Goal: Task Accomplishment & Management: Manage account settings

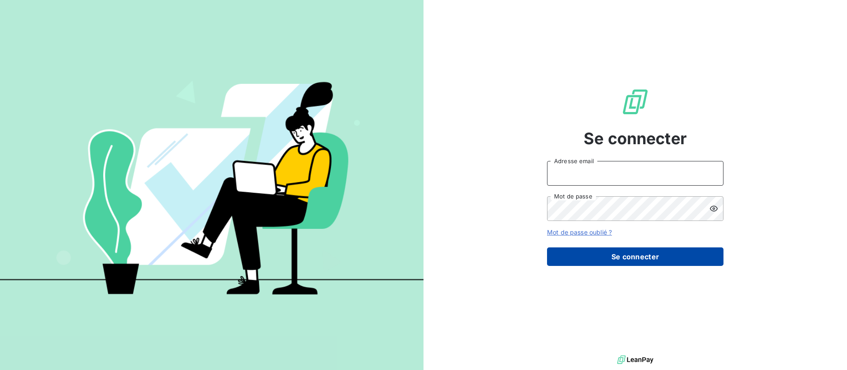
type input "[EMAIL_ADDRESS][DOMAIN_NAME]"
click at [620, 261] on button "Se connecter" at bounding box center [635, 257] width 177 height 19
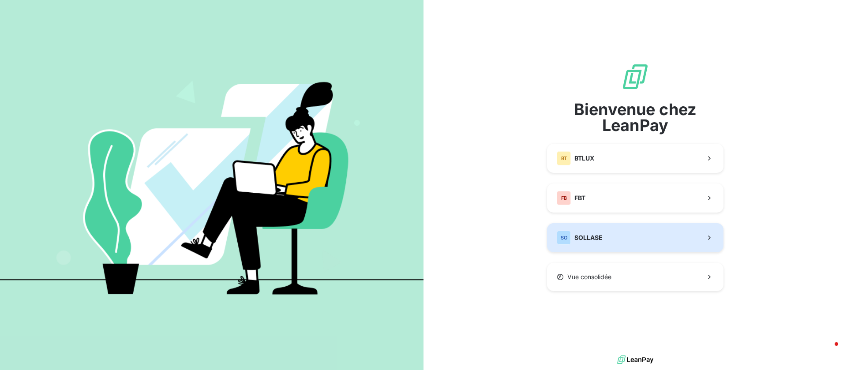
click at [638, 224] on button "SO SOLLASE" at bounding box center [635, 237] width 177 height 29
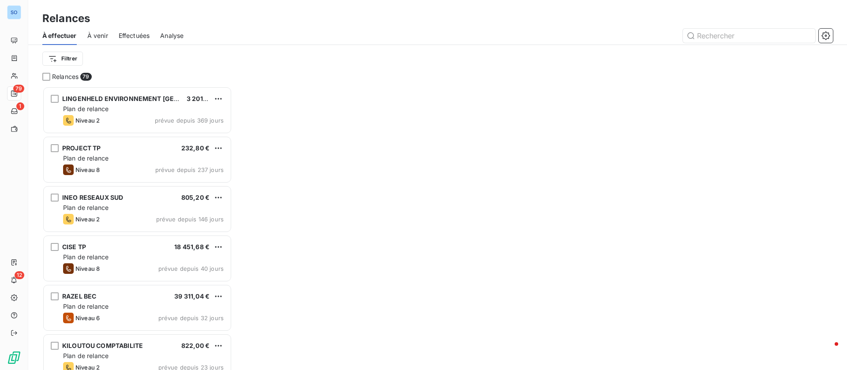
scroll to position [274, 180]
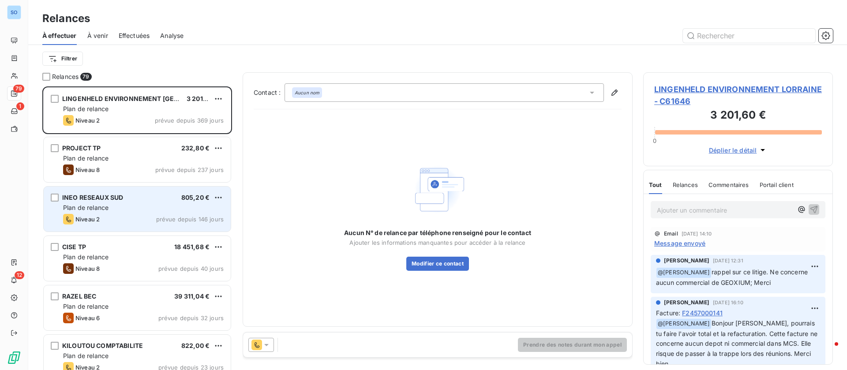
click at [117, 213] on div "INEO RESEAUX SUD 805,20 € Plan de relance Niveau 2 prévue depuis 146 jours" at bounding box center [137, 209] width 187 height 45
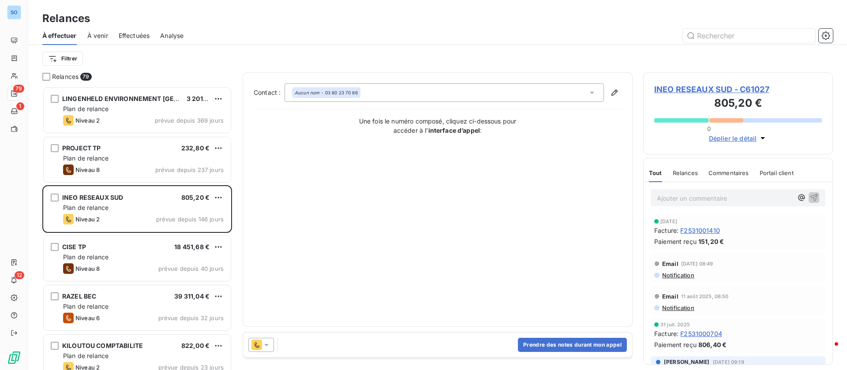
click at [702, 90] on span "INEO RESEAUX SUD - C61027" at bounding box center [738, 89] width 168 height 12
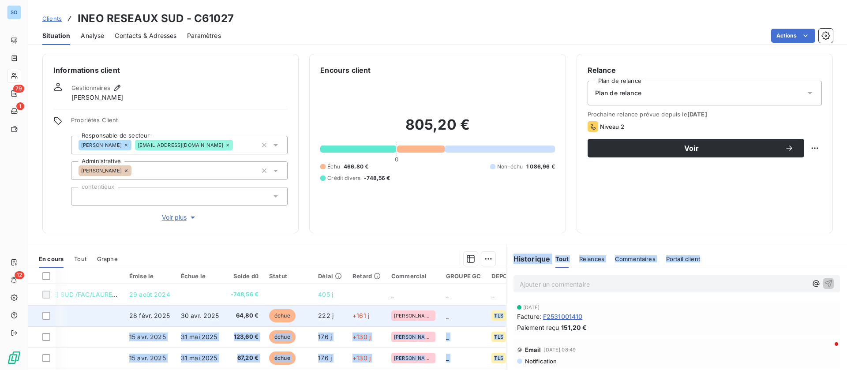
scroll to position [0, 123]
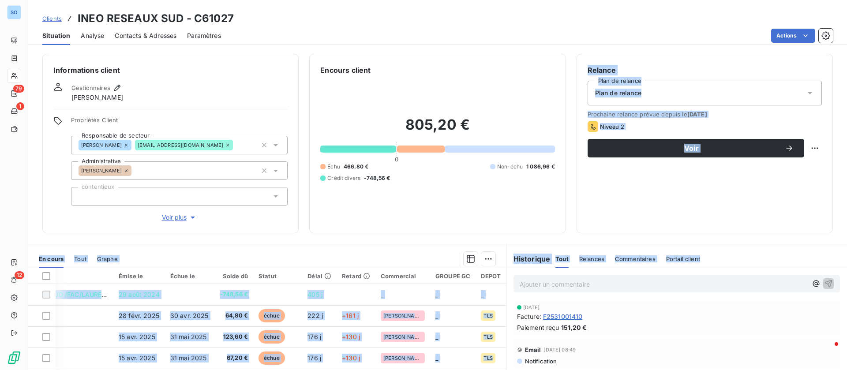
drag, startPoint x: 500, startPoint y: 283, endPoint x: 393, endPoint y: 227, distance: 121.0
click at [393, 227] on div "Informations client Gestionnaires [PERSON_NAME] Propriétés Client Responsable d…" at bounding box center [437, 210] width 819 height 322
click at [393, 227] on div "Encours client 805,20 € 0 Échu 466,80 € Non-échu 1 086,96 € Crédit divers -748,…" at bounding box center [437, 144] width 256 height 180
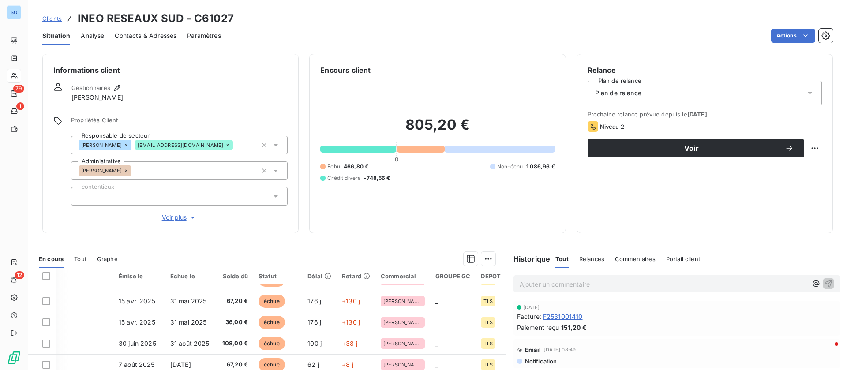
scroll to position [62, 123]
drag, startPoint x: 501, startPoint y: 332, endPoint x: 515, endPoint y: 290, distance: 44.9
click at [515, 290] on div "Ajouter un commentaire ﻿ [DATE] Facture : F2531001410 Paiement reçu 151,20 € Em…" at bounding box center [677, 366] width 341 height 196
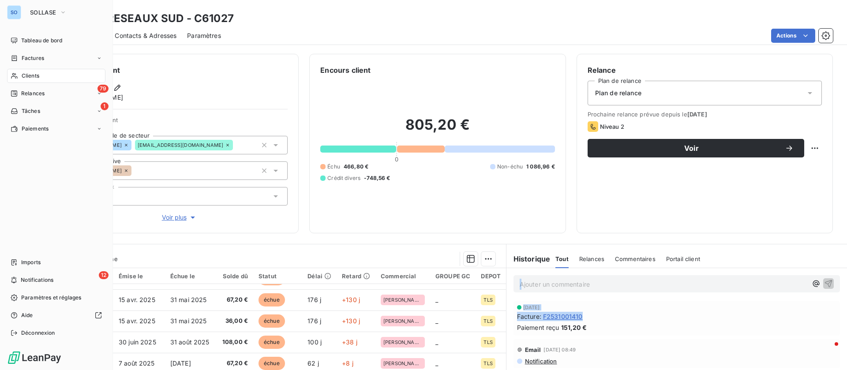
click at [37, 80] on div "Clients" at bounding box center [56, 76] width 98 height 14
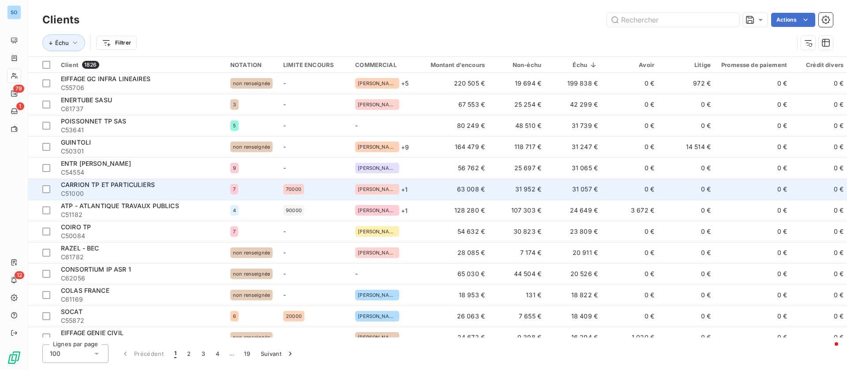
click at [594, 199] on td "31 057 €" at bounding box center [575, 189] width 56 height 21
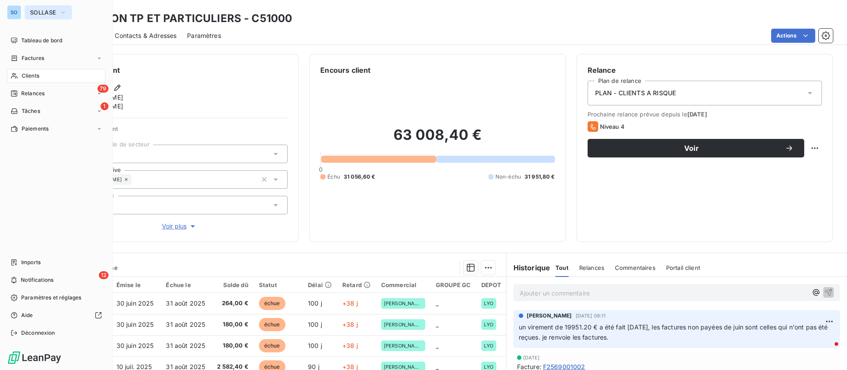
click at [49, 11] on span "SOLLASE" at bounding box center [43, 12] width 26 height 7
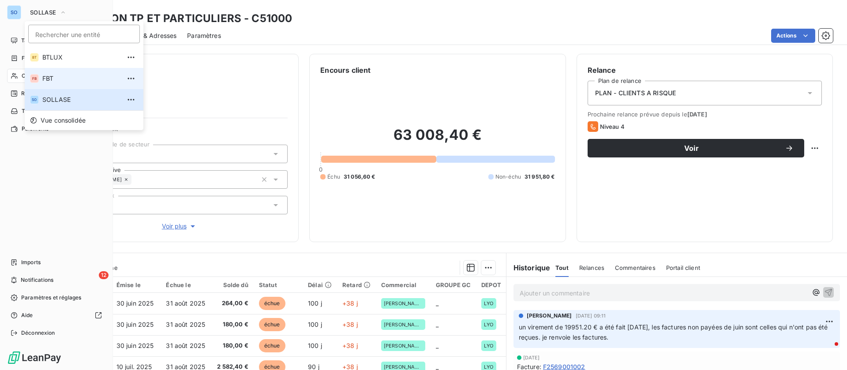
click at [54, 79] on span "FBT" at bounding box center [81, 78] width 78 height 9
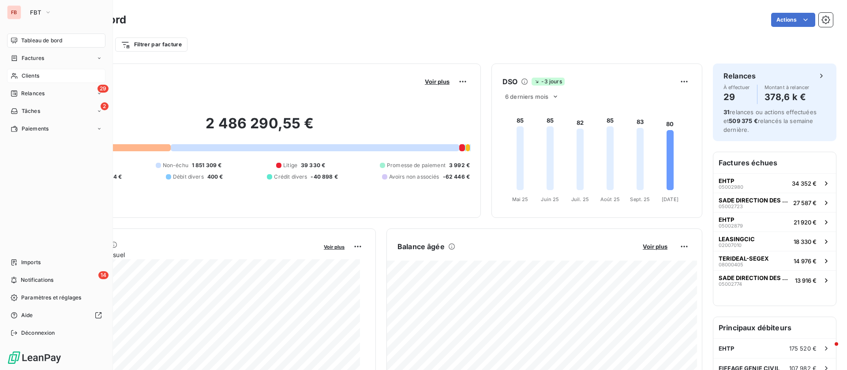
click at [38, 72] on span "Clients" at bounding box center [31, 76] width 18 height 8
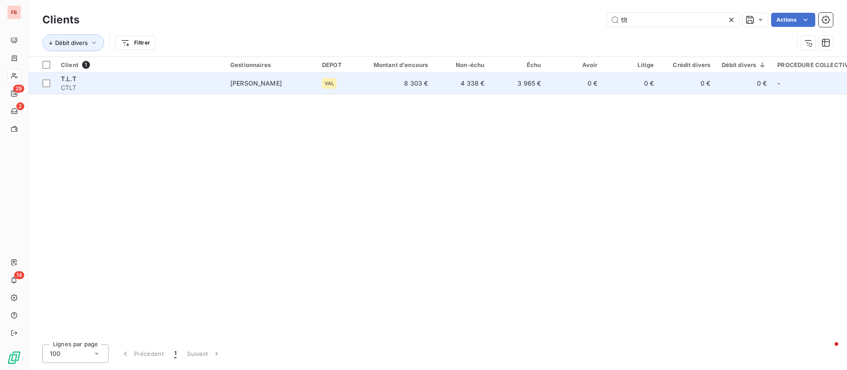
type input "tlt"
click at [454, 81] on td "4 338 €" at bounding box center [461, 83] width 56 height 21
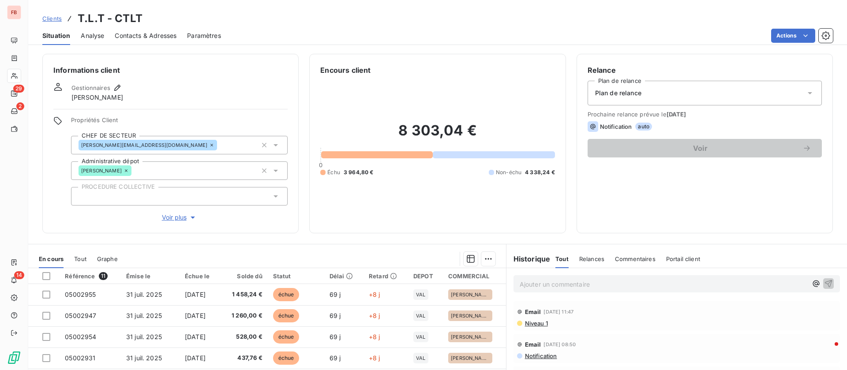
drag, startPoint x: 583, startPoint y: 293, endPoint x: 606, endPoint y: 276, distance: 27.7
click at [606, 276] on div "Ajouter un commentaire ﻿" at bounding box center [677, 283] width 341 height 31
click at [606, 276] on div "Ajouter un commentaire ﻿" at bounding box center [677, 283] width 327 height 17
click at [573, 282] on p "Ajouter un commentaire ﻿" at bounding box center [664, 284] width 288 height 11
click at [824, 284] on icon "button" at bounding box center [828, 283] width 9 height 9
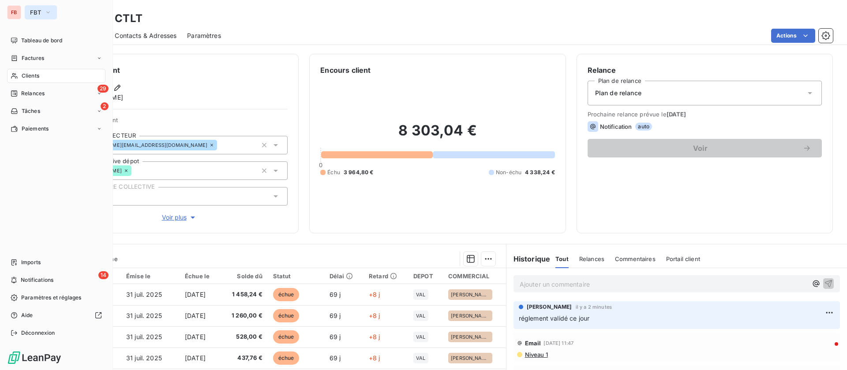
click at [52, 9] on button "FBT" at bounding box center [41, 12] width 32 height 14
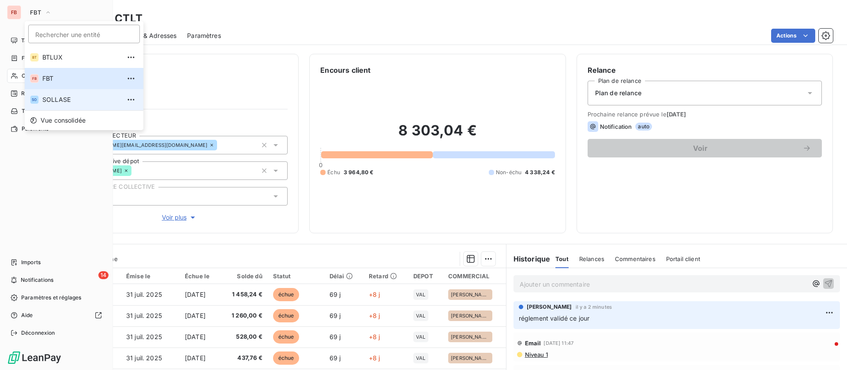
click at [70, 102] on span "SOLLASE" at bounding box center [81, 99] width 78 height 9
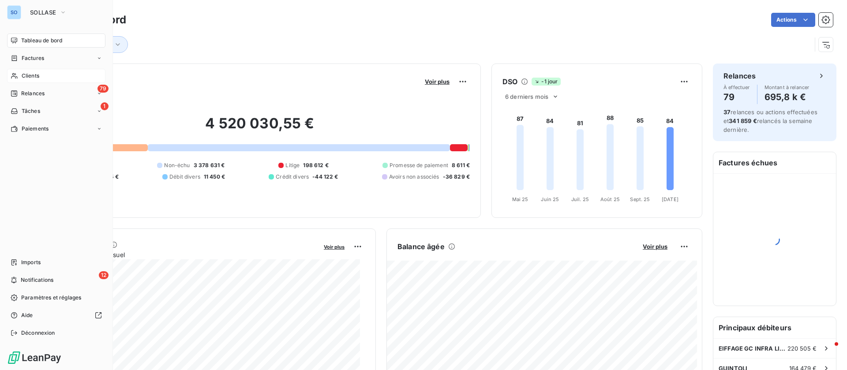
click at [55, 74] on div "Clients" at bounding box center [56, 76] width 98 height 14
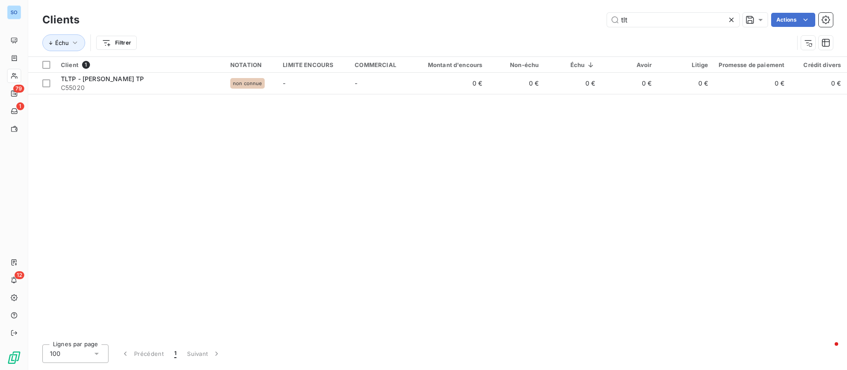
drag, startPoint x: 643, startPoint y: 15, endPoint x: 575, endPoint y: 12, distance: 68.0
click at [575, 13] on div "tlt Actions" at bounding box center [461, 20] width 743 height 14
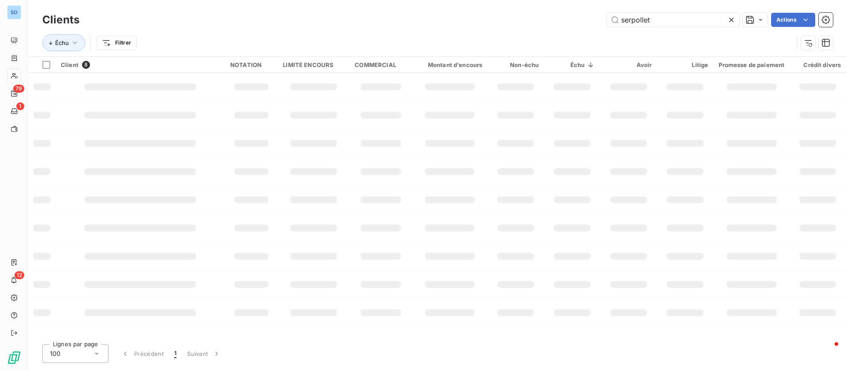
type input "serpollet"
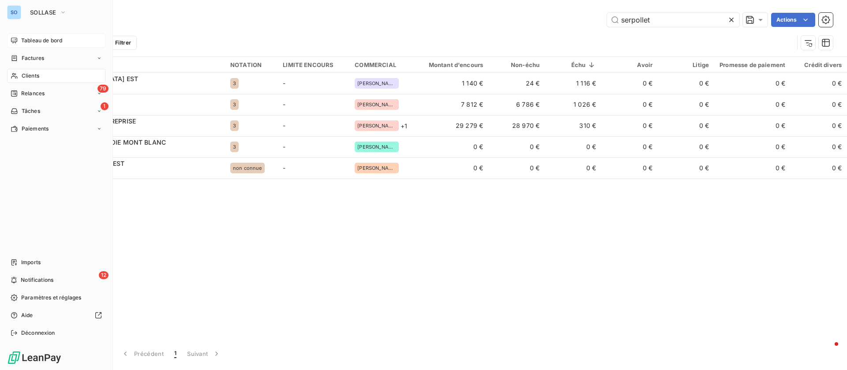
click at [37, 44] on span "Tableau de bord" at bounding box center [41, 41] width 41 height 8
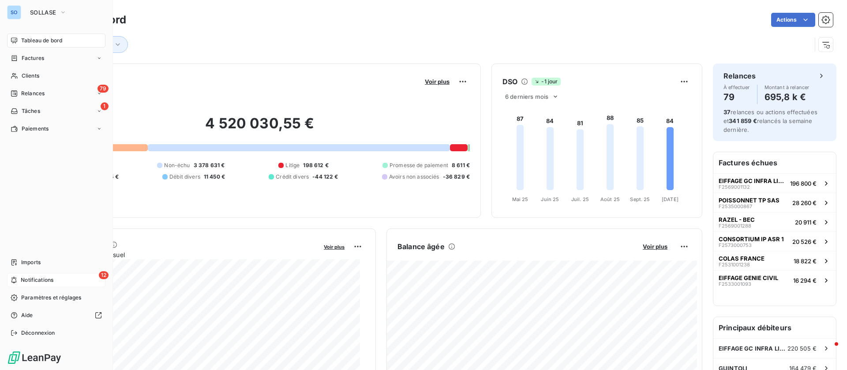
click at [48, 281] on span "Notifications" at bounding box center [37, 280] width 33 height 8
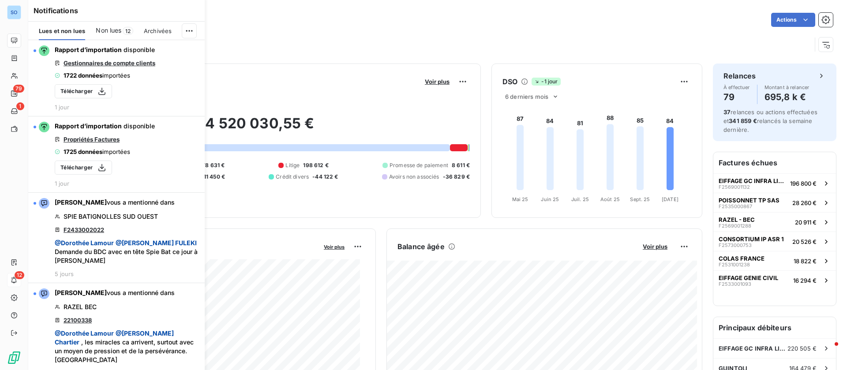
click at [114, 30] on span "Non lues" at bounding box center [109, 30] width 26 height 9
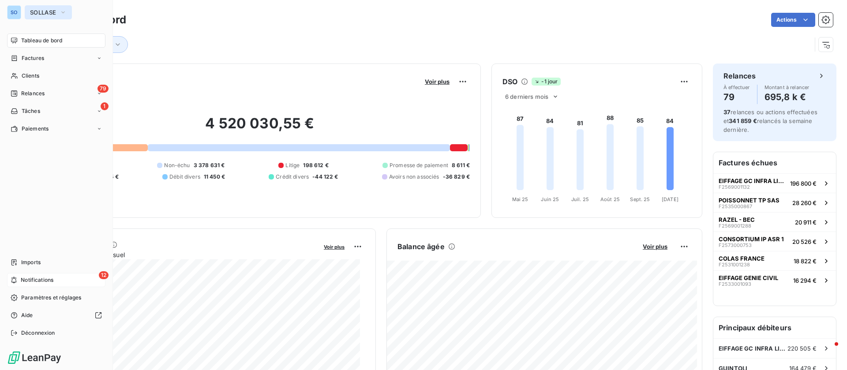
click at [61, 6] on button "SOLLASE" at bounding box center [48, 12] width 47 height 14
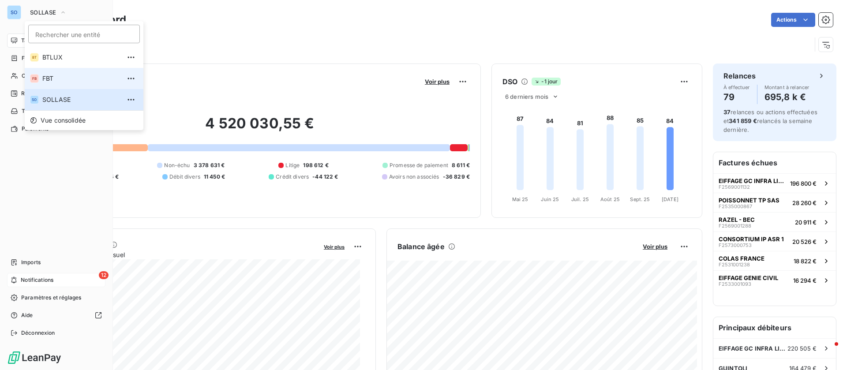
click at [52, 79] on span "FBT" at bounding box center [81, 78] width 78 height 9
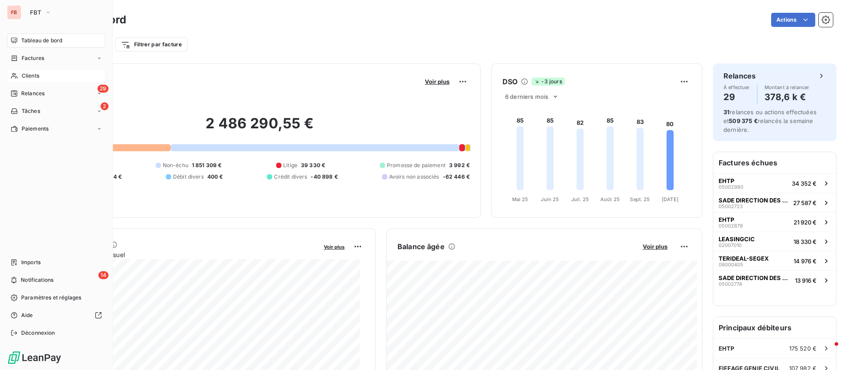
click at [40, 75] on div "Clients" at bounding box center [56, 76] width 98 height 14
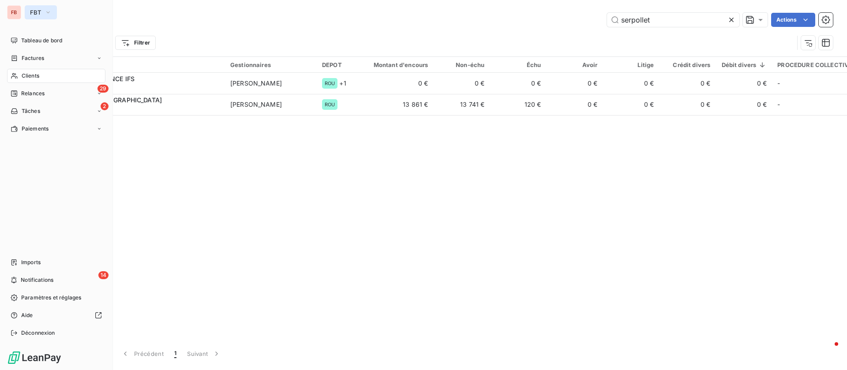
click at [43, 12] on button "FBT" at bounding box center [41, 12] width 32 height 14
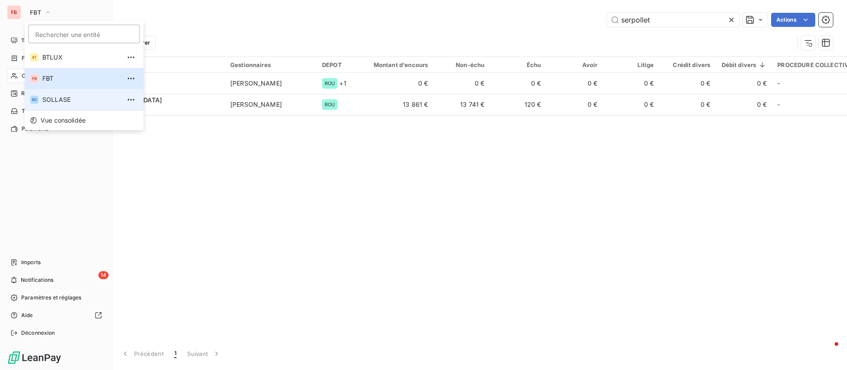
click at [52, 101] on span "SOLLASE" at bounding box center [81, 99] width 78 height 9
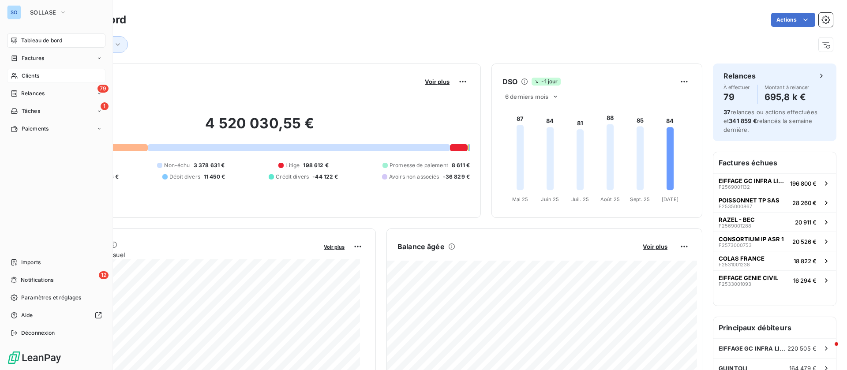
click at [56, 72] on div "Clients" at bounding box center [56, 76] width 98 height 14
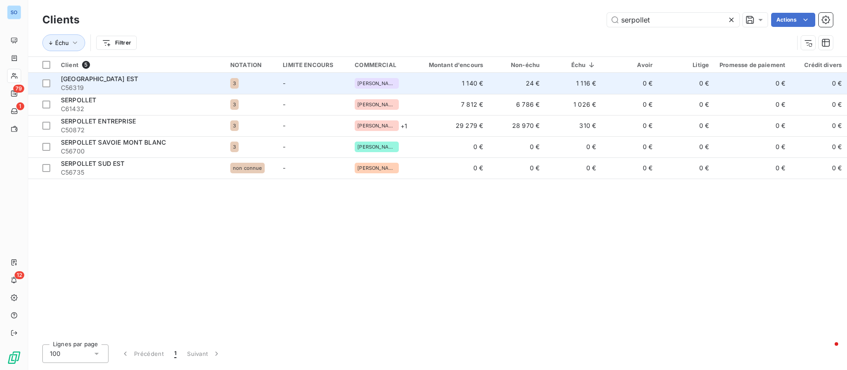
click at [158, 79] on div "[GEOGRAPHIC_DATA] EST" at bounding box center [140, 79] width 159 height 9
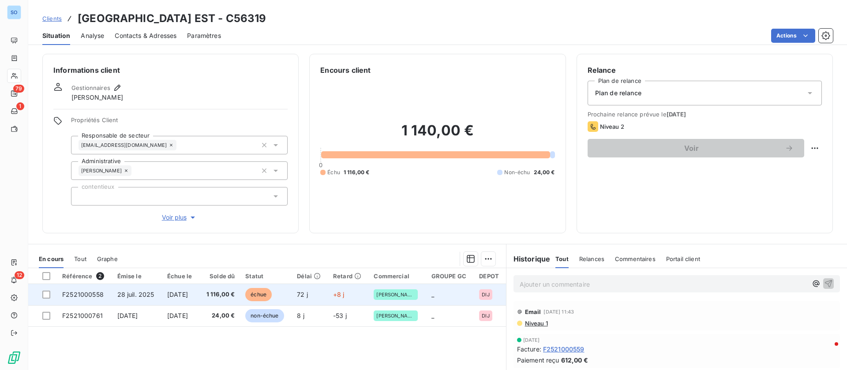
click at [343, 292] on span "+8 j" at bounding box center [338, 295] width 11 height 8
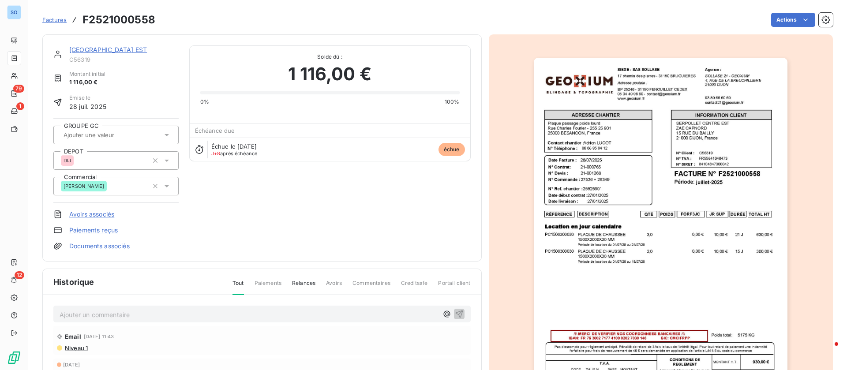
click at [170, 315] on p "Ajouter un commentaire ﻿" at bounding box center [249, 314] width 379 height 11
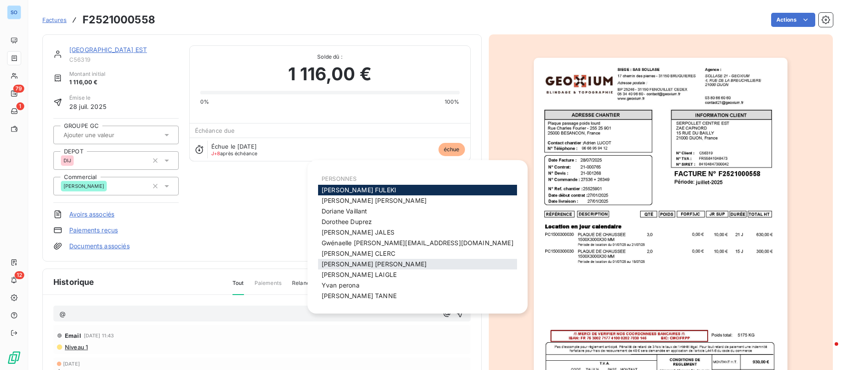
click at [370, 262] on span "[PERSON_NAME]" at bounding box center [374, 264] width 105 height 8
click at [364, 188] on span "[PERSON_NAME]" at bounding box center [359, 190] width 75 height 8
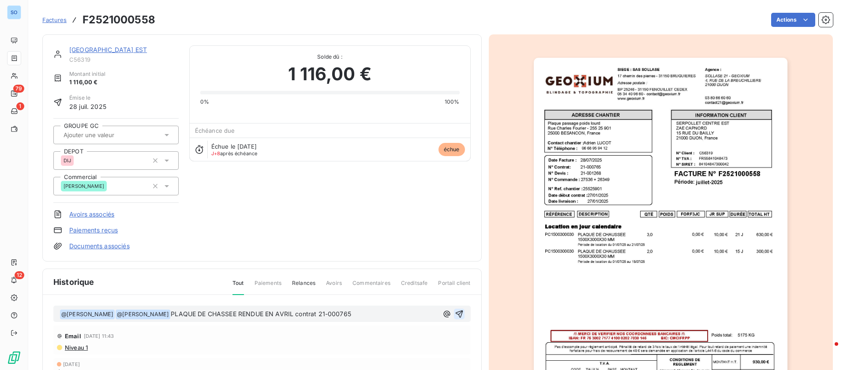
click at [455, 313] on icon "button" at bounding box center [459, 314] width 8 height 8
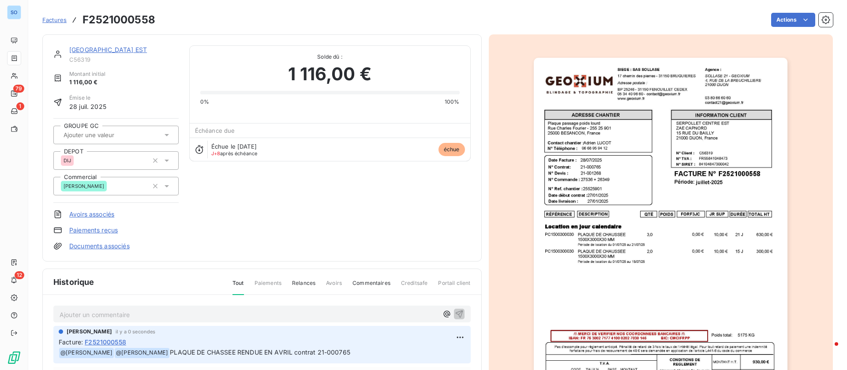
click at [111, 47] on link "[GEOGRAPHIC_DATA] EST" at bounding box center [108, 50] width 78 height 8
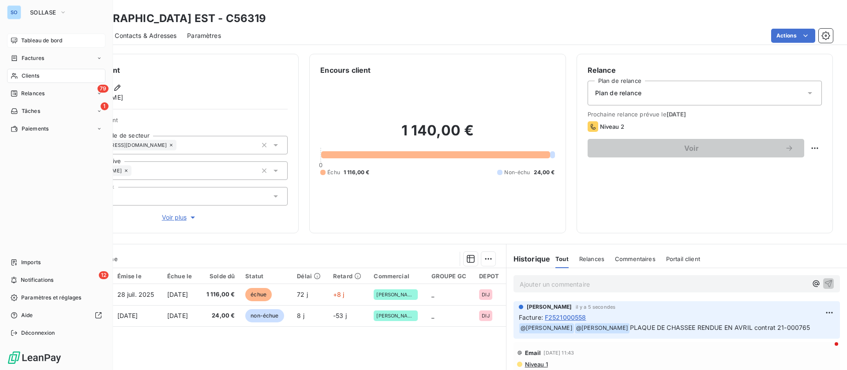
click at [38, 34] on div "Tableau de bord" at bounding box center [56, 41] width 98 height 14
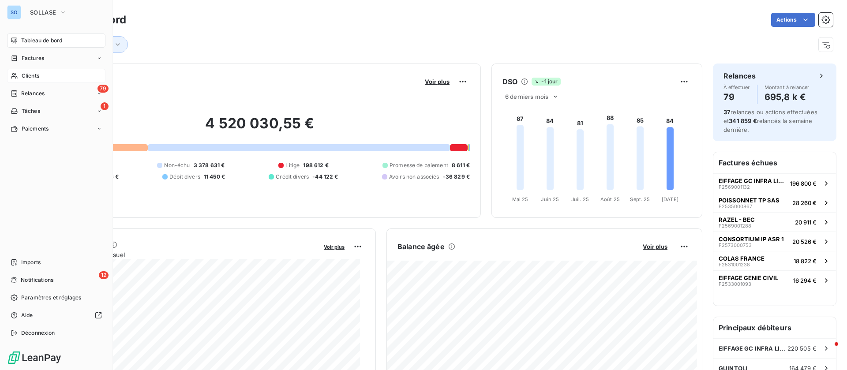
click at [46, 74] on div "Clients" at bounding box center [56, 76] width 98 height 14
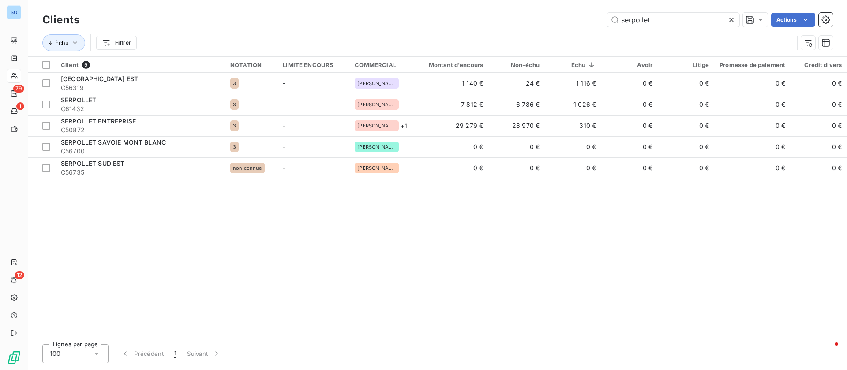
drag, startPoint x: 657, startPoint y: 23, endPoint x: 471, endPoint y: 8, distance: 186.4
click at [471, 8] on div "Clients serpollet Actions Échu Filtrer" at bounding box center [437, 28] width 819 height 56
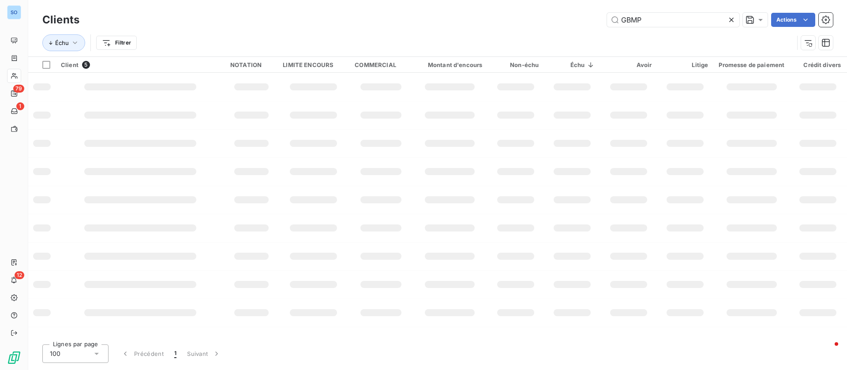
type input "GBMP"
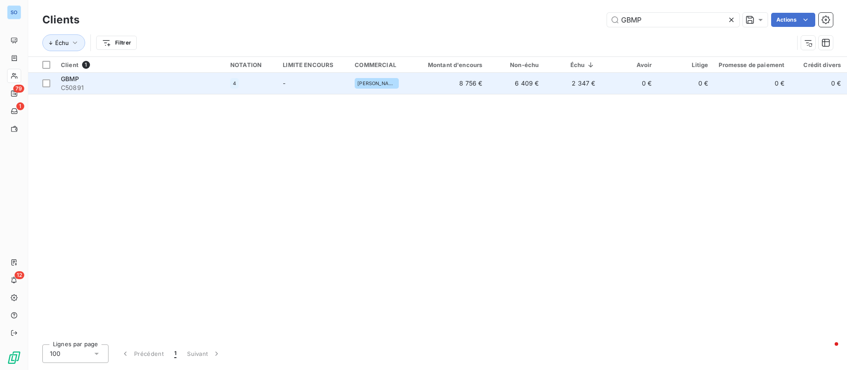
click at [166, 84] on span "C50891" at bounding box center [140, 87] width 159 height 9
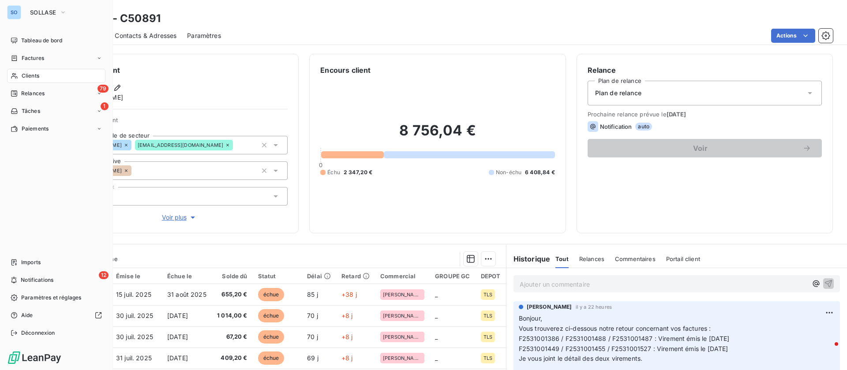
click at [25, 74] on span "Clients" at bounding box center [31, 76] width 18 height 8
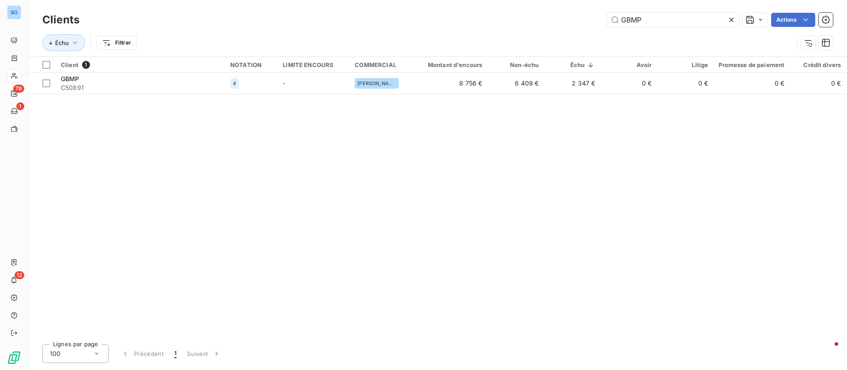
drag, startPoint x: 670, startPoint y: 19, endPoint x: 453, endPoint y: -40, distance: 225.5
click at [453, 0] on html "SO 79 1 12 Clients GBMP Actions Échu Filtrer Client 1 NOTATION LIMITE ENCOURS C…" at bounding box center [423, 185] width 847 height 370
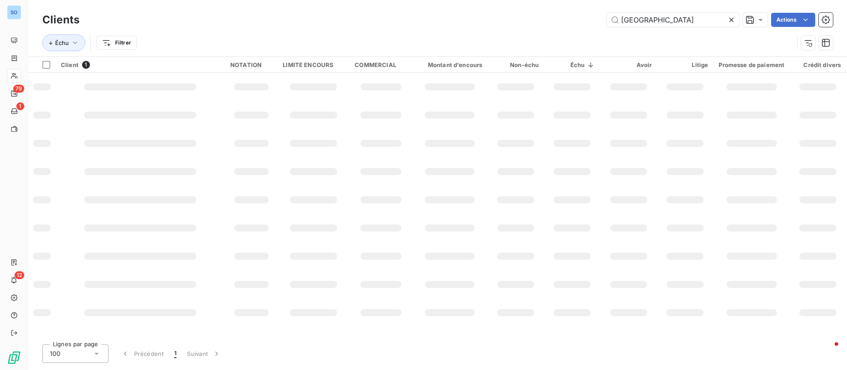
type input "[GEOGRAPHIC_DATA]"
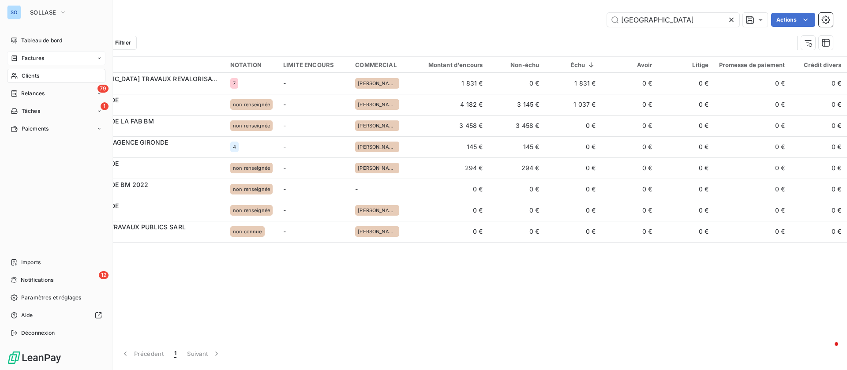
click at [31, 53] on div "Factures" at bounding box center [56, 58] width 98 height 14
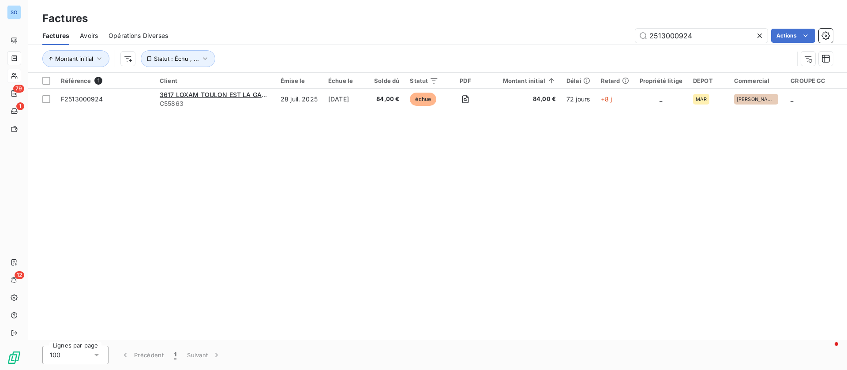
drag, startPoint x: 703, startPoint y: 31, endPoint x: 515, endPoint y: 18, distance: 188.5
click at [515, 18] on div "Factures Factures Avoirs Opérations Diverses 2513000924 Actions Montant initial…" at bounding box center [437, 36] width 819 height 73
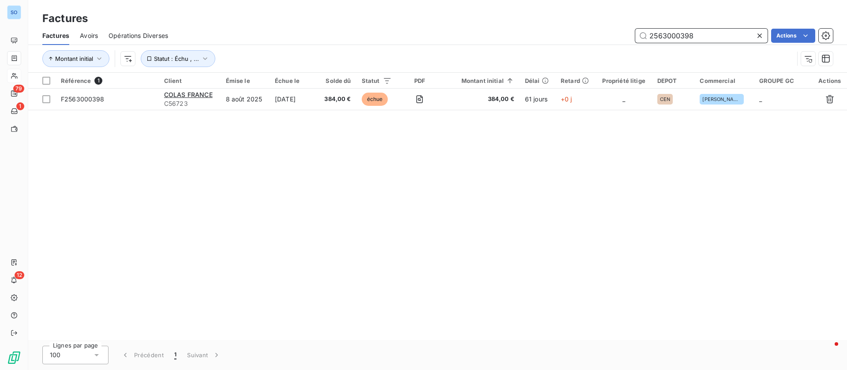
type input "2563000398"
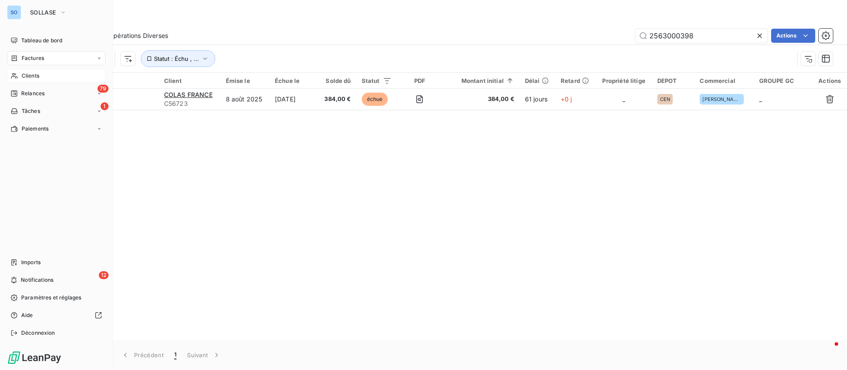
click at [40, 71] on div "Clients" at bounding box center [56, 76] width 98 height 14
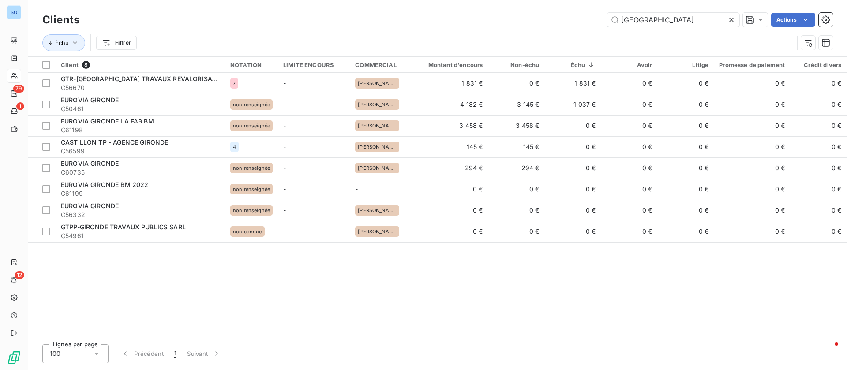
drag, startPoint x: 659, startPoint y: 22, endPoint x: 523, endPoint y: 9, distance: 137.0
click at [523, 9] on div "Clients GIRONDE Actions Échu Filtrer" at bounding box center [437, 28] width 819 height 56
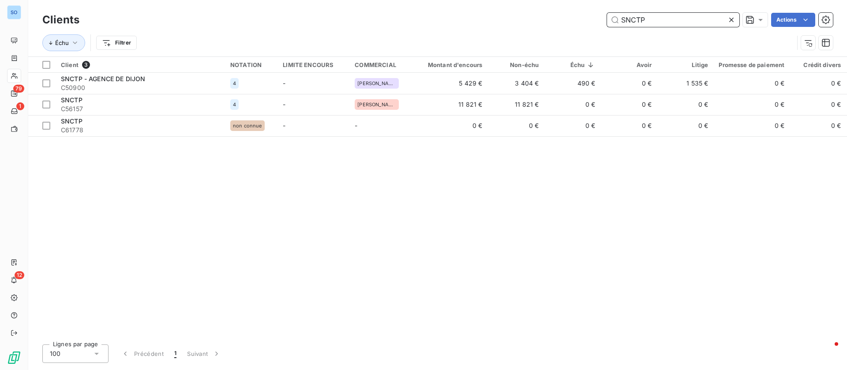
drag, startPoint x: 669, startPoint y: 13, endPoint x: 513, endPoint y: -1, distance: 156.0
click at [513, 0] on html "SO 79 1 12 Clients SNCTP Actions Échu Filtrer Client 3 NOTATION LIMITE ENCOURS …" at bounding box center [423, 185] width 847 height 370
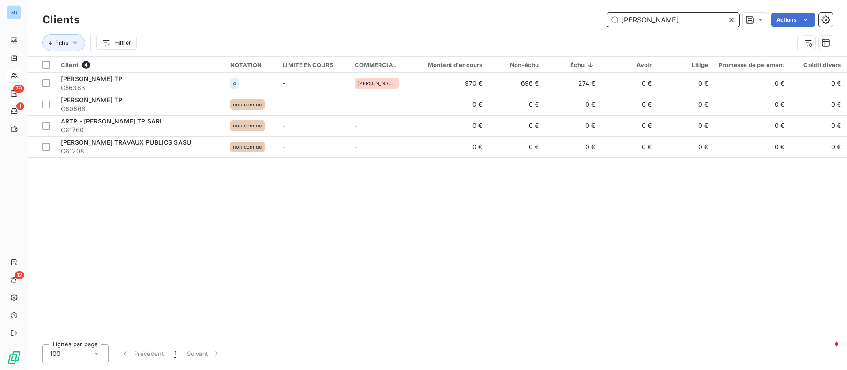
drag, startPoint x: 673, startPoint y: 21, endPoint x: 527, endPoint y: 9, distance: 146.6
click at [527, 9] on div "Clients [PERSON_NAME] Actions Échu Filtrer" at bounding box center [437, 28] width 819 height 56
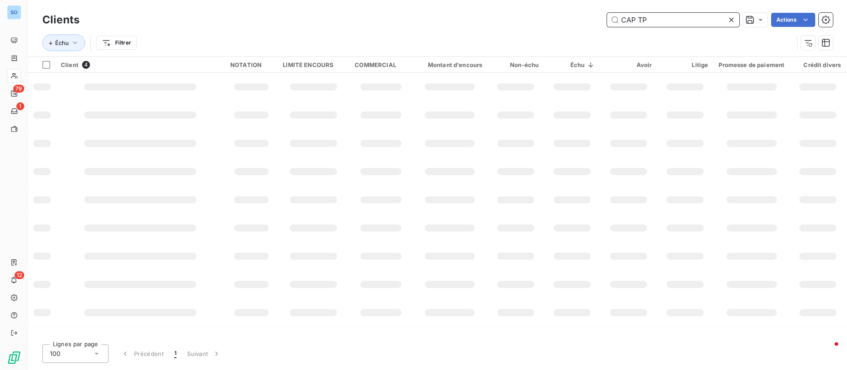
type input "CAP TP"
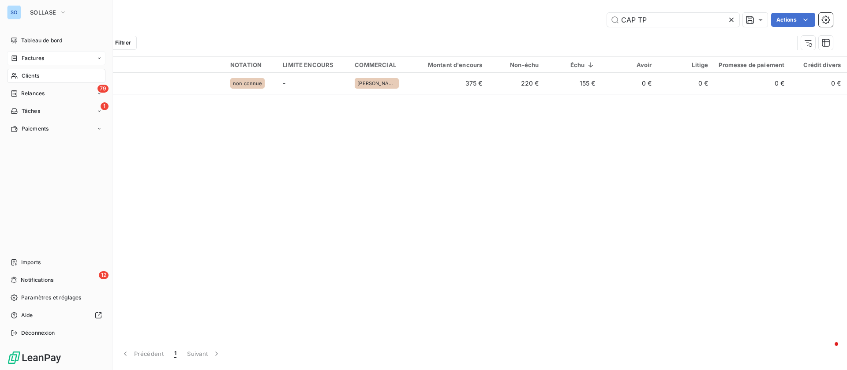
click at [18, 52] on div "Factures" at bounding box center [56, 58] width 98 height 14
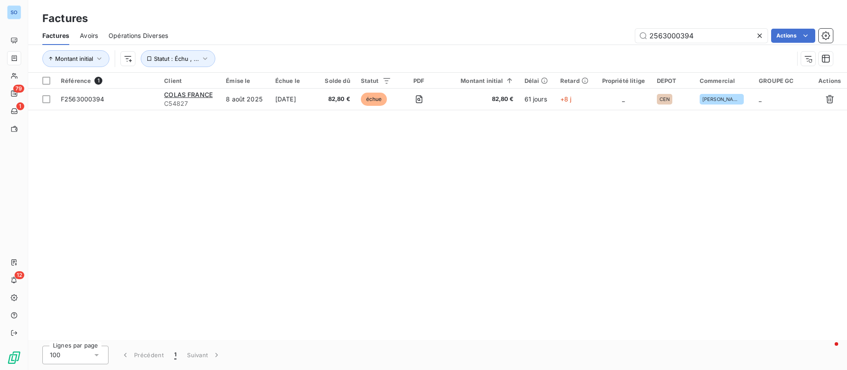
type input "2563000394"
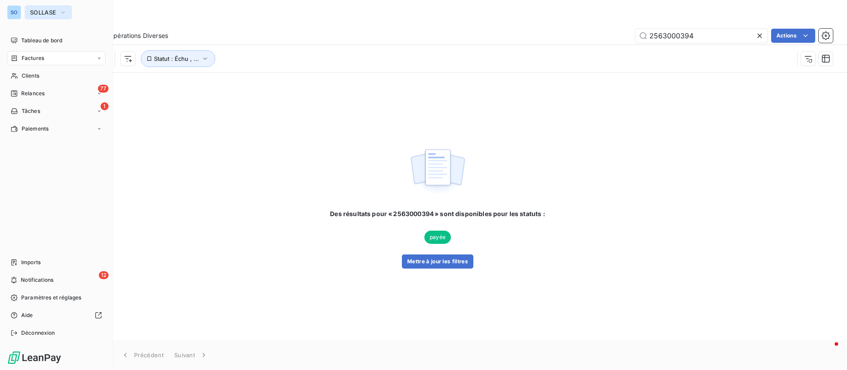
click at [48, 9] on span "SOLLASE" at bounding box center [43, 12] width 26 height 7
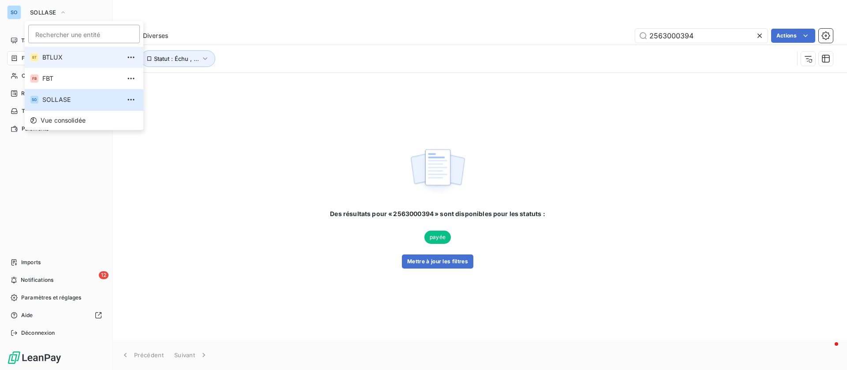
click at [56, 61] on span "BTLUX" at bounding box center [81, 57] width 78 height 9
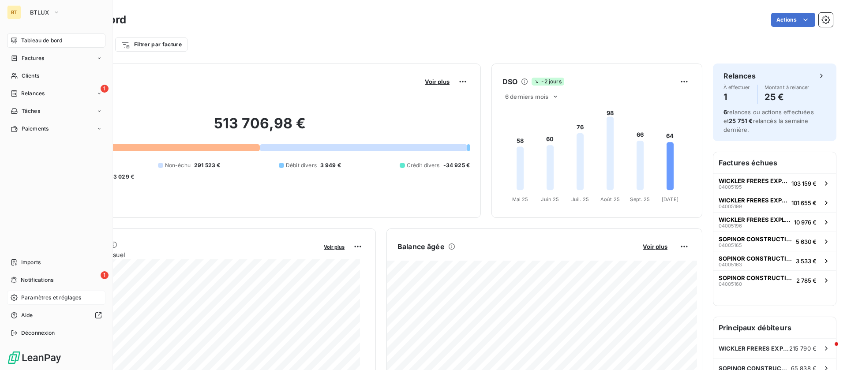
click at [63, 296] on span "Paramètres et réglages" at bounding box center [51, 298] width 60 height 8
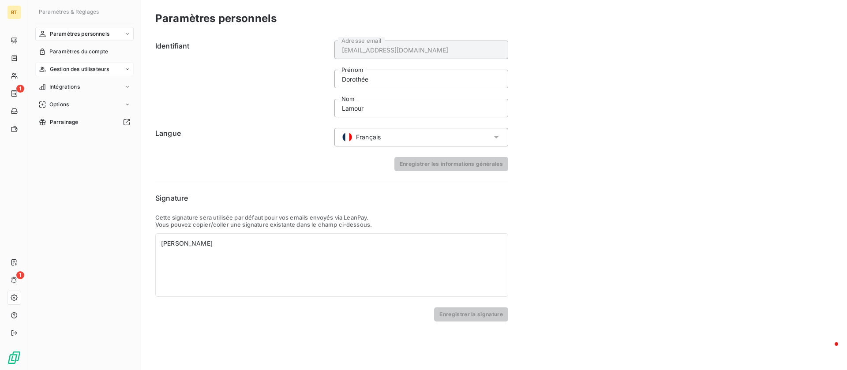
click at [98, 64] on div "Gestion des utilisateurs" at bounding box center [84, 69] width 98 height 14
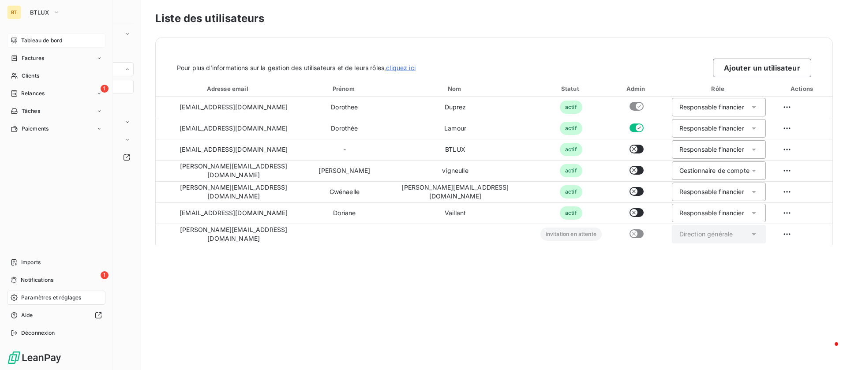
click at [37, 37] on span "Tableau de bord" at bounding box center [41, 41] width 41 height 8
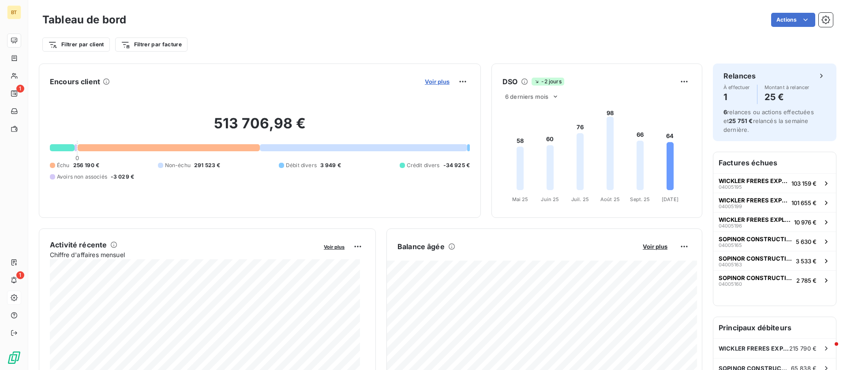
click at [438, 80] on span "Voir plus" at bounding box center [437, 81] width 25 height 7
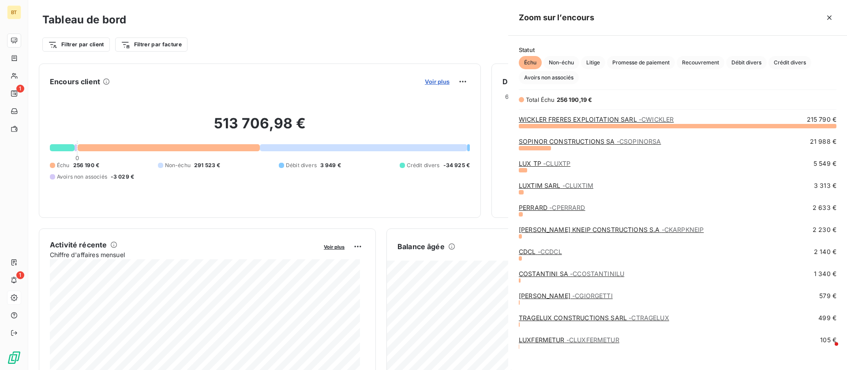
scroll to position [234, 329]
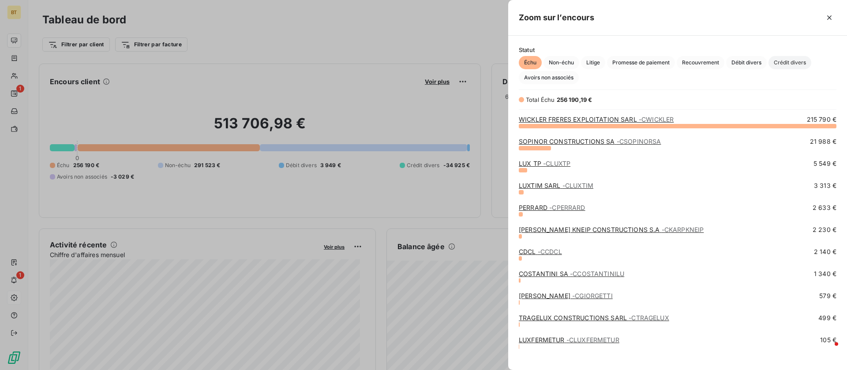
click at [792, 60] on span "Crédit divers" at bounding box center [790, 62] width 43 height 13
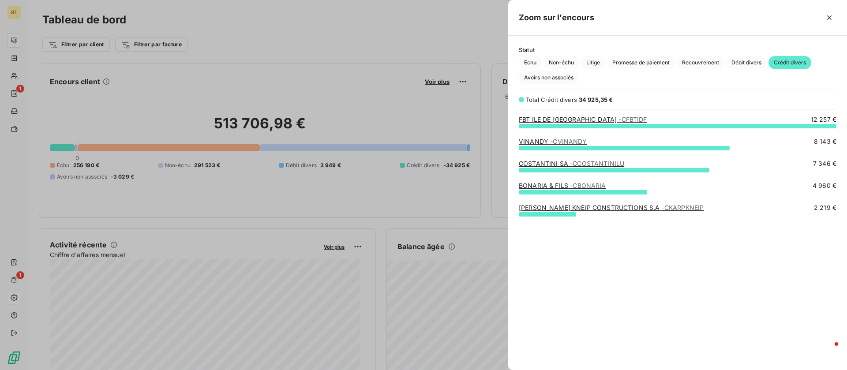
click at [559, 140] on span "- CVINANDY" at bounding box center [568, 142] width 37 height 8
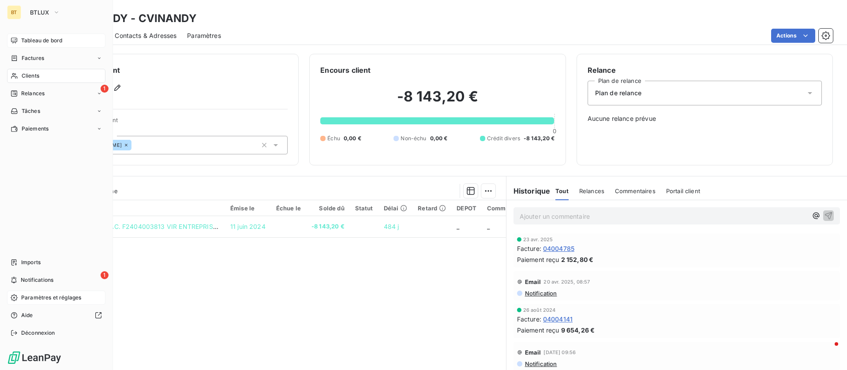
click at [32, 35] on div "Tableau de bord" at bounding box center [56, 41] width 98 height 14
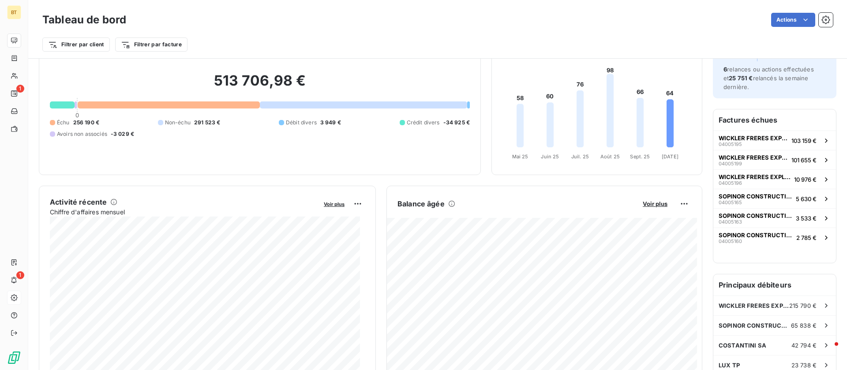
scroll to position [35, 0]
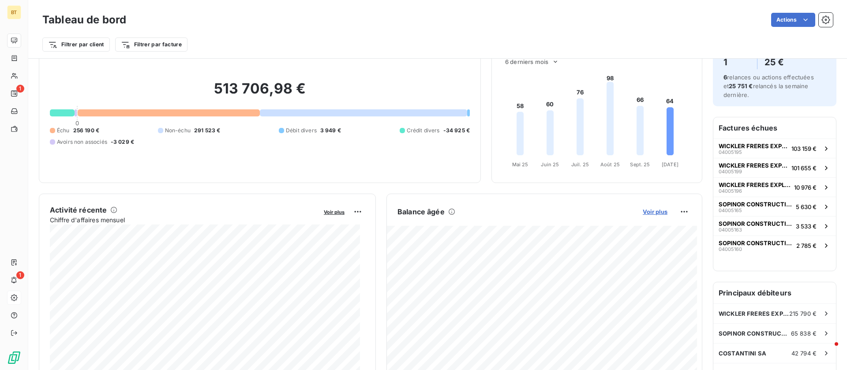
click at [645, 208] on div "Balance âgée Voir plus -28 059,99 € Échu 3 313,33 € Débit divers 3 948,75 € Cré…" at bounding box center [544, 293] width 315 height 177
click at [645, 208] on span "Voir plus" at bounding box center [655, 211] width 25 height 7
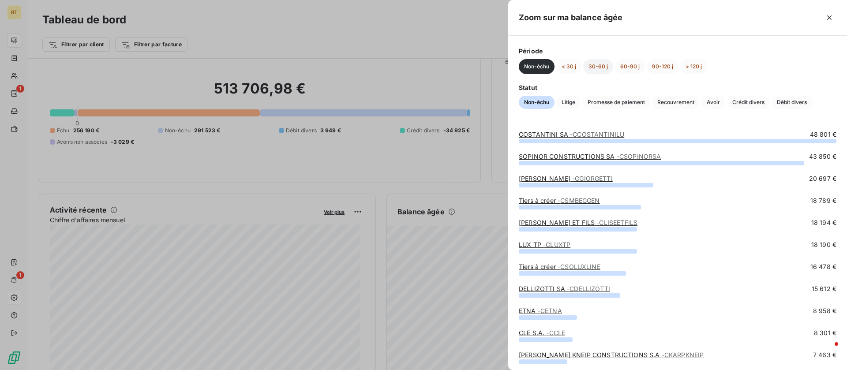
click at [602, 67] on button "30-60 j" at bounding box center [598, 66] width 30 height 15
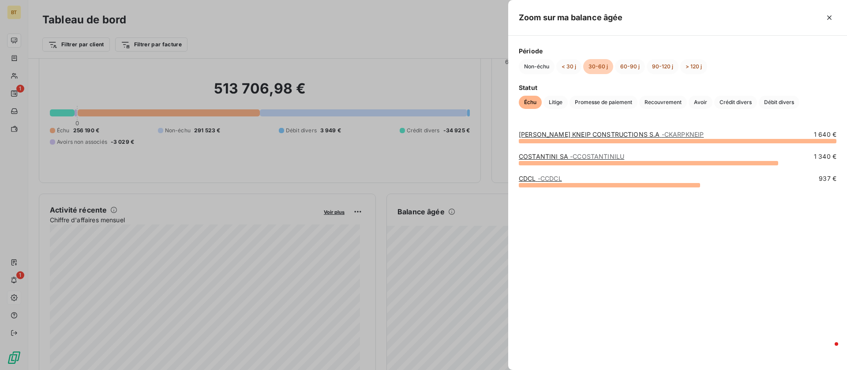
click at [477, 190] on div at bounding box center [423, 185] width 847 height 370
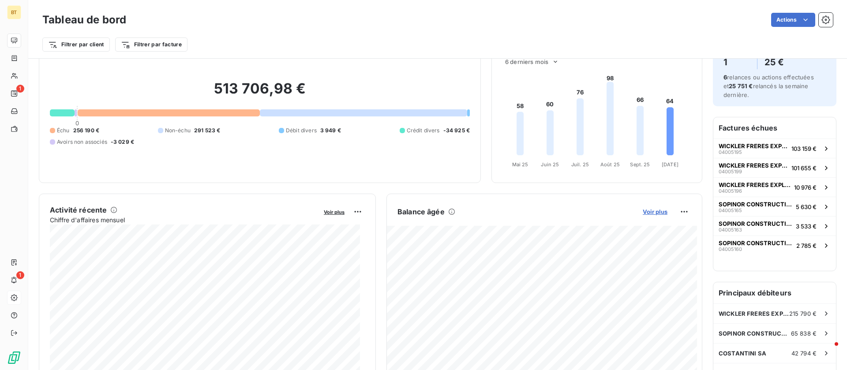
click at [645, 210] on span "Voir plus" at bounding box center [655, 211] width 25 height 7
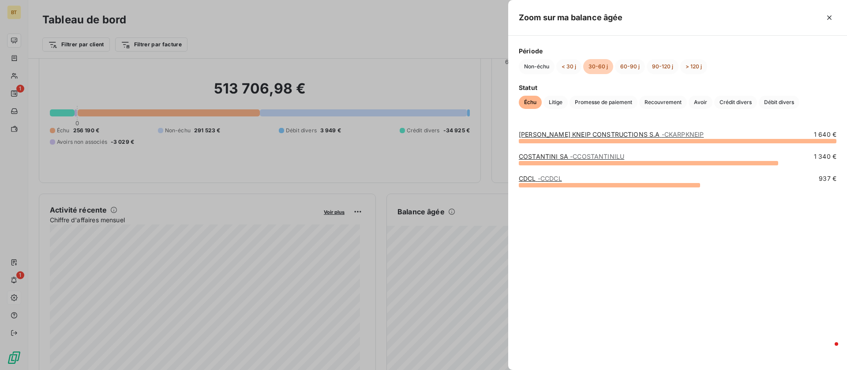
click at [598, 133] on link "[PERSON_NAME] KNEIP CONSTRUCTIONS S.A - CKARPKNEIP" at bounding box center [611, 135] width 185 height 8
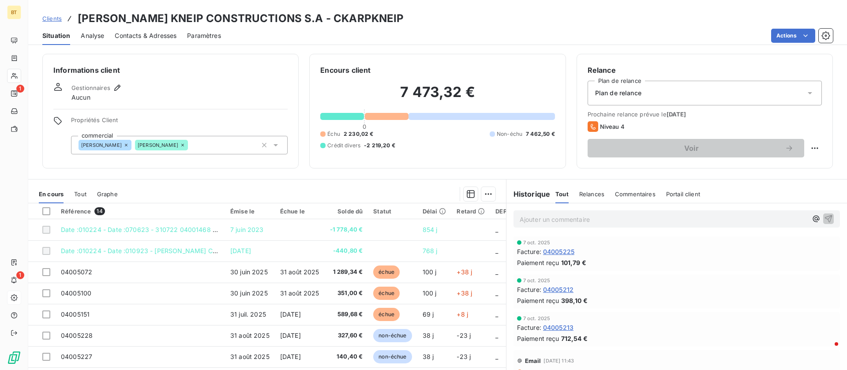
scroll to position [30, 0]
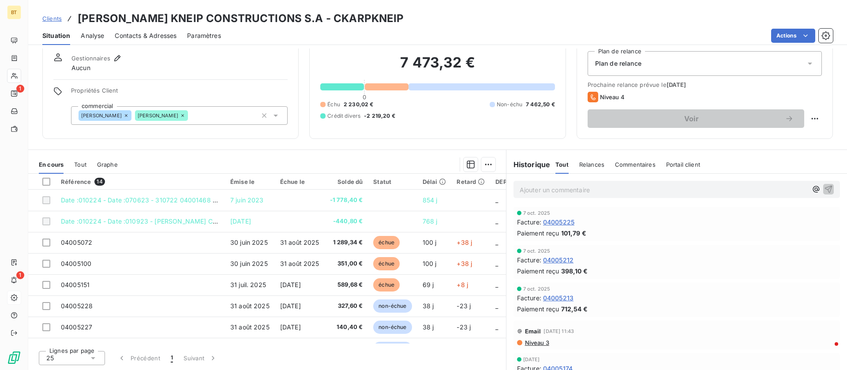
click at [590, 160] on div "Relances" at bounding box center [591, 164] width 25 height 19
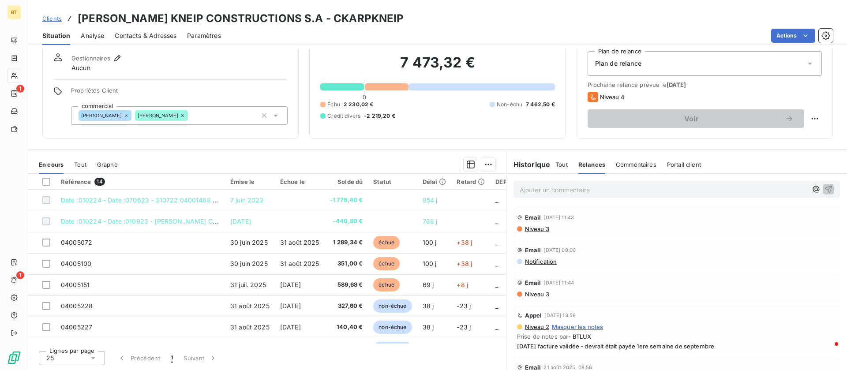
click at [624, 165] on span "Commentaires" at bounding box center [636, 164] width 41 height 7
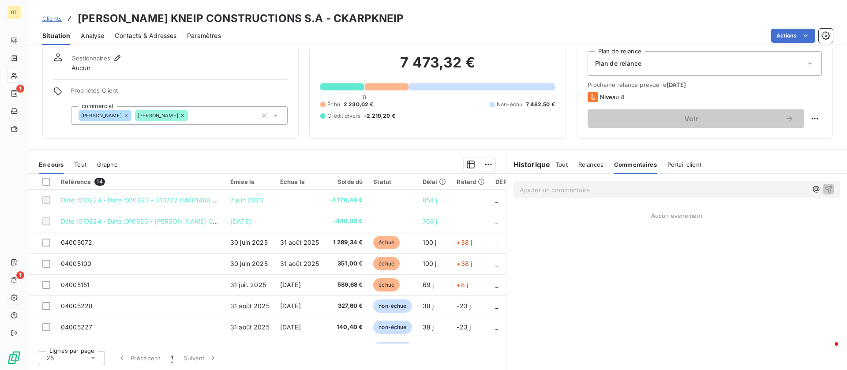
click at [579, 163] on span "Relances" at bounding box center [591, 164] width 25 height 7
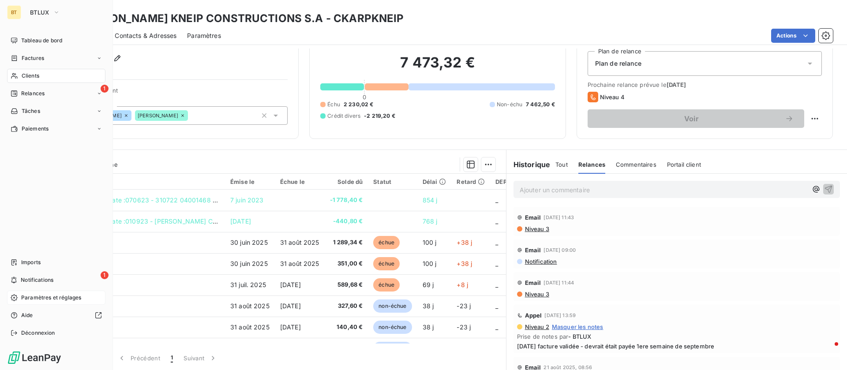
click at [27, 75] on span "Clients" at bounding box center [31, 76] width 18 height 8
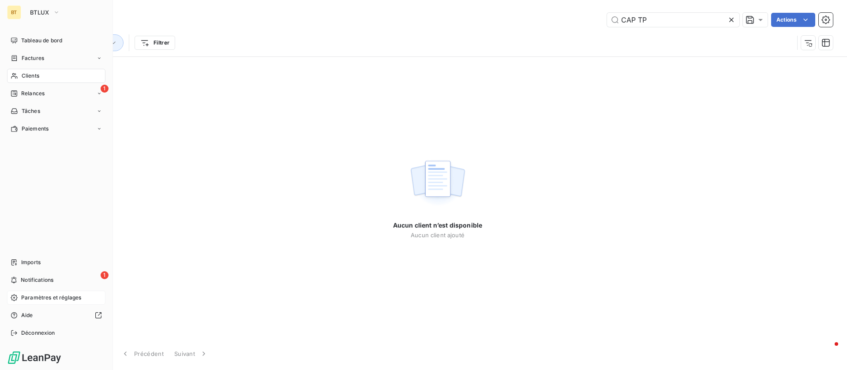
click at [27, 80] on div "Clients" at bounding box center [56, 76] width 98 height 14
click at [53, 41] on span "Tableau de bord" at bounding box center [41, 41] width 41 height 8
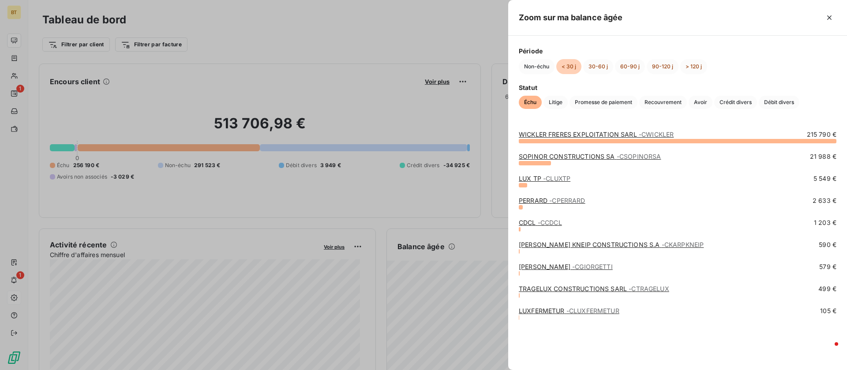
click at [632, 132] on link "WICKLER FRERES EXPLOITATION SARL - CWICKLER" at bounding box center [596, 135] width 155 height 8
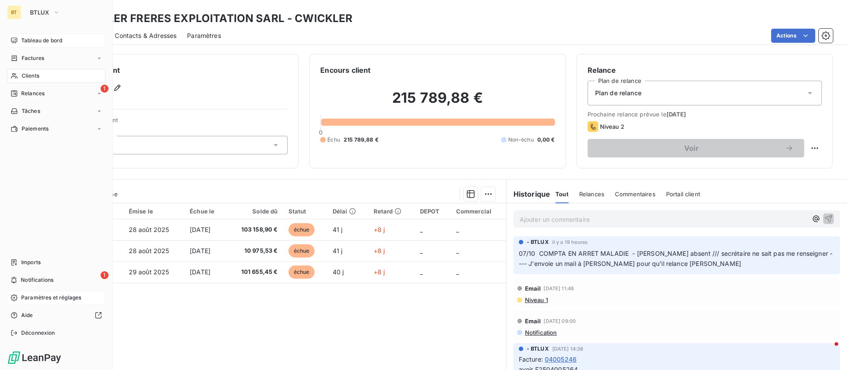
click at [18, 77] on icon at bounding box center [15, 75] width 8 height 7
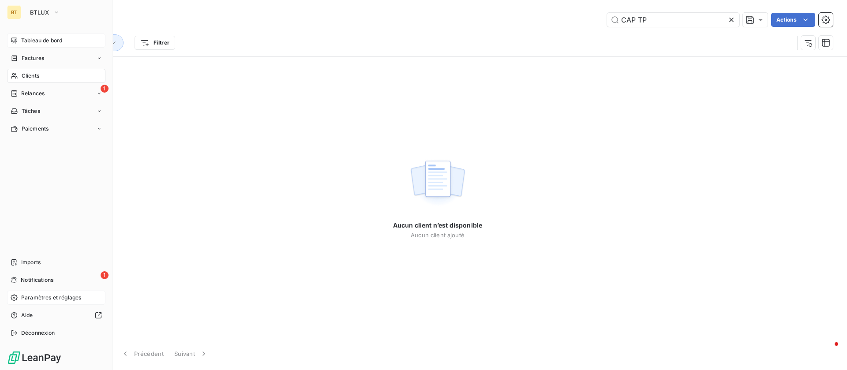
click at [37, 40] on span "Tableau de bord" at bounding box center [41, 41] width 41 height 8
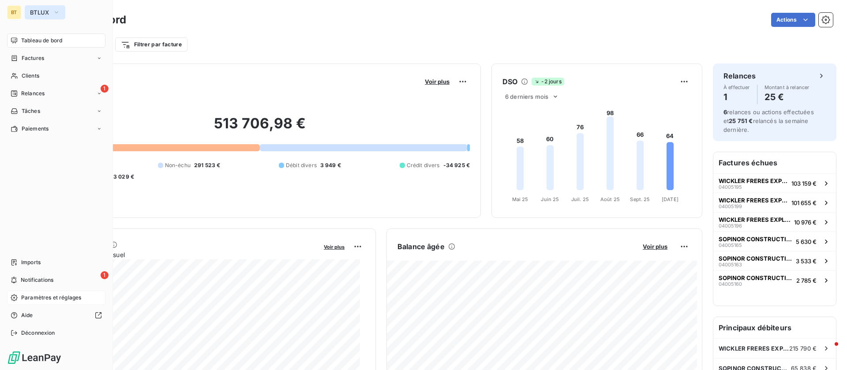
click at [46, 8] on button "BTLUX" at bounding box center [45, 12] width 41 height 14
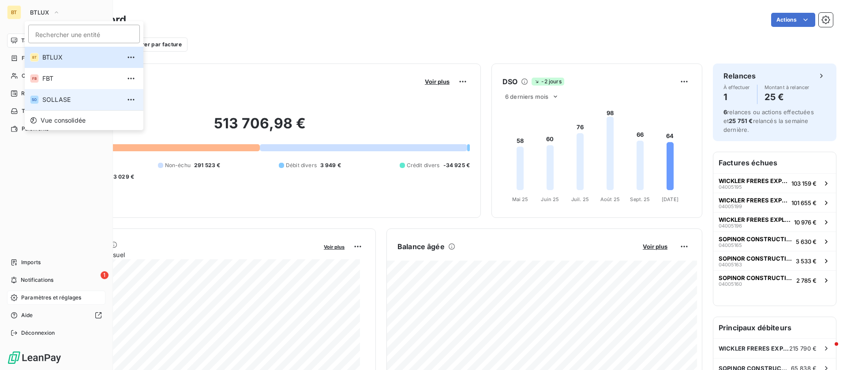
click at [61, 100] on span "SOLLASE" at bounding box center [81, 99] width 78 height 9
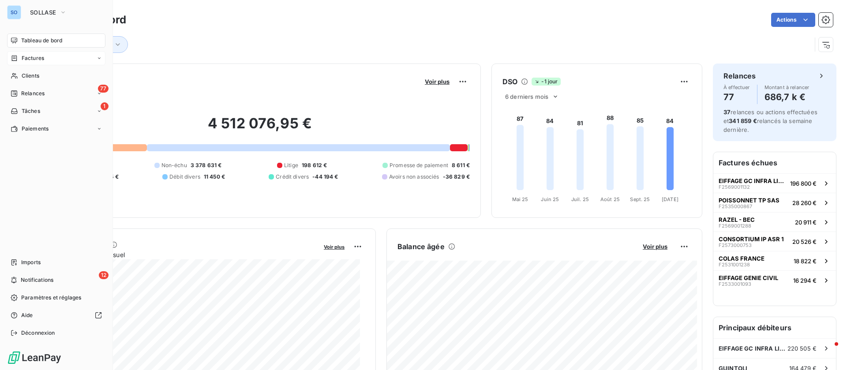
click at [31, 58] on span "Factures" at bounding box center [33, 58] width 23 height 8
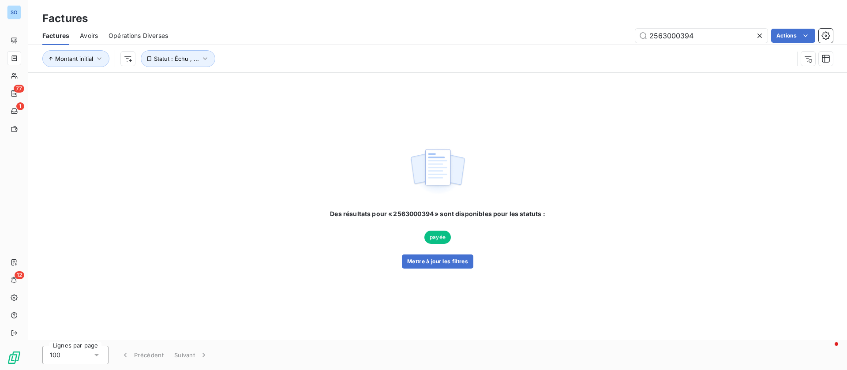
click at [90, 30] on div "Avoirs" at bounding box center [89, 35] width 18 height 19
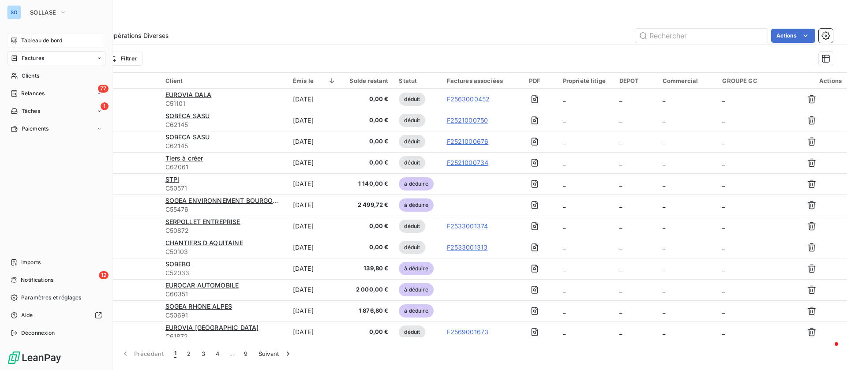
click at [12, 36] on div "Tableau de bord" at bounding box center [56, 41] width 98 height 14
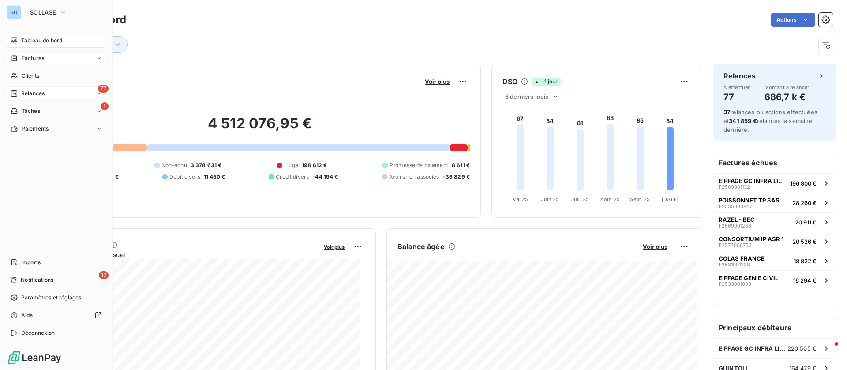
click at [46, 92] on div "77 Relances" at bounding box center [56, 94] width 98 height 14
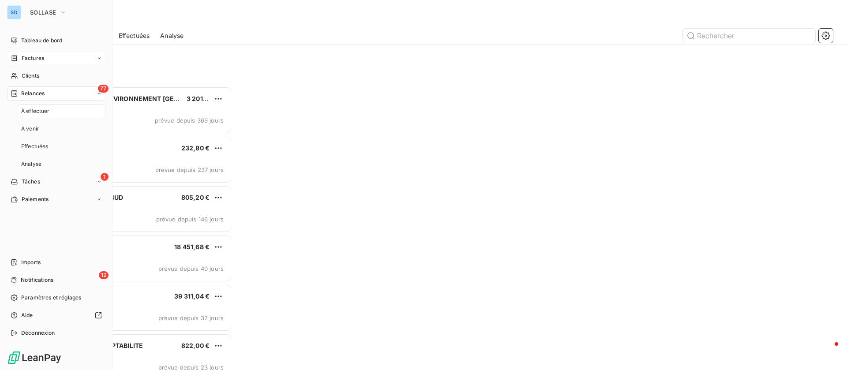
scroll to position [274, 180]
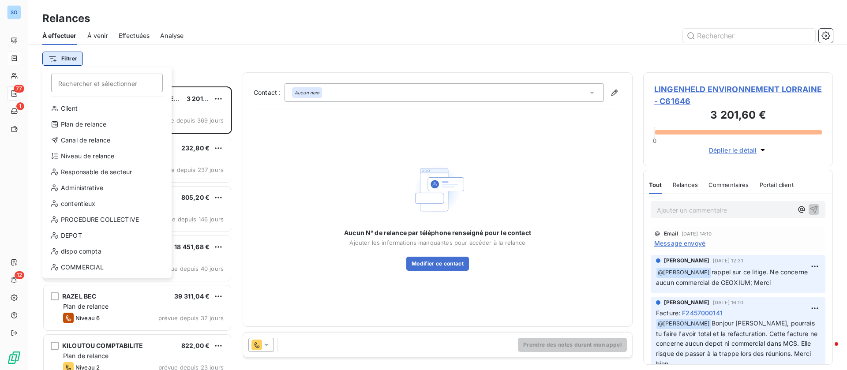
click at [66, 57] on html "SO 77 1 12 Relances À effectuer À venir Effectuées Analyse Filtrer Rechercher e…" at bounding box center [423, 185] width 847 height 370
click at [99, 138] on div "Canal de relance" at bounding box center [107, 140] width 122 height 14
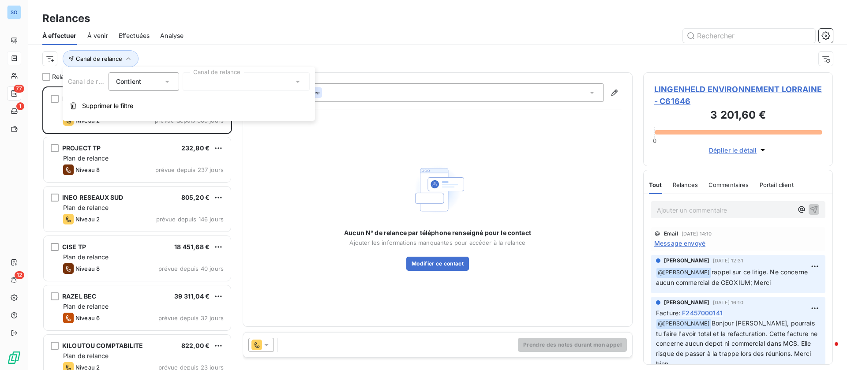
click at [266, 83] on div at bounding box center [246, 81] width 127 height 19
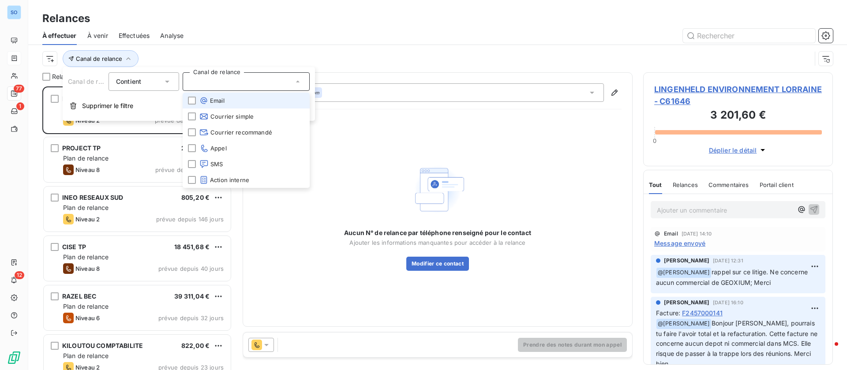
click at [226, 101] on li "Email" at bounding box center [246, 101] width 127 height 16
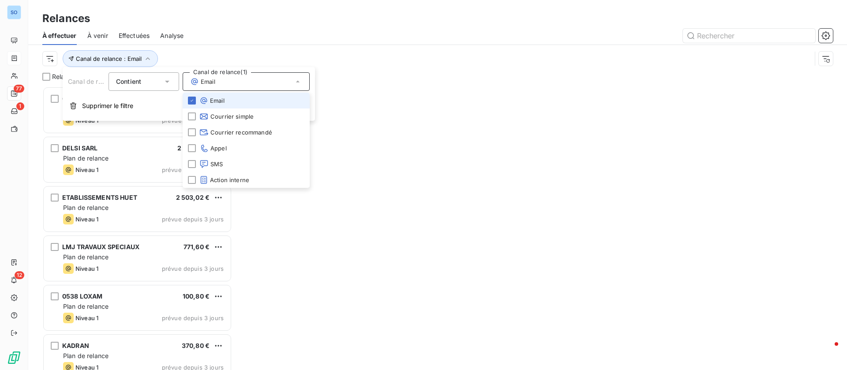
scroll to position [274, 180]
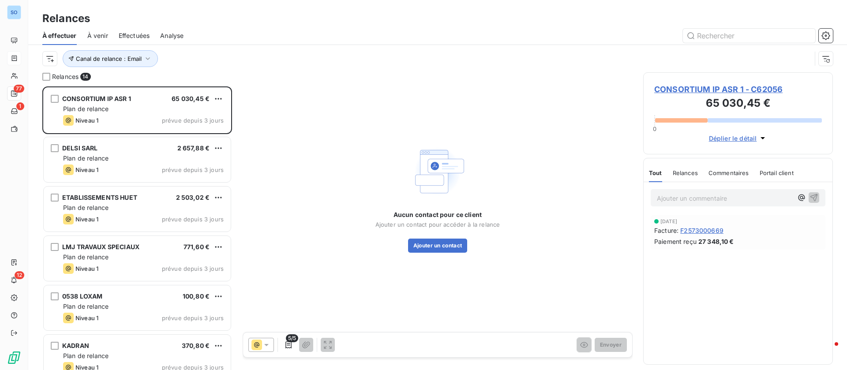
click at [297, 33] on div at bounding box center [513, 36] width 639 height 14
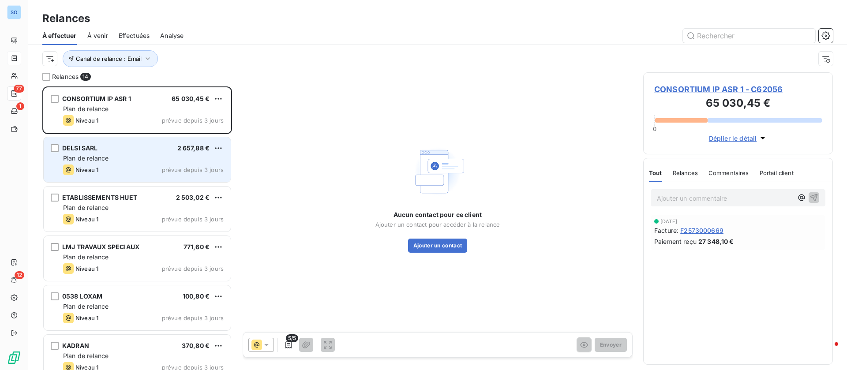
click at [155, 165] on div "Niveau 1 prévue depuis 3 jours" at bounding box center [143, 170] width 161 height 11
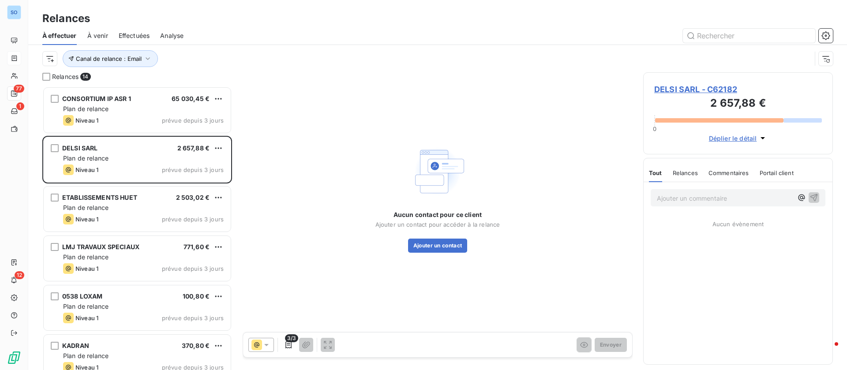
click at [676, 90] on span "DELSI SARL - C62182" at bounding box center [738, 89] width 168 height 12
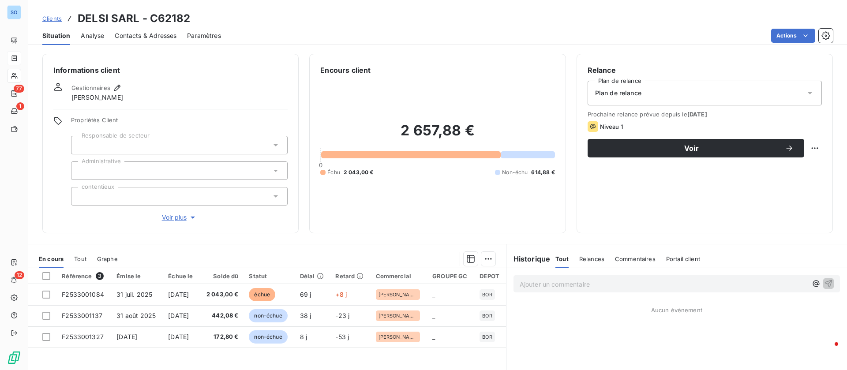
click at [154, 37] on span "Contacts & Adresses" at bounding box center [146, 35] width 62 height 9
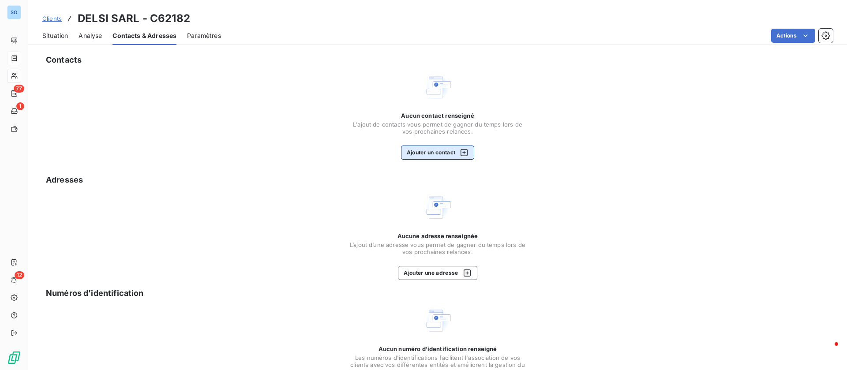
click at [423, 148] on button "Ajouter un contact" at bounding box center [438, 153] width 74 height 14
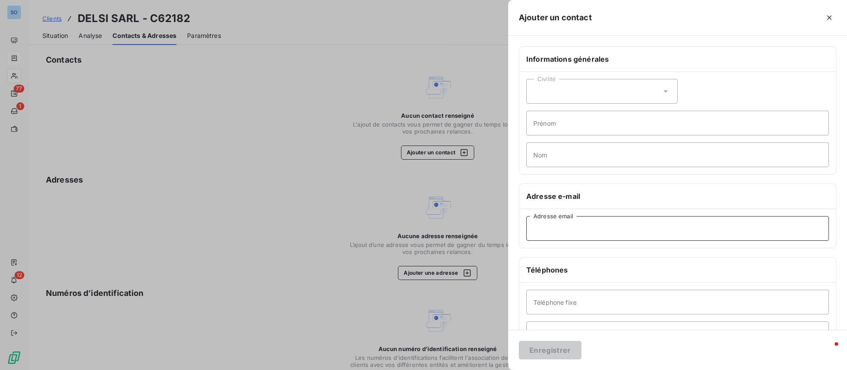
click at [591, 237] on input "Adresse email" at bounding box center [678, 228] width 303 height 25
paste input "[PERSON_NAME][EMAIL_ADDRESS][DOMAIN_NAME]"
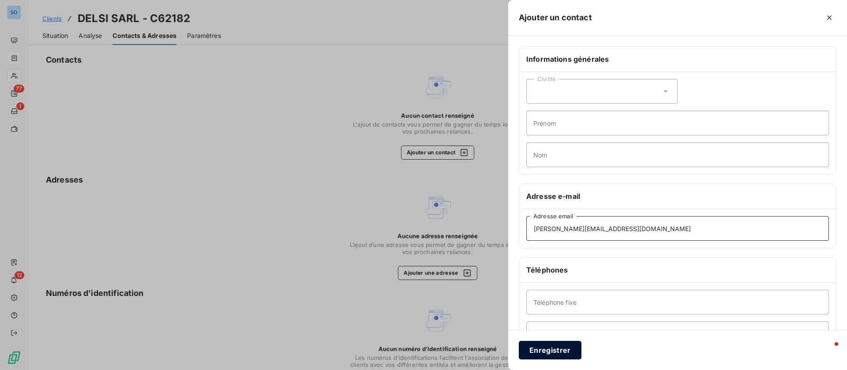
type input "[PERSON_NAME][EMAIL_ADDRESS][DOMAIN_NAME]"
click at [555, 345] on button "Enregistrer" at bounding box center [550, 350] width 63 height 19
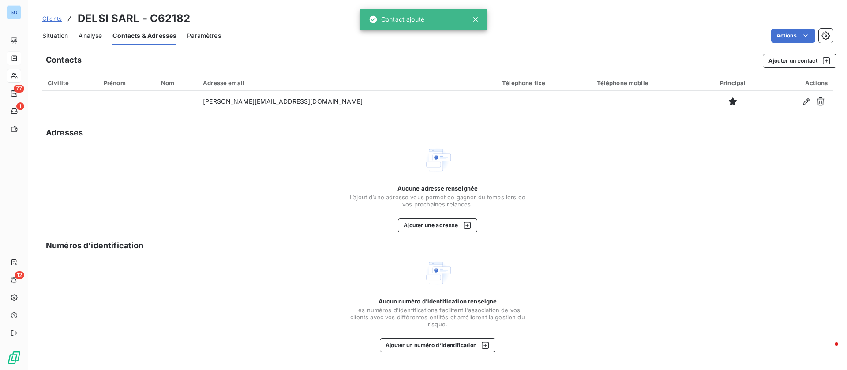
click at [56, 31] on span "Situation" at bounding box center [55, 35] width 26 height 9
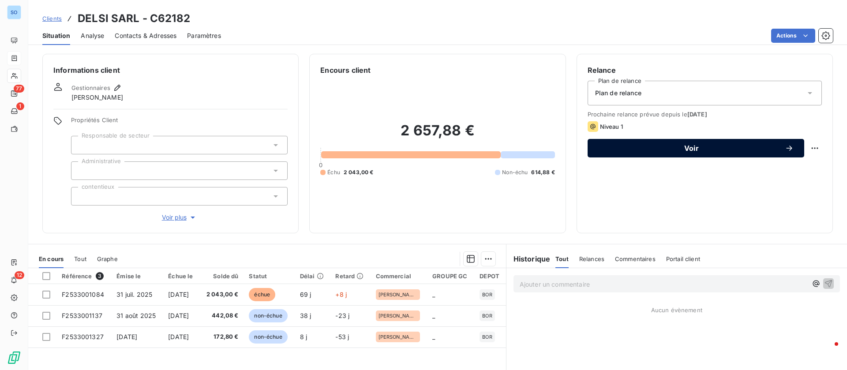
click at [711, 151] on span "Voir" at bounding box center [691, 148] width 187 height 7
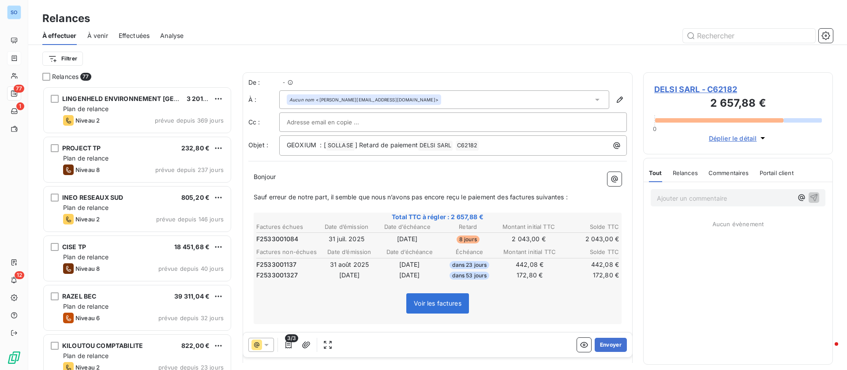
scroll to position [274, 180]
click at [602, 343] on button "Envoyer" at bounding box center [611, 345] width 32 height 14
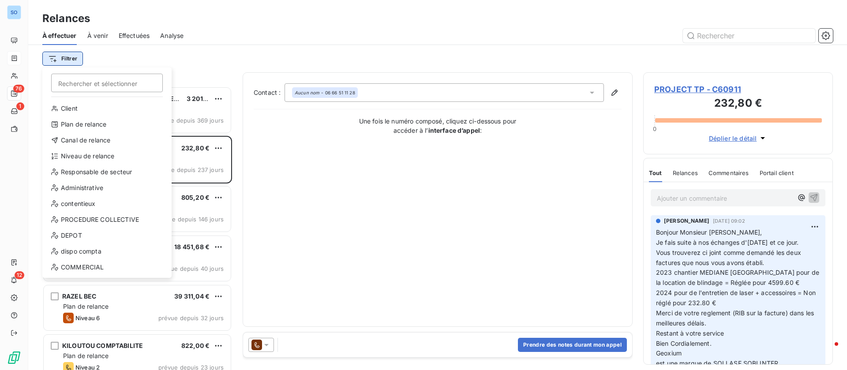
click at [68, 58] on html "SO 76 1 12 Relances À effectuer À venir Effectuées Analyse Filtrer Rechercher e…" at bounding box center [423, 185] width 847 height 370
click at [90, 141] on div "Canal de relance" at bounding box center [107, 140] width 122 height 14
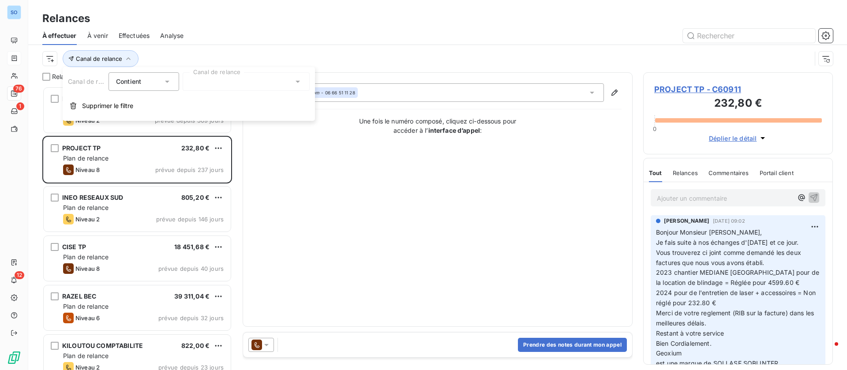
click at [245, 84] on div at bounding box center [246, 81] width 127 height 19
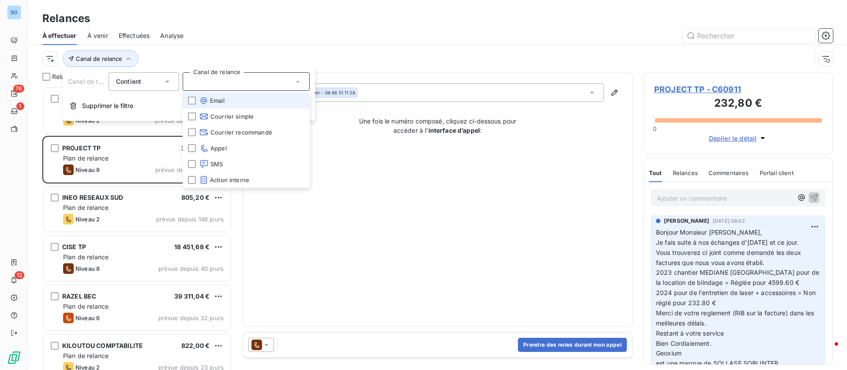
click at [218, 102] on span "Email" at bounding box center [211, 100] width 25 height 9
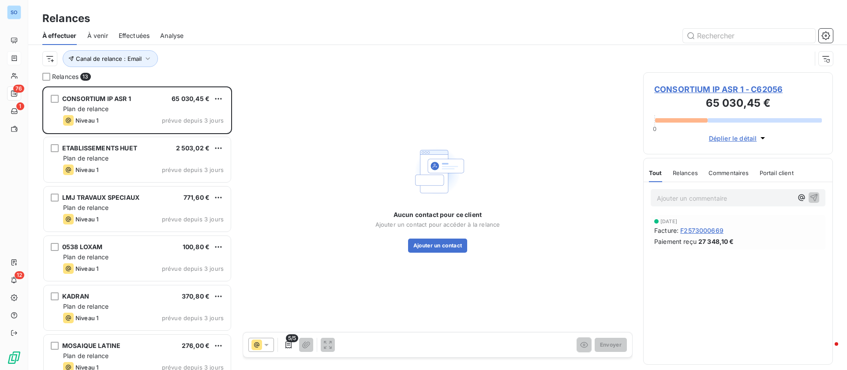
click at [288, 26] on div "Relances" at bounding box center [437, 19] width 819 height 16
click at [441, 245] on button "Ajouter un contact" at bounding box center [438, 246] width 60 height 14
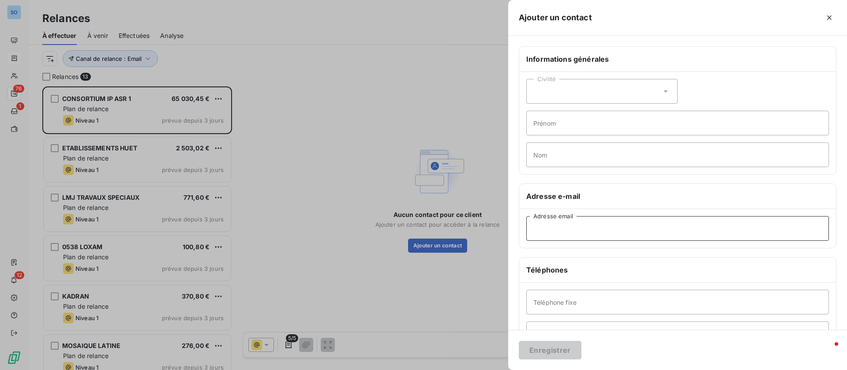
click at [575, 226] on input "Adresse email" at bounding box center [678, 228] width 303 height 25
paste input "[EMAIL_ADDRESS][PERSON_NAME][DOMAIN_NAME]"
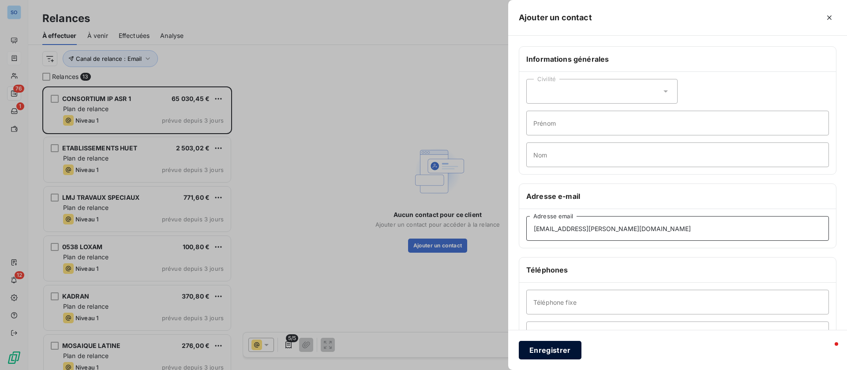
type input "[EMAIL_ADDRESS][PERSON_NAME][DOMAIN_NAME]"
click at [551, 354] on button "Enregistrer" at bounding box center [550, 350] width 63 height 19
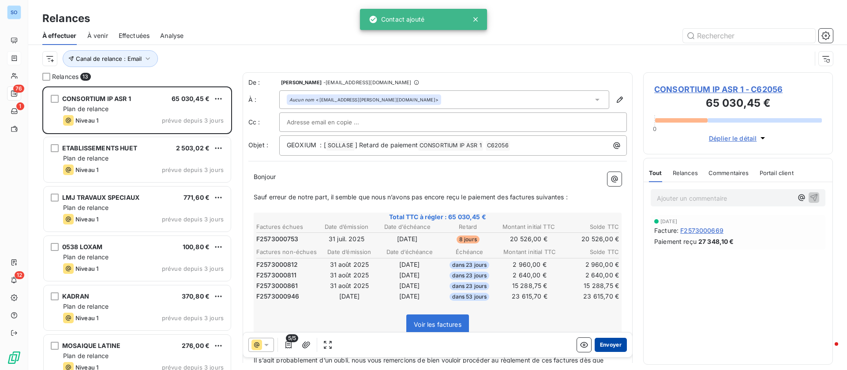
click at [598, 344] on button "Envoyer" at bounding box center [611, 345] width 32 height 14
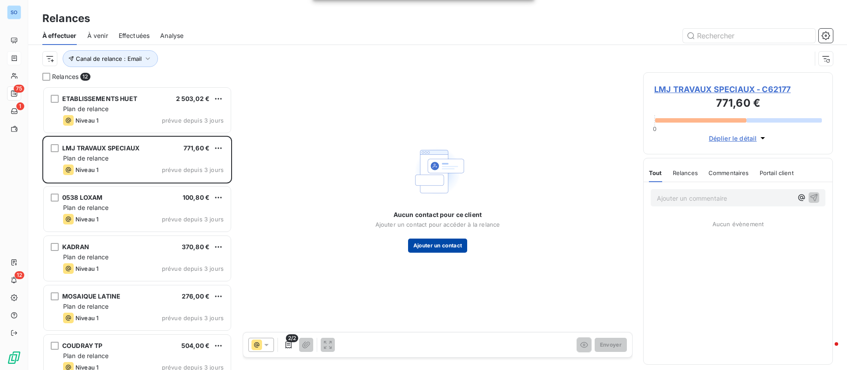
click at [433, 241] on button "Ajouter un contact" at bounding box center [438, 246] width 60 height 14
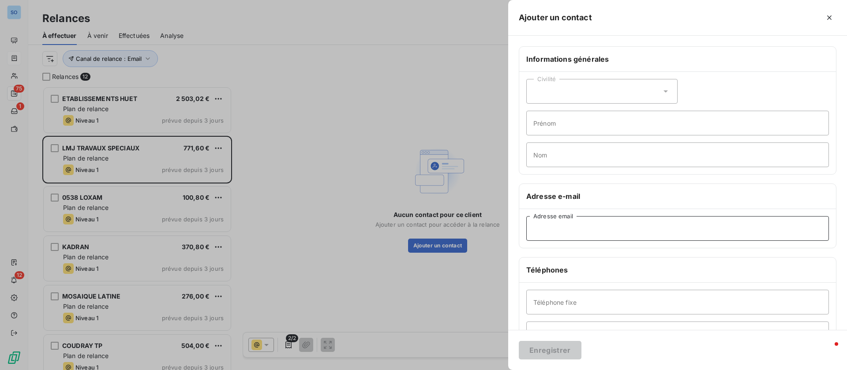
click at [579, 230] on input "Adresse email" at bounding box center [678, 228] width 303 height 25
paste input "[EMAIL_ADDRESS][DOMAIN_NAME]"
type input "[EMAIL_ADDRESS][DOMAIN_NAME]"
click at [558, 352] on button "Enregistrer" at bounding box center [550, 350] width 63 height 19
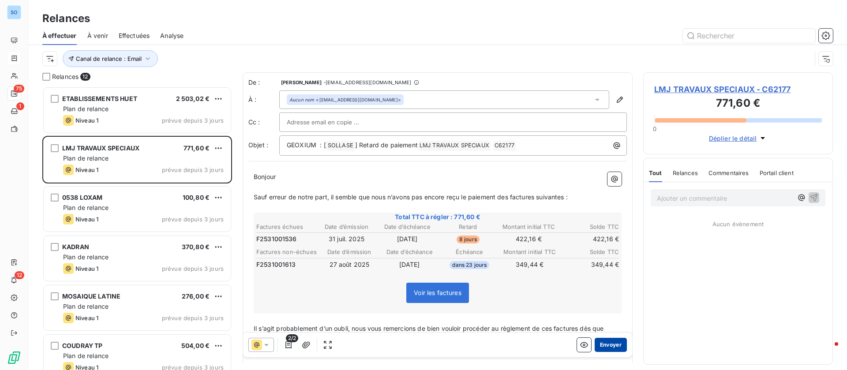
click at [601, 343] on button "Envoyer" at bounding box center [611, 345] width 32 height 14
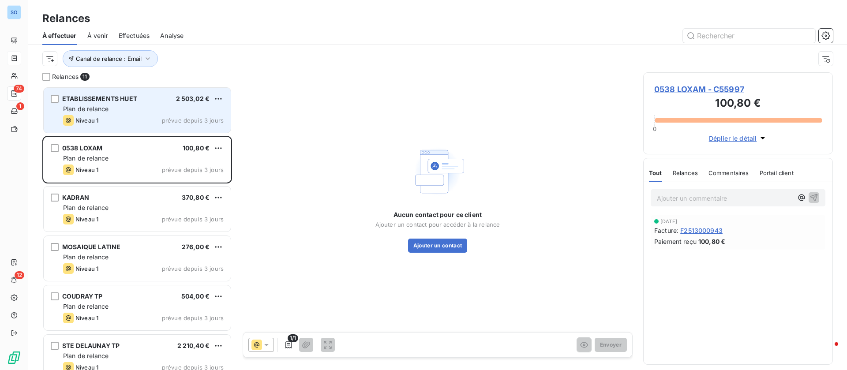
click at [114, 101] on span "ETABLISSEMENTS HUET" at bounding box center [99, 99] width 75 height 8
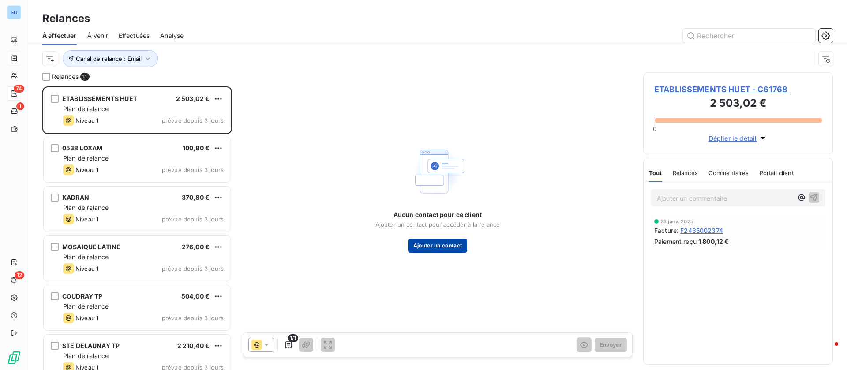
click at [430, 248] on button "Ajouter un contact" at bounding box center [438, 246] width 60 height 14
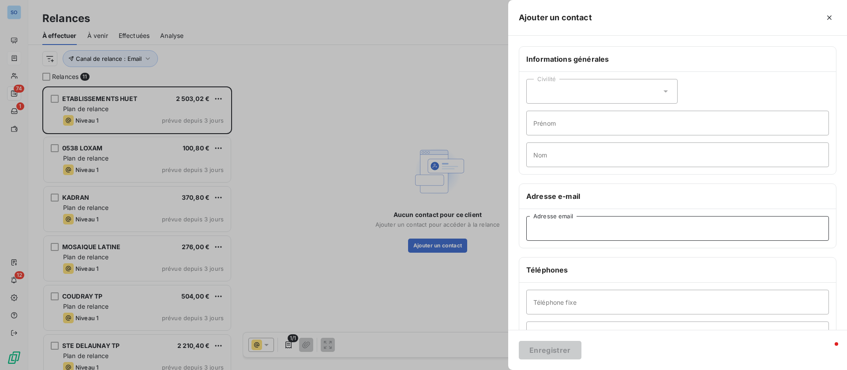
click at [558, 225] on input "Adresse email" at bounding box center [678, 228] width 303 height 25
paste input "[PERSON_NAME][EMAIL_ADDRESS][DOMAIN_NAME]"
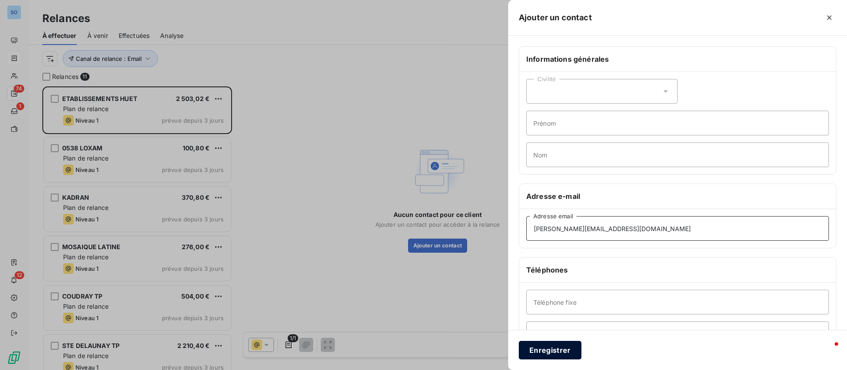
type input "[PERSON_NAME][EMAIL_ADDRESS][DOMAIN_NAME]"
click at [542, 350] on button "Enregistrer" at bounding box center [550, 350] width 63 height 19
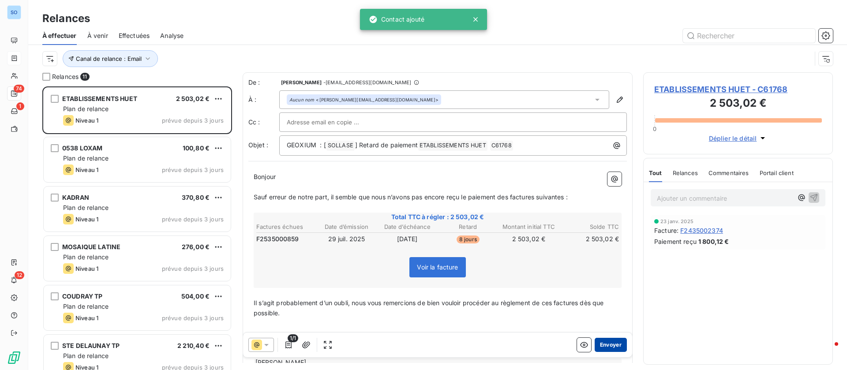
click at [604, 341] on button "Envoyer" at bounding box center [611, 345] width 32 height 14
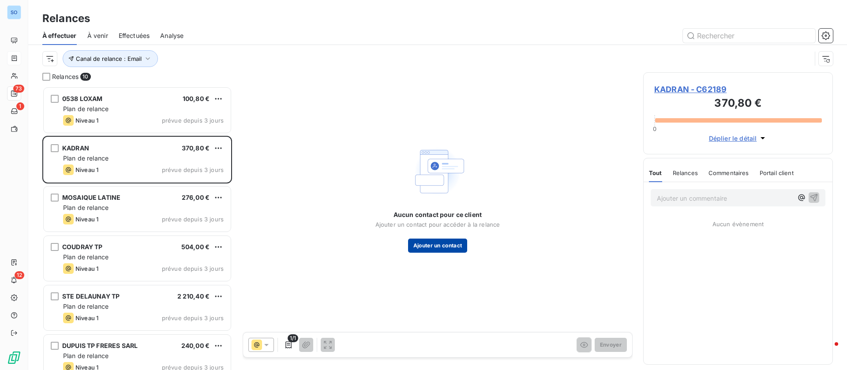
click at [436, 243] on button "Ajouter un contact" at bounding box center [438, 246] width 60 height 14
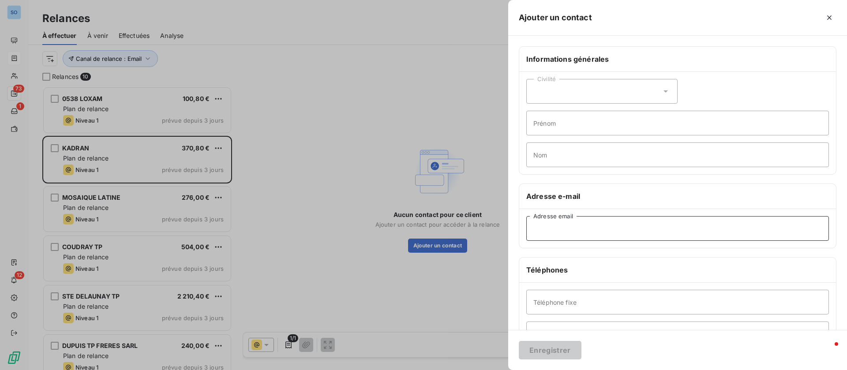
click at [564, 239] on input "Adresse email" at bounding box center [678, 228] width 303 height 25
paste input "[EMAIL_ADDRESS][DOMAIN_NAME]"
type input "[EMAIL_ADDRESS][DOMAIN_NAME]"
click at [554, 345] on button "Enregistrer" at bounding box center [550, 350] width 63 height 19
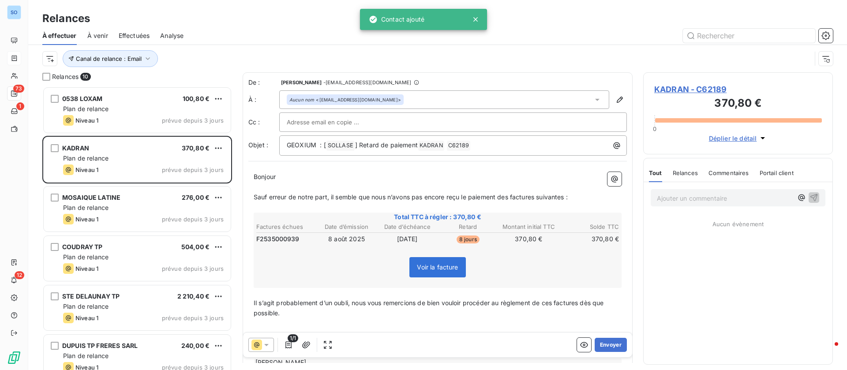
click at [604, 337] on div "1/1 Envoyer" at bounding box center [437, 345] width 389 height 25
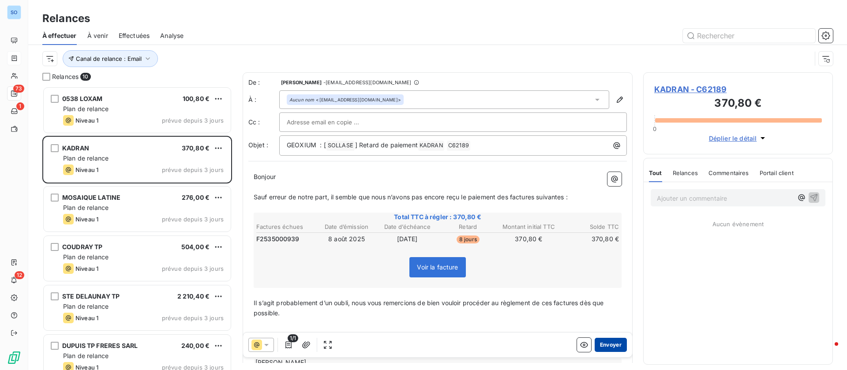
click at [601, 346] on button "Envoyer" at bounding box center [611, 345] width 32 height 14
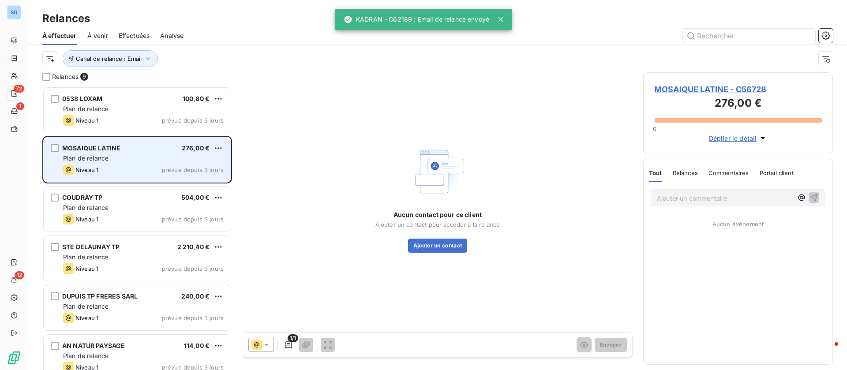
click at [150, 156] on div "Plan de relance" at bounding box center [143, 158] width 161 height 9
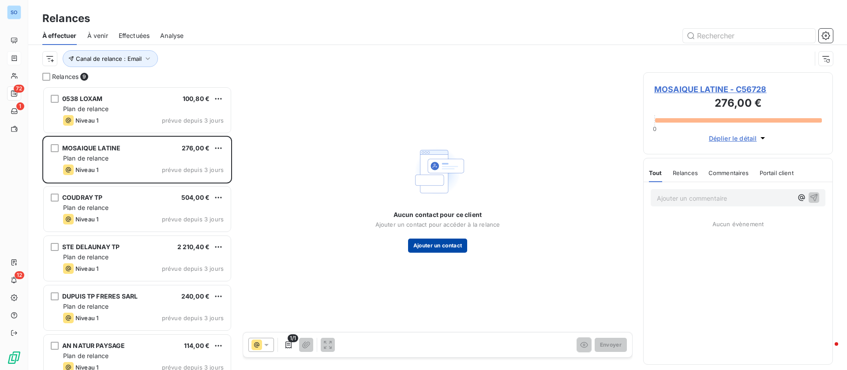
click at [447, 246] on button "Ajouter un contact" at bounding box center [438, 246] width 60 height 14
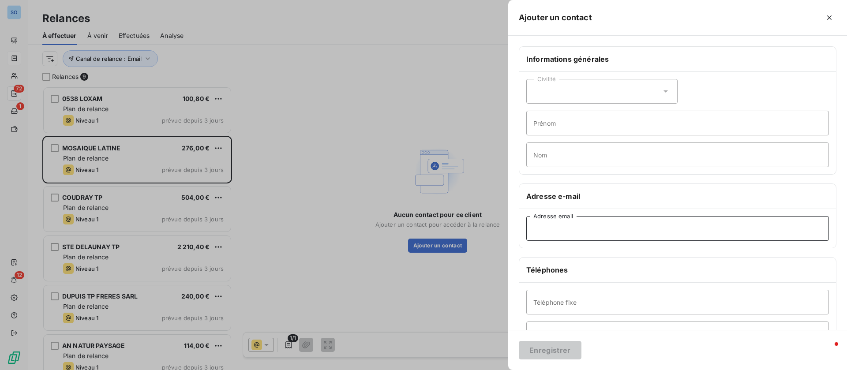
click at [576, 231] on input "Adresse email" at bounding box center [678, 228] width 303 height 25
paste input "[EMAIL_ADDRESS][DOMAIN_NAME]"
type input "[EMAIL_ADDRESS][DOMAIN_NAME]"
click at [544, 352] on button "Enregistrer" at bounding box center [550, 350] width 63 height 19
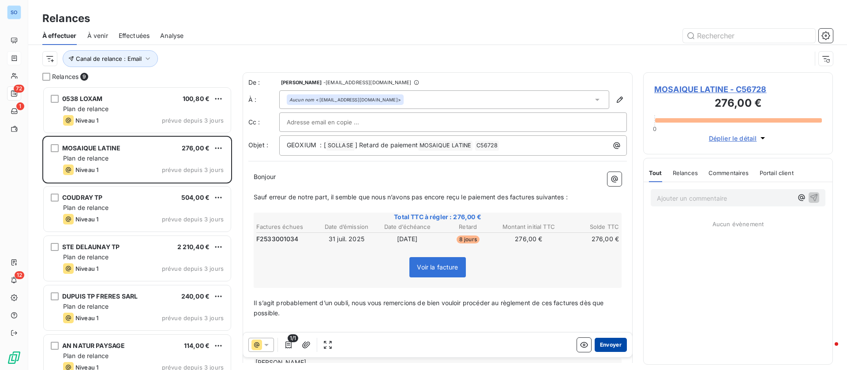
click at [606, 345] on button "Envoyer" at bounding box center [611, 345] width 32 height 14
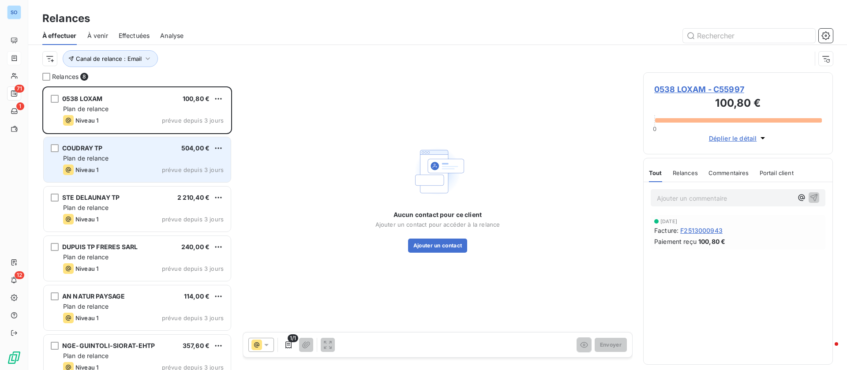
click at [134, 162] on div "Plan de relance" at bounding box center [143, 158] width 161 height 9
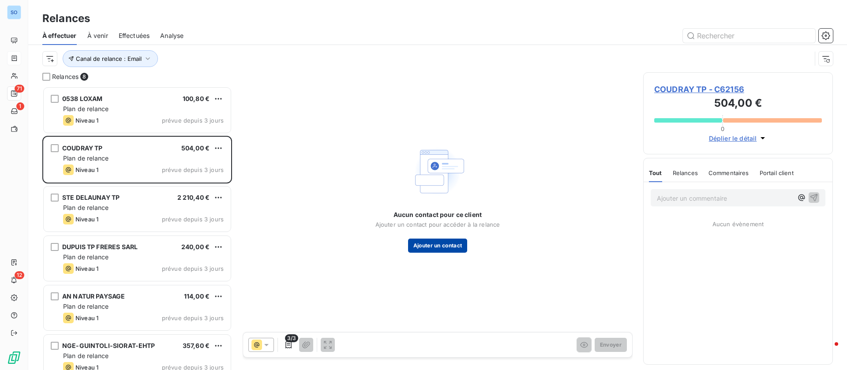
click at [438, 245] on button "Ajouter un contact" at bounding box center [438, 246] width 60 height 14
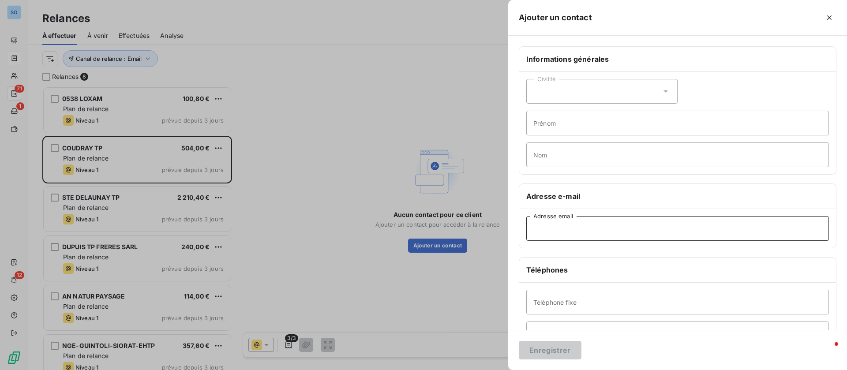
click at [587, 231] on input "Adresse email" at bounding box center [678, 228] width 303 height 25
paste input "[PERSON_NAME][EMAIL_ADDRESS][DOMAIN_NAME]"
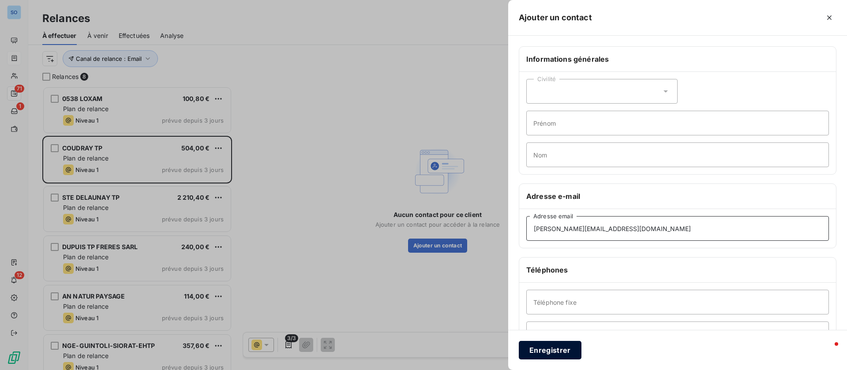
type input "[PERSON_NAME][EMAIL_ADDRESS][DOMAIN_NAME]"
click at [553, 349] on button "Enregistrer" at bounding box center [550, 350] width 63 height 19
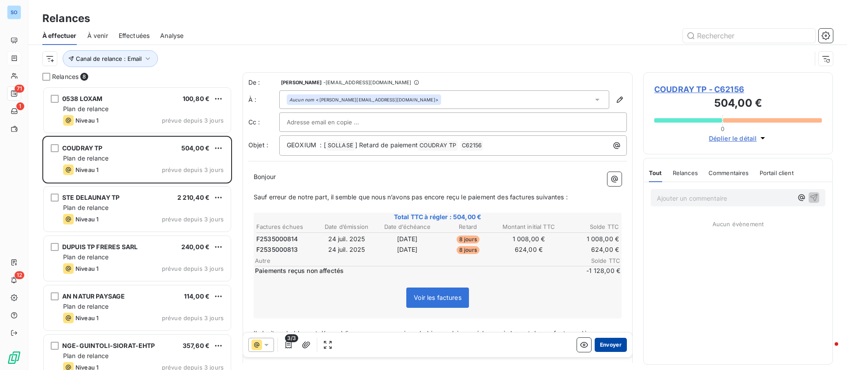
click at [603, 346] on button "Envoyer" at bounding box center [611, 345] width 32 height 14
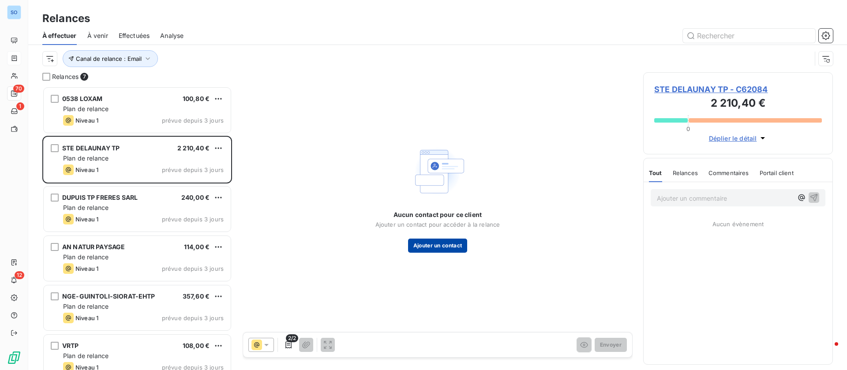
click at [438, 242] on button "Ajouter un contact" at bounding box center [438, 246] width 60 height 14
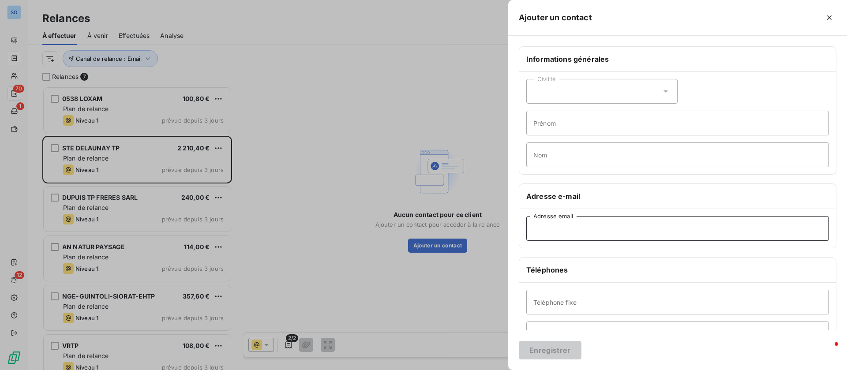
click at [569, 223] on input "Adresse email" at bounding box center [678, 228] width 303 height 25
paste input "[EMAIL_ADDRESS][DOMAIN_NAME]"
type input "[EMAIL_ADDRESS][DOMAIN_NAME]"
click at [550, 354] on button "Enregistrer" at bounding box center [550, 350] width 63 height 19
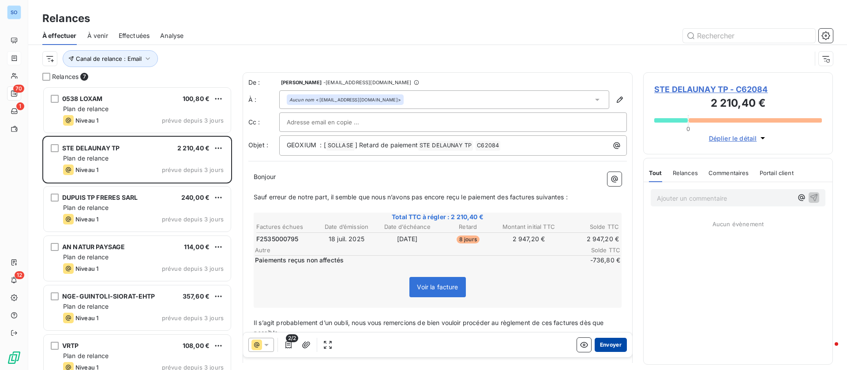
click at [602, 350] on button "Envoyer" at bounding box center [611, 345] width 32 height 14
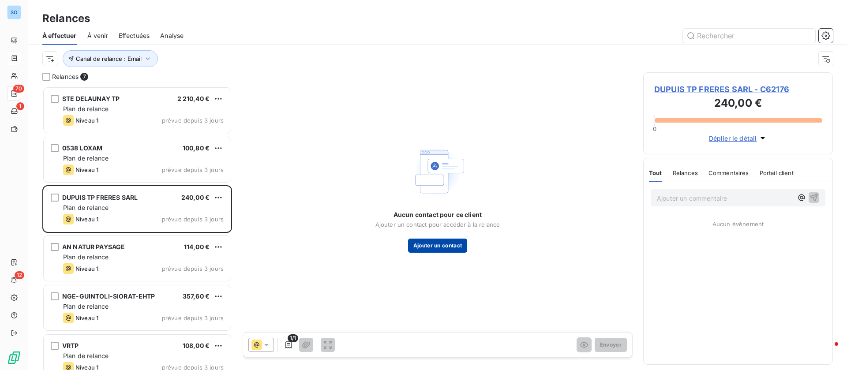
click at [434, 247] on button "Ajouter un contact" at bounding box center [438, 246] width 60 height 14
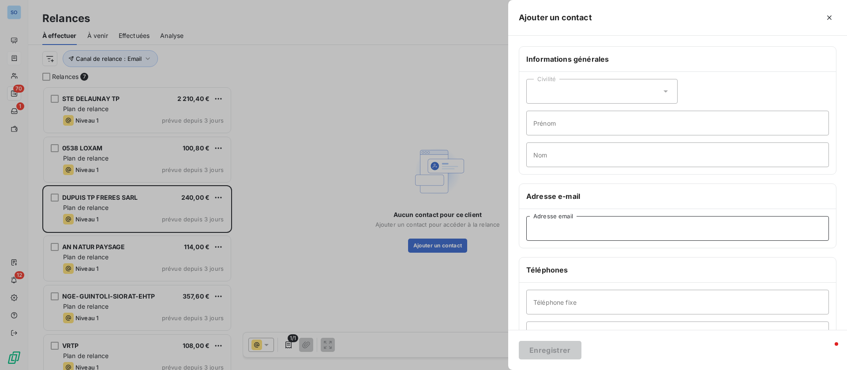
click at [602, 225] on input "Adresse email" at bounding box center [678, 228] width 303 height 25
paste input "[EMAIL_ADDRESS][DOMAIN_NAME]"
type input "[EMAIL_ADDRESS][DOMAIN_NAME]"
click at [555, 350] on button "Enregistrer" at bounding box center [550, 350] width 63 height 19
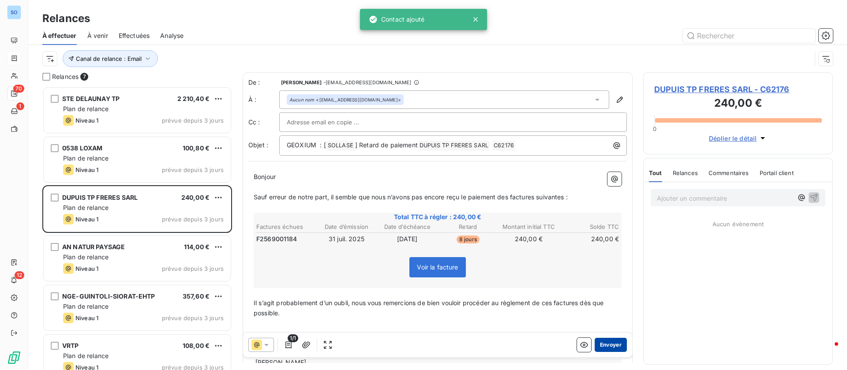
click at [597, 341] on button "Envoyer" at bounding box center [611, 345] width 32 height 14
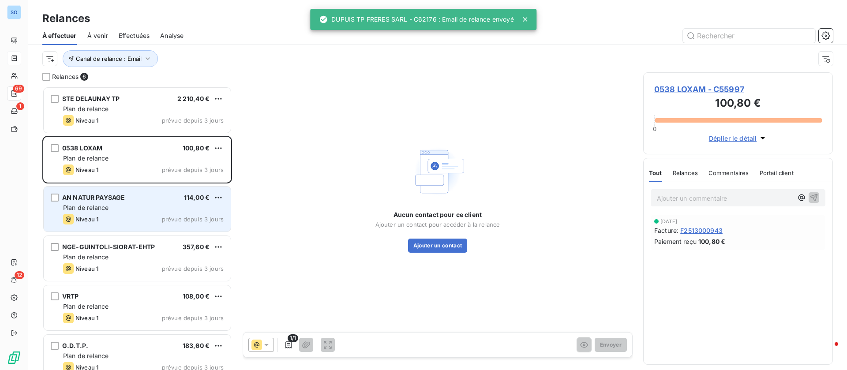
click at [139, 214] on div "Niveau 1 prévue depuis 3 jours" at bounding box center [143, 219] width 161 height 11
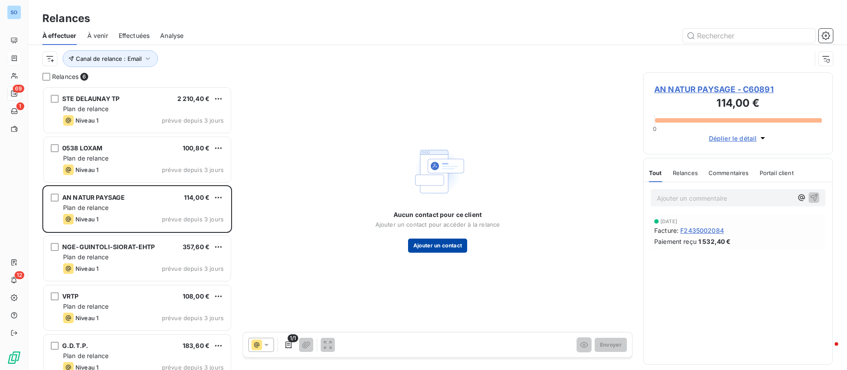
click at [437, 244] on button "Ajouter un contact" at bounding box center [438, 246] width 60 height 14
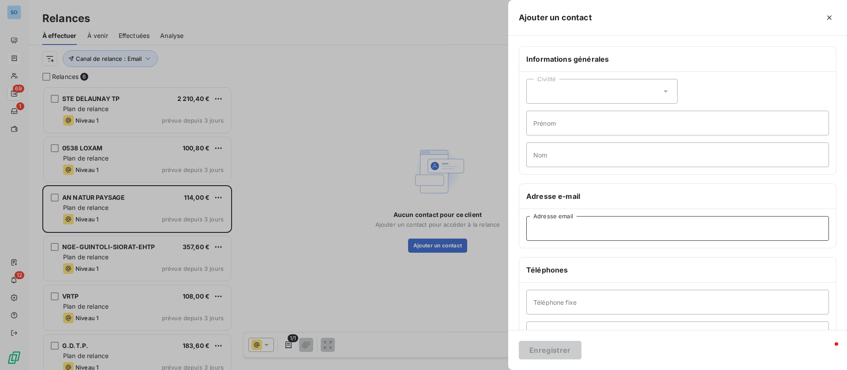
click at [579, 228] on input "Adresse email" at bounding box center [678, 228] width 303 height 25
paste input "[EMAIL_ADDRESS][DOMAIN_NAME]"
type input "[EMAIL_ADDRESS][DOMAIN_NAME]"
click at [553, 354] on button "Enregistrer" at bounding box center [550, 350] width 63 height 19
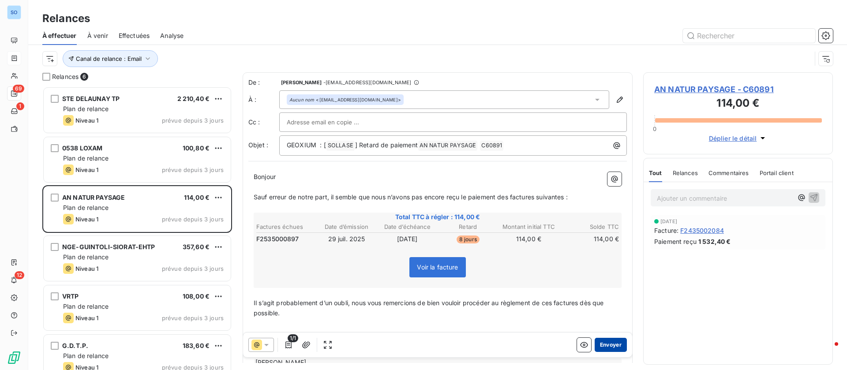
click at [606, 344] on button "Envoyer" at bounding box center [611, 345] width 32 height 14
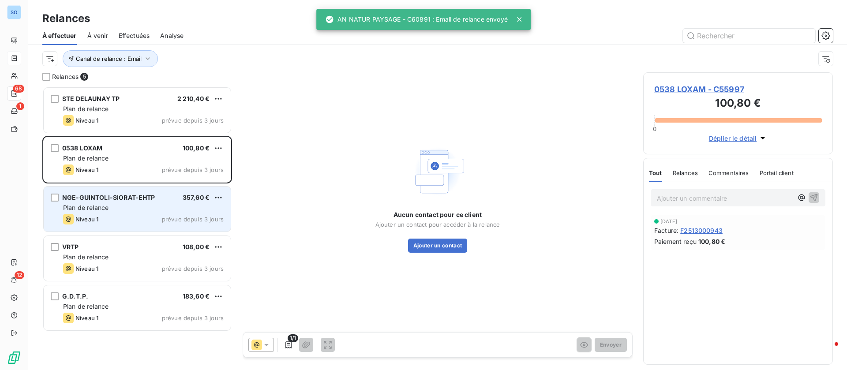
click at [133, 195] on span "NGE-GUINTOLI-SIORAT-EHTP" at bounding box center [108, 198] width 93 height 8
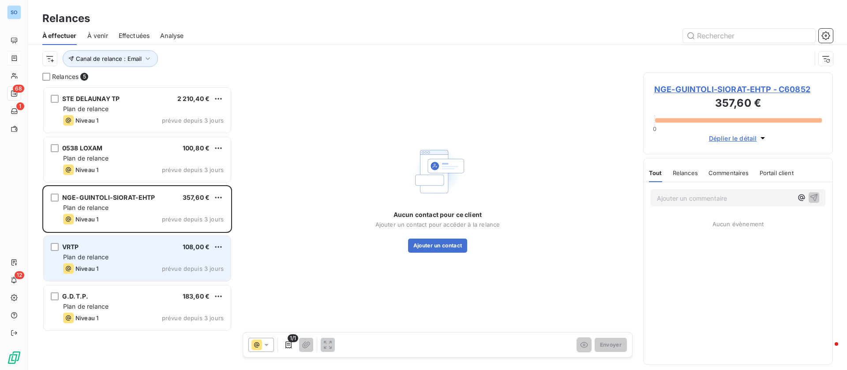
click at [134, 266] on div "Niveau 1 prévue depuis 3 jours" at bounding box center [143, 268] width 161 height 11
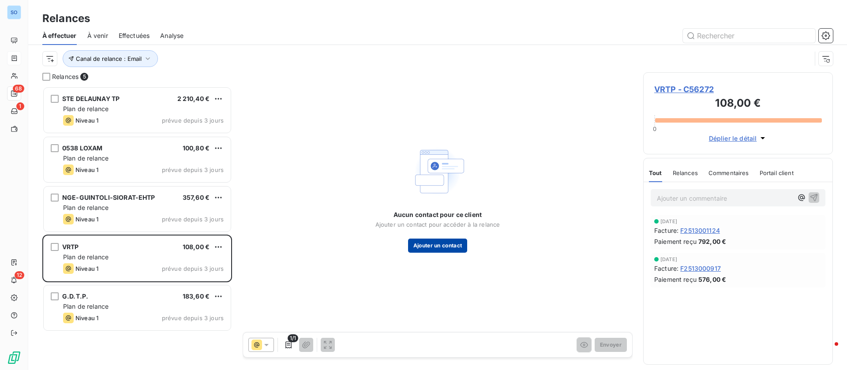
click at [432, 249] on button "Ajouter un contact" at bounding box center [438, 246] width 60 height 14
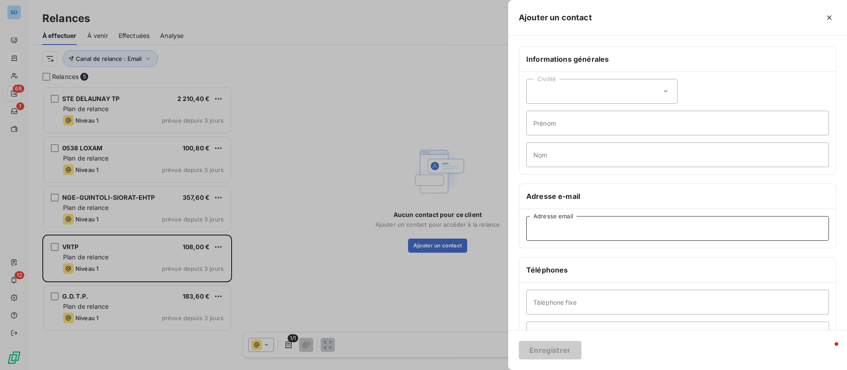
click at [585, 235] on input "Adresse email" at bounding box center [678, 228] width 303 height 25
paste input "[EMAIL_ADDRESS][DOMAIN_NAME]"
type input "[EMAIL_ADDRESS][DOMAIN_NAME]"
click at [542, 347] on button "Enregistrer" at bounding box center [550, 350] width 63 height 19
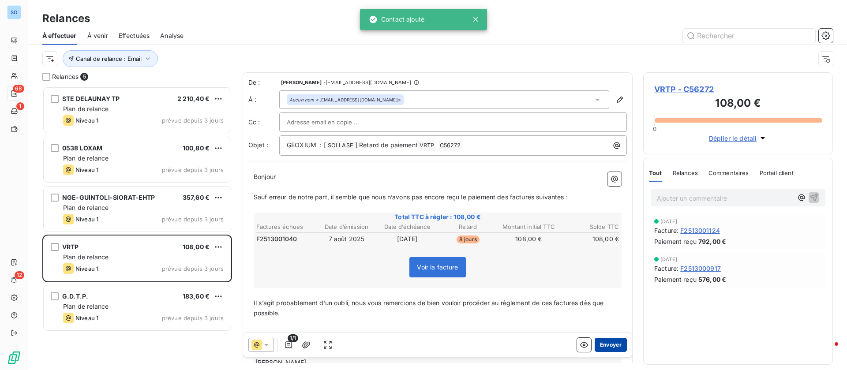
click at [599, 341] on button "Envoyer" at bounding box center [611, 345] width 32 height 14
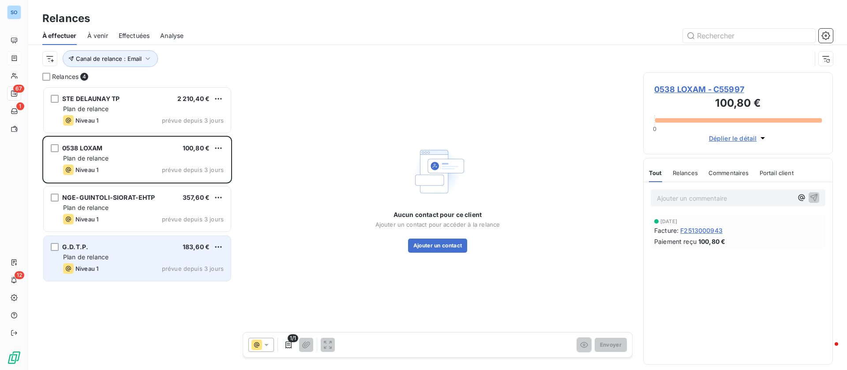
click at [162, 252] on div "G.D.T.P. 183,60 € Plan de relance Niveau 1 prévue depuis 3 jours" at bounding box center [137, 258] width 187 height 45
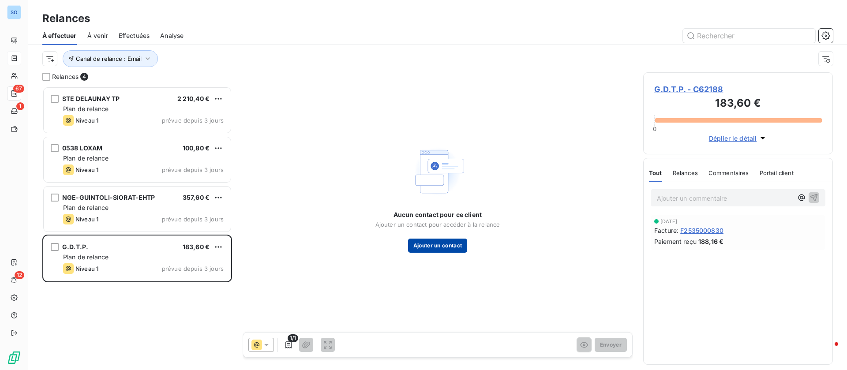
click at [446, 244] on button "Ajouter un contact" at bounding box center [438, 246] width 60 height 14
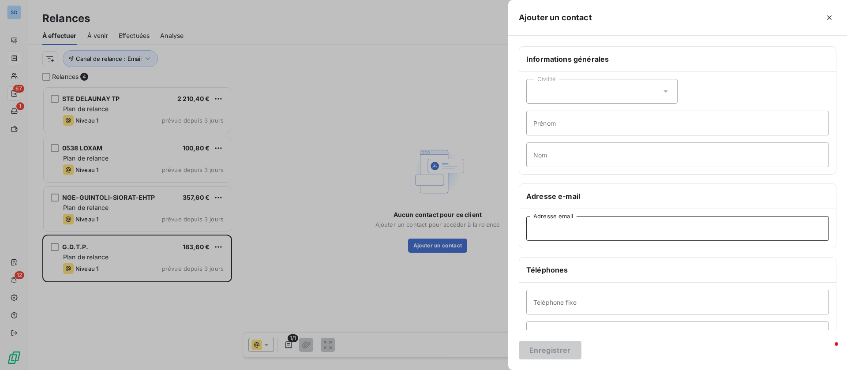
click at [578, 224] on input "Adresse email" at bounding box center [678, 228] width 303 height 25
paste input "[EMAIL_ADDRESS][DOMAIN_NAME]"
type input "[EMAIL_ADDRESS][DOMAIN_NAME]"
click at [553, 354] on button "Enregistrer" at bounding box center [550, 350] width 63 height 19
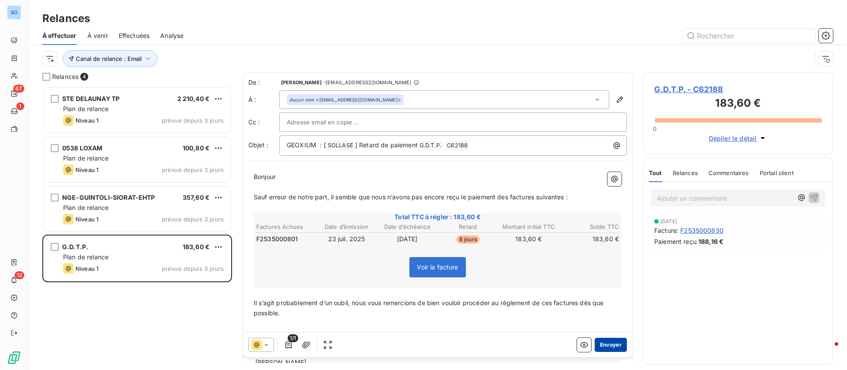
click at [603, 344] on button "Envoyer" at bounding box center [611, 345] width 32 height 14
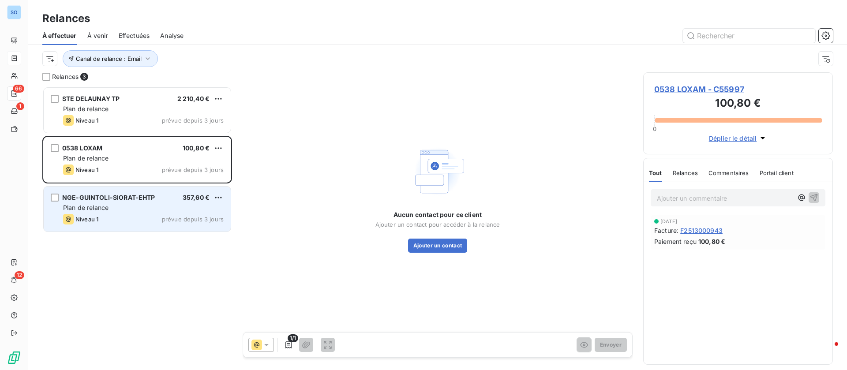
click at [102, 218] on div "Niveau 1 prévue depuis 3 jours" at bounding box center [143, 219] width 161 height 11
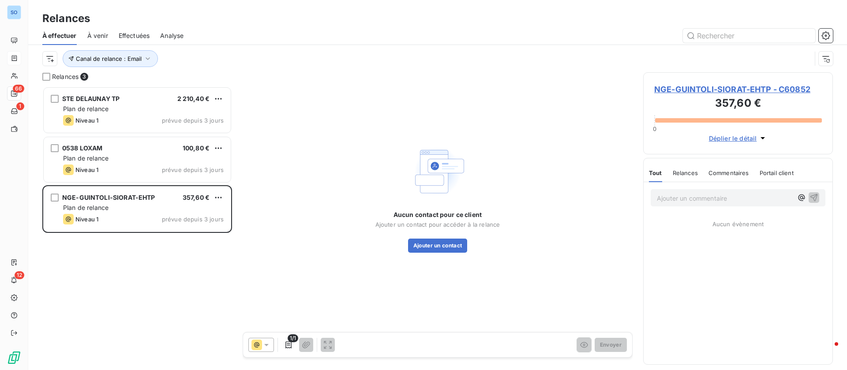
click at [777, 89] on span "NGE-GUINTOLI-SIORAT-EHTP - C60852" at bounding box center [738, 89] width 168 height 12
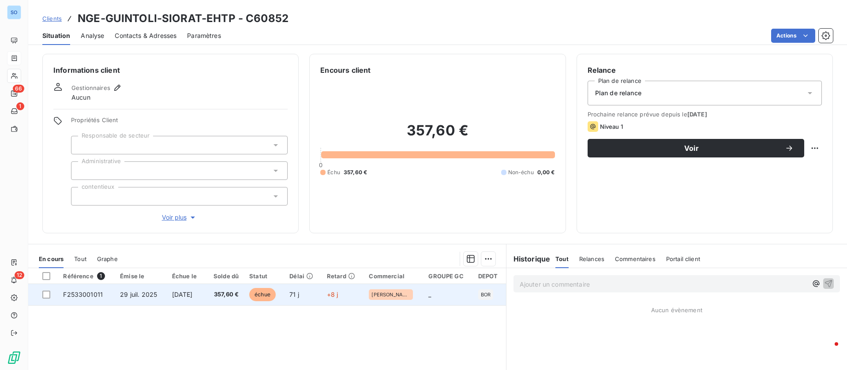
click at [180, 294] on span "[DATE]" at bounding box center [182, 295] width 21 height 8
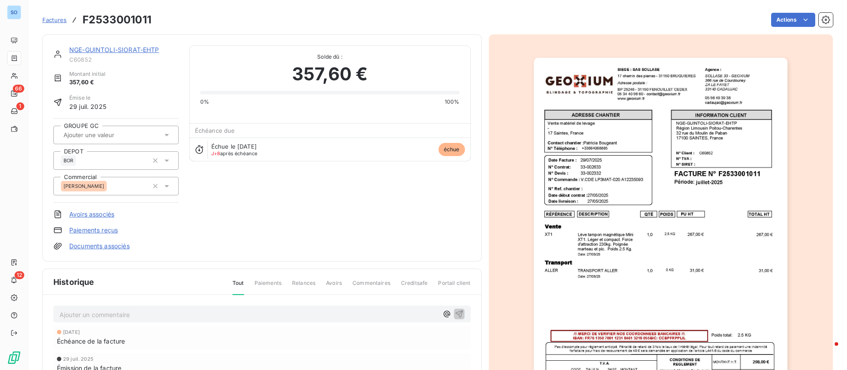
click at [223, 316] on p "Ajouter un commentaire ﻿" at bounding box center [249, 314] width 379 height 11
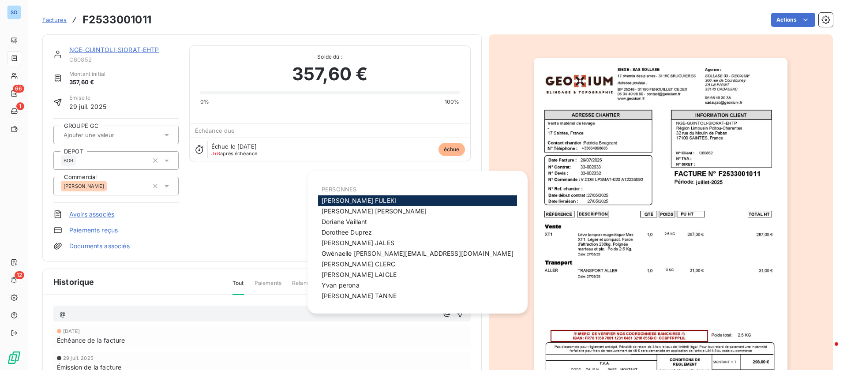
click at [351, 203] on span "[PERSON_NAME]" at bounding box center [359, 201] width 75 height 8
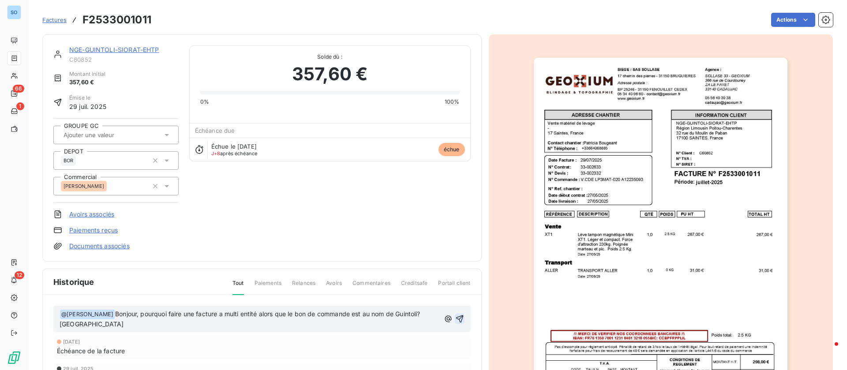
click at [456, 317] on icon "button" at bounding box center [460, 320] width 8 height 8
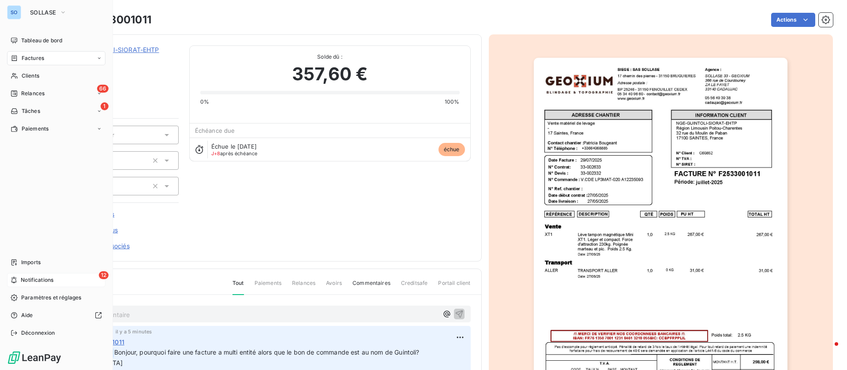
click at [53, 278] on span "Notifications" at bounding box center [37, 280] width 33 height 8
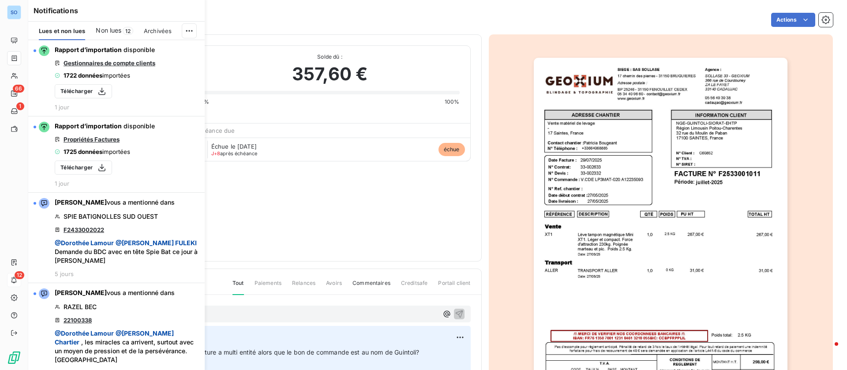
click at [116, 28] on span "Non lues" at bounding box center [109, 30] width 26 height 9
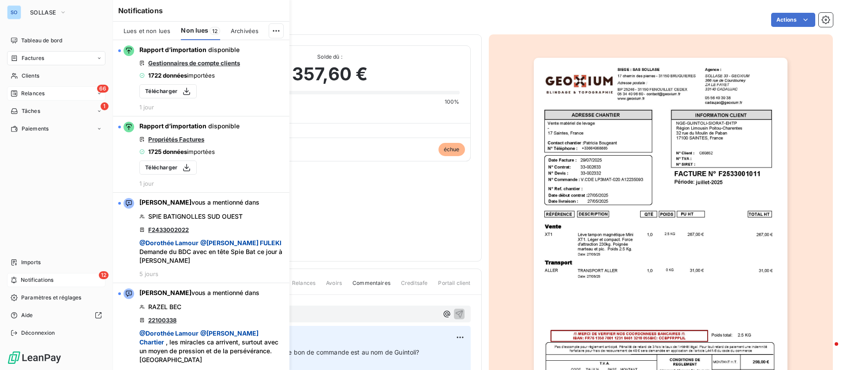
click at [24, 87] on div "66 Relances" at bounding box center [56, 94] width 98 height 14
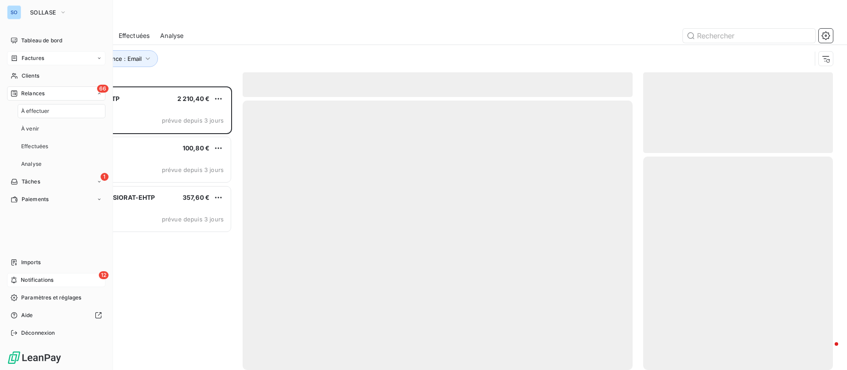
scroll to position [274, 180]
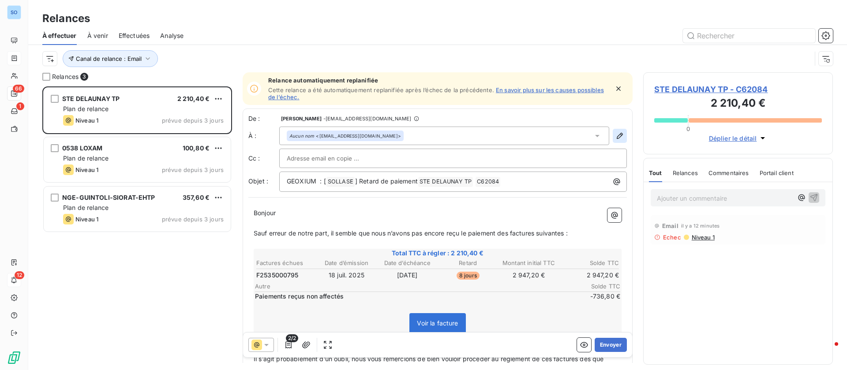
click at [617, 135] on icon "button" at bounding box center [620, 136] width 6 height 6
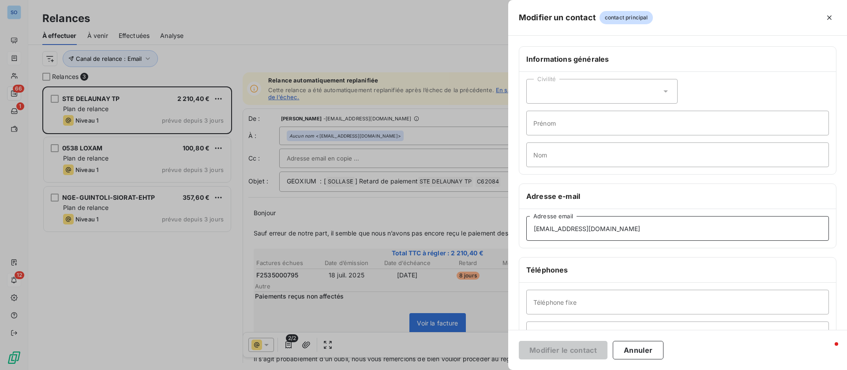
click at [559, 228] on input "[EMAIL_ADDRESS][DOMAIN_NAME]" at bounding box center [678, 228] width 303 height 25
type input "[EMAIL_ADDRESS][DOMAIN_NAME]"
click at [543, 353] on button "Modifier le contact" at bounding box center [563, 350] width 89 height 19
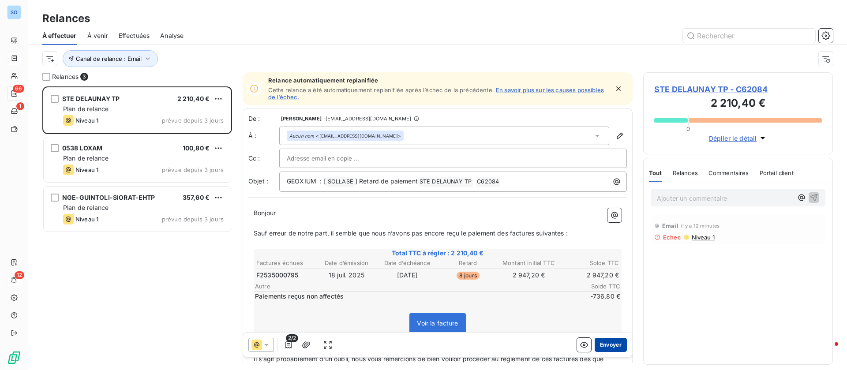
click at [600, 348] on button "Envoyer" at bounding box center [611, 345] width 32 height 14
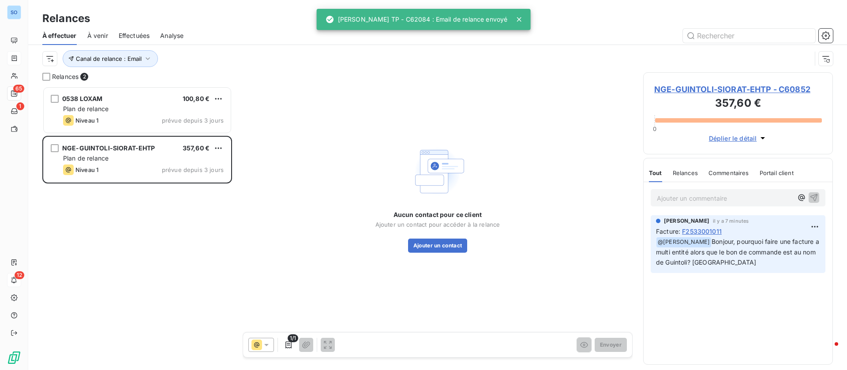
click at [139, 39] on span "Effectuées" at bounding box center [134, 35] width 31 height 9
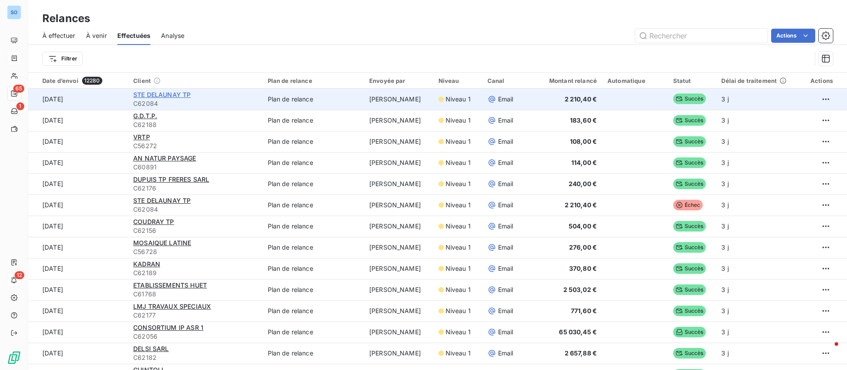
click at [170, 91] on span "STE DELAUNAY TP" at bounding box center [161, 95] width 57 height 8
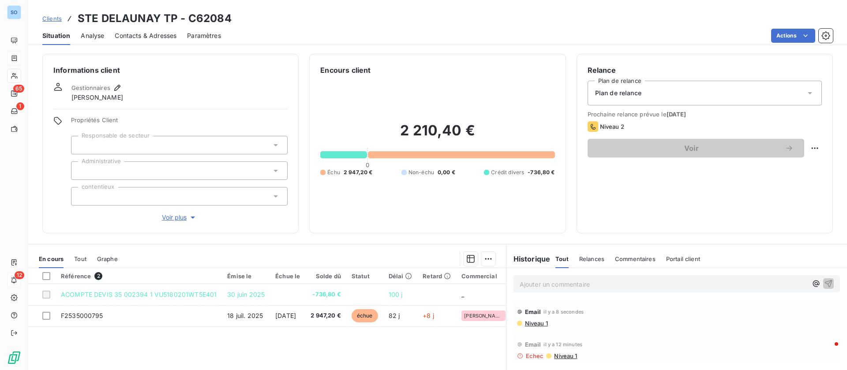
click at [577, 290] on p "Ajouter un commentaire ﻿" at bounding box center [664, 284] width 288 height 11
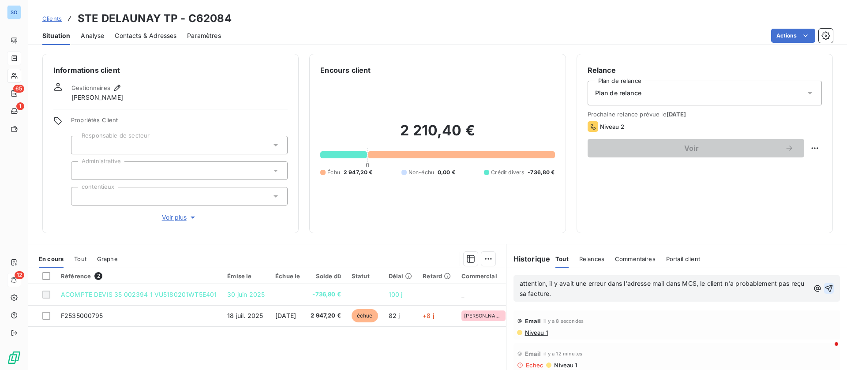
click at [825, 290] on icon "button" at bounding box center [829, 288] width 9 height 9
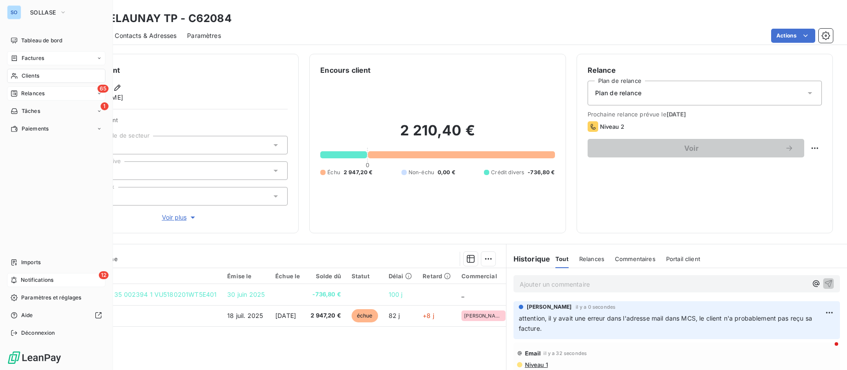
click at [52, 97] on div "65 Relances" at bounding box center [56, 94] width 98 height 14
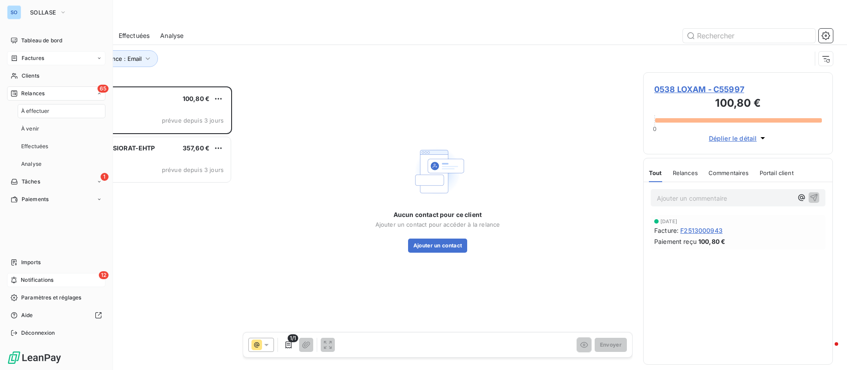
scroll to position [274, 180]
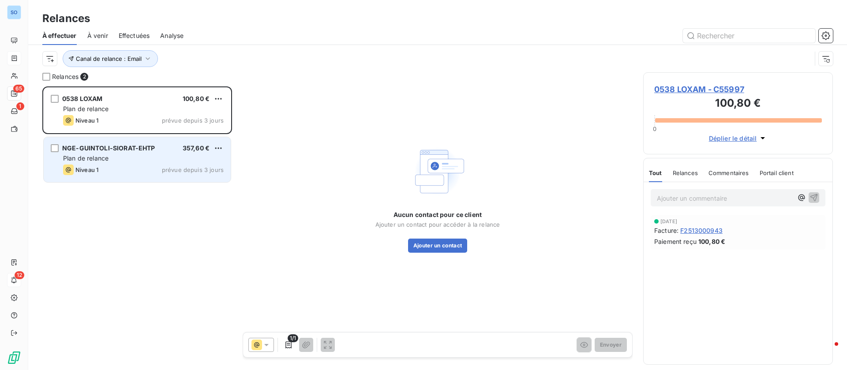
click at [130, 171] on div "Niveau 1 prévue depuis 3 jours" at bounding box center [143, 170] width 161 height 11
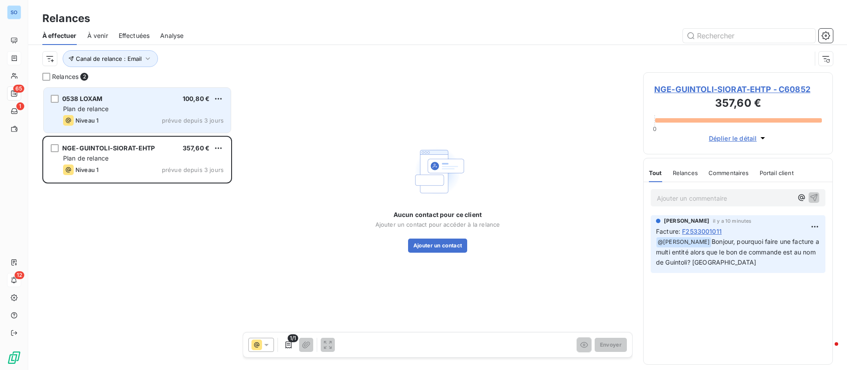
click at [136, 105] on div "Plan de relance" at bounding box center [143, 109] width 161 height 9
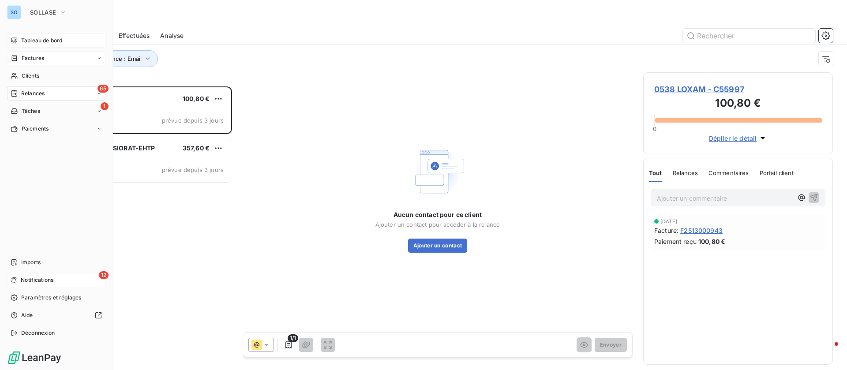
click at [30, 38] on span "Tableau de bord" at bounding box center [41, 41] width 41 height 8
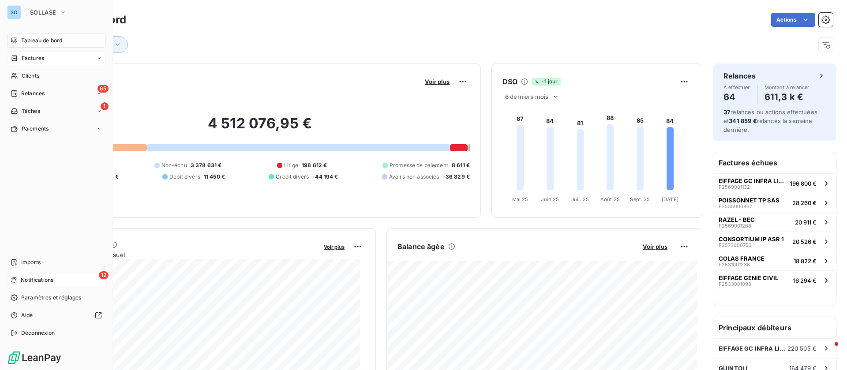
click at [62, 285] on div "12 Notifications" at bounding box center [56, 280] width 98 height 14
click at [65, 12] on icon "button" at bounding box center [63, 12] width 7 height 9
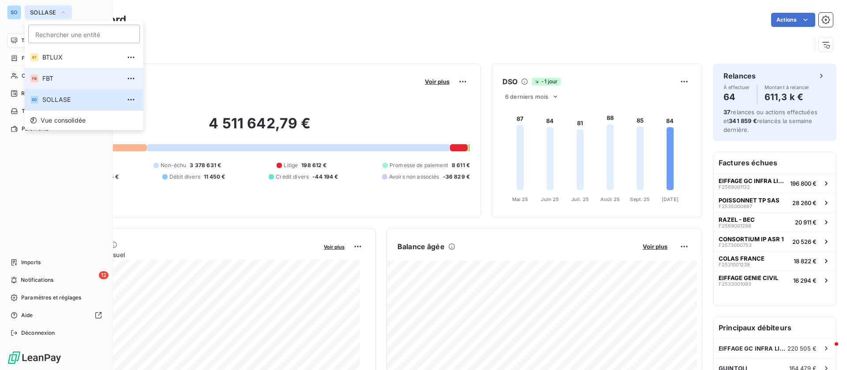
click at [64, 76] on span "FBT" at bounding box center [81, 78] width 78 height 9
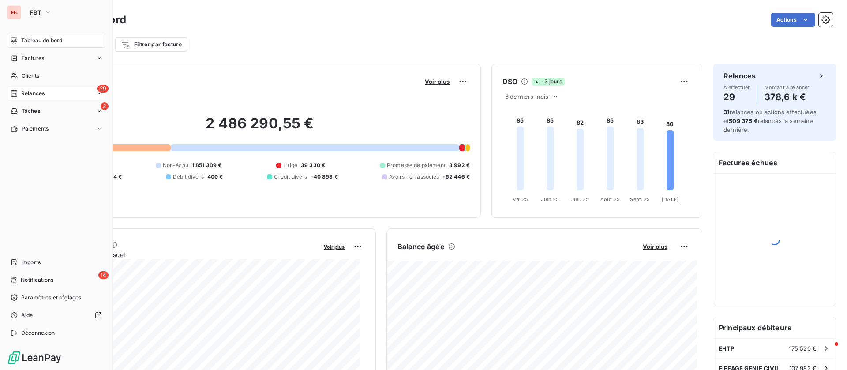
click at [25, 97] on span "Relances" at bounding box center [32, 94] width 23 height 8
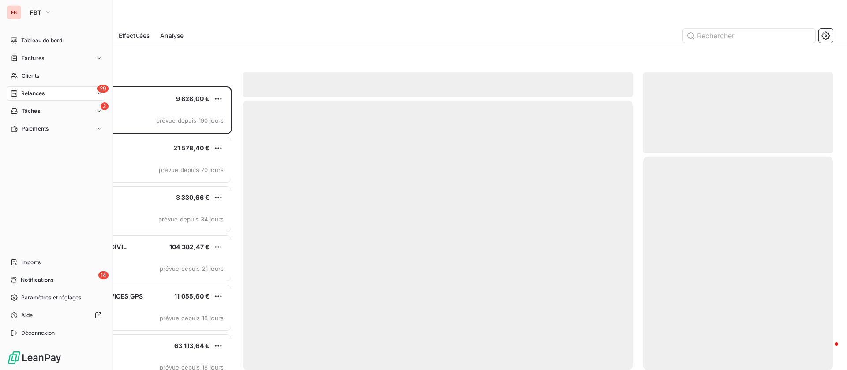
scroll to position [274, 180]
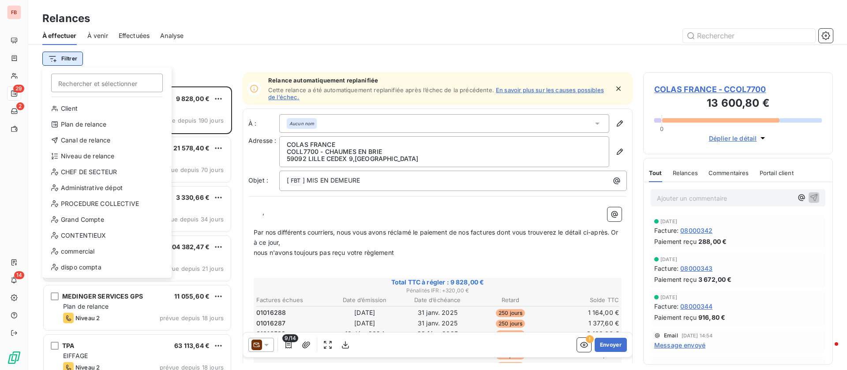
click at [70, 52] on html "FB 29 2 14 Relances À effectuer À venir Effectuées Analyse Filtrer Rechercher e…" at bounding box center [423, 185] width 847 height 370
click at [99, 143] on div "Canal de relance" at bounding box center [107, 140] width 122 height 14
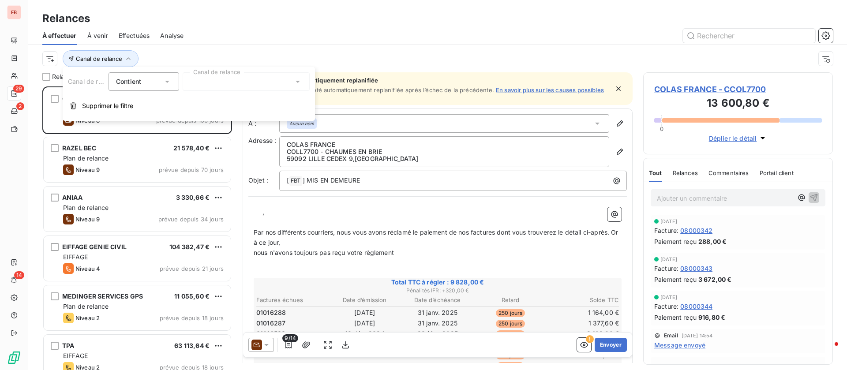
click at [260, 85] on div at bounding box center [246, 81] width 127 height 19
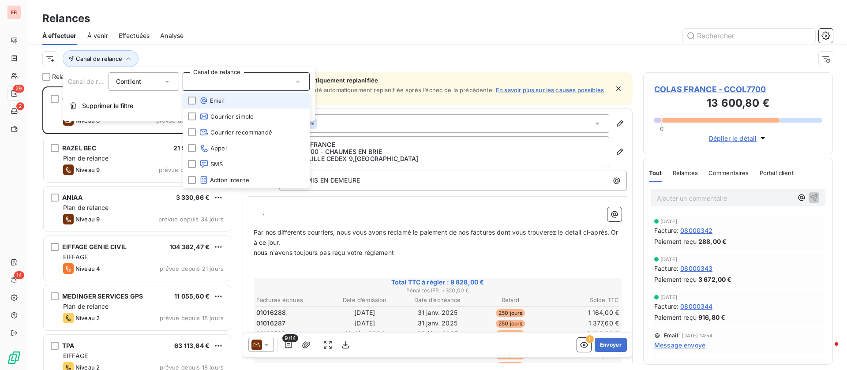
click at [227, 103] on li "Email" at bounding box center [246, 101] width 127 height 16
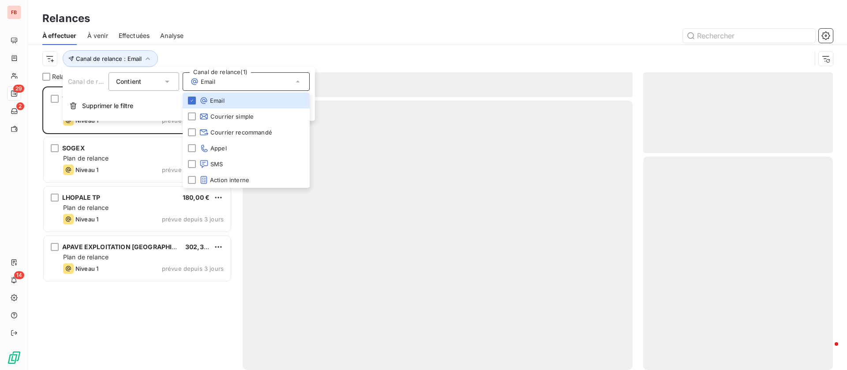
scroll to position [274, 180]
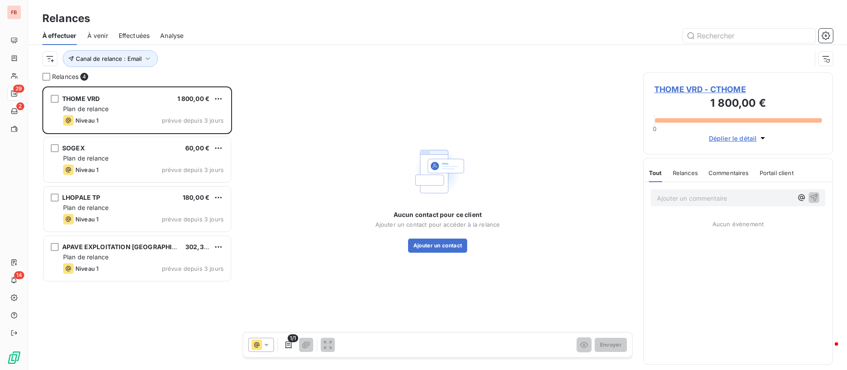
click at [291, 36] on div at bounding box center [513, 36] width 639 height 14
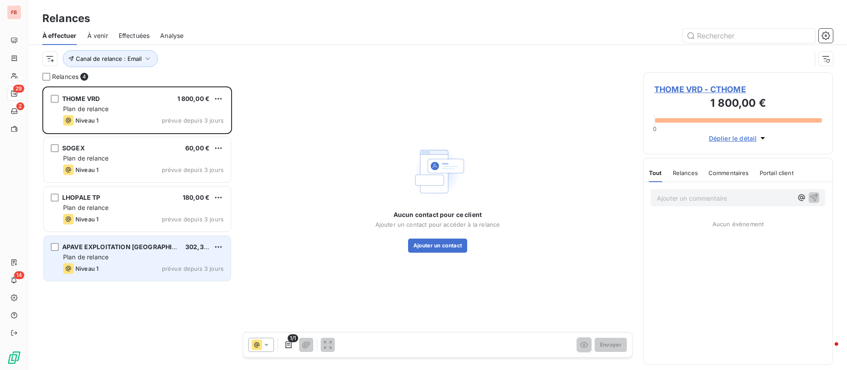
click at [117, 263] on div "APAVE EXPLOITATION FRANCE 302,34 € Plan de relance Niveau 1 prévue depuis 3 jou…" at bounding box center [137, 258] width 187 height 45
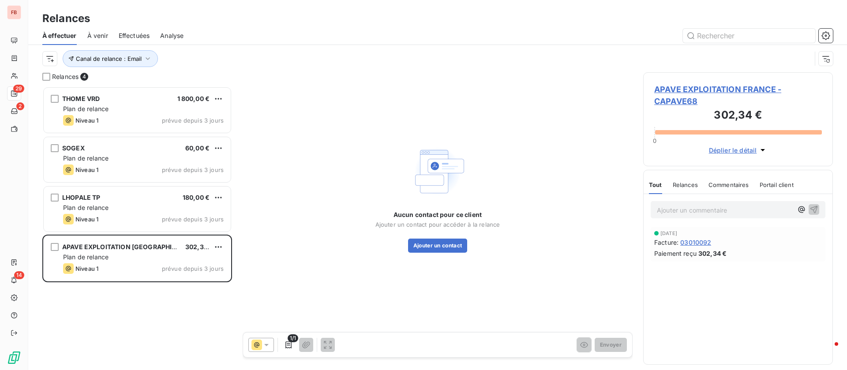
click at [713, 89] on span "APAVE EXPLOITATION FRANCE - CAPAVE68" at bounding box center [738, 95] width 168 height 24
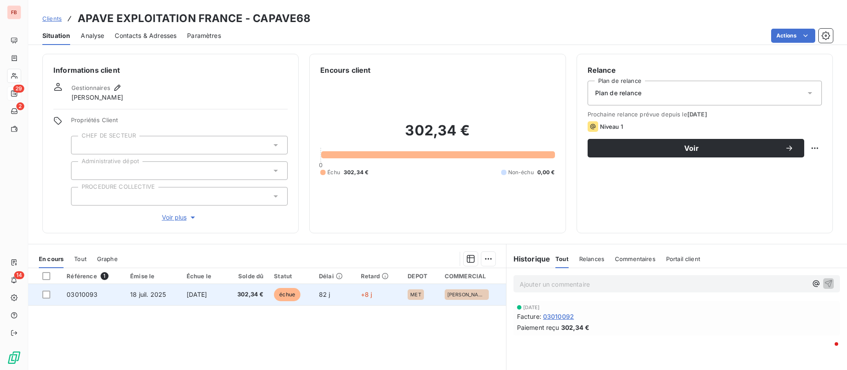
click at [224, 296] on td "[DATE]" at bounding box center [202, 294] width 43 height 21
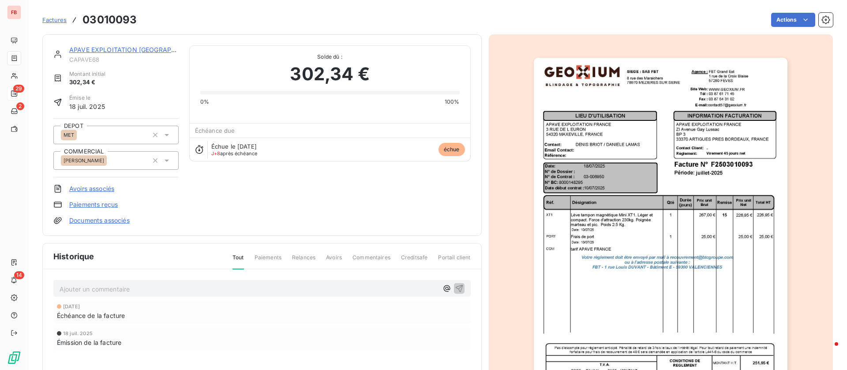
click at [168, 288] on p "Ajouter un commentaire ﻿" at bounding box center [249, 289] width 379 height 11
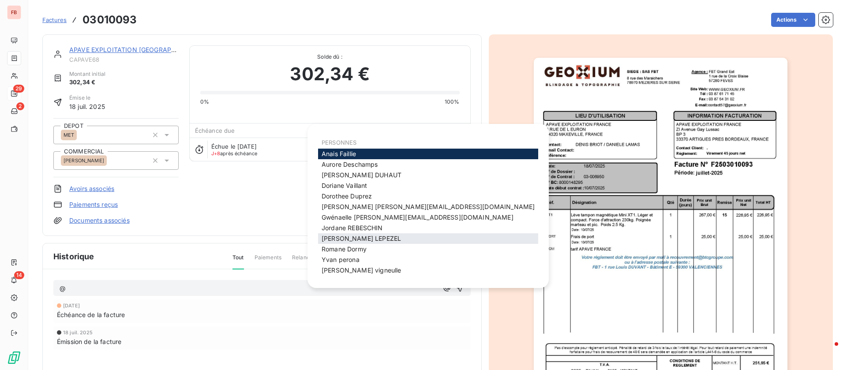
click at [350, 235] on span "[PERSON_NAME]" at bounding box center [361, 239] width 79 height 8
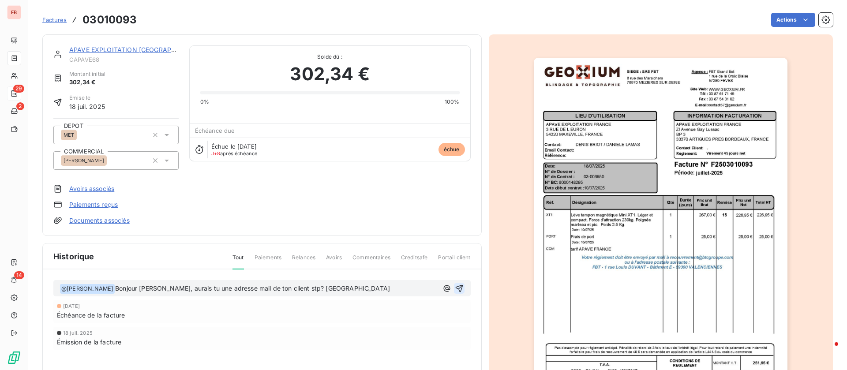
click at [457, 289] on icon "button" at bounding box center [459, 288] width 9 height 9
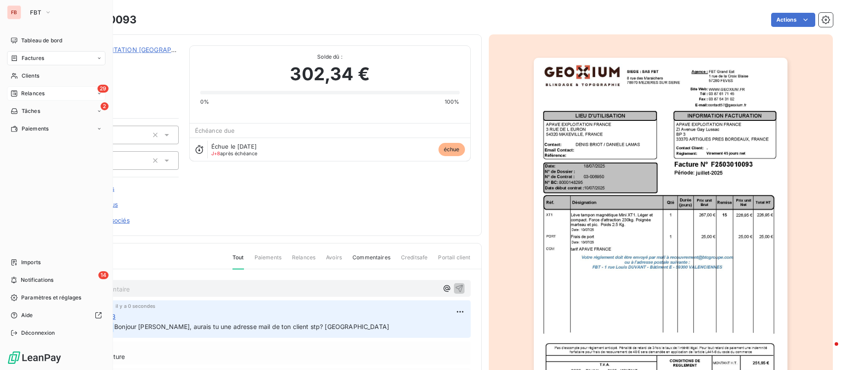
click at [43, 95] on span "Relances" at bounding box center [32, 94] width 23 height 8
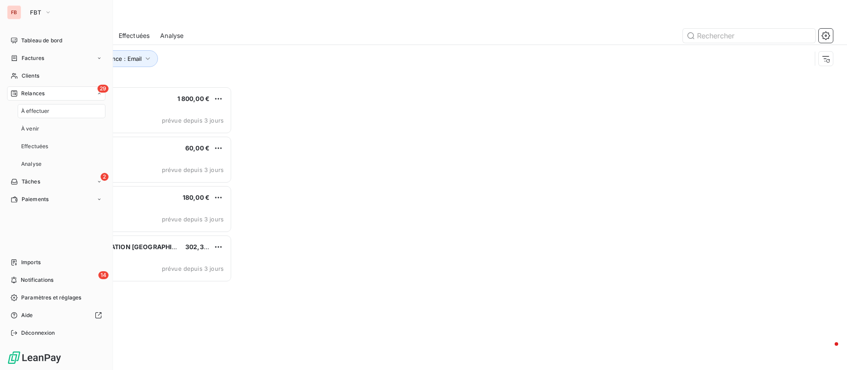
scroll to position [274, 180]
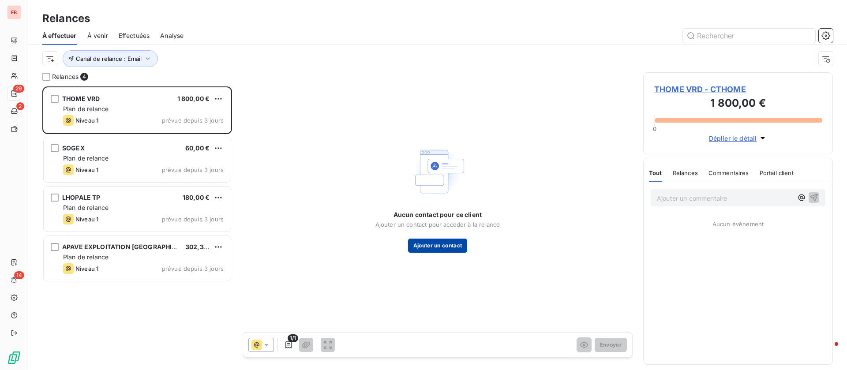
click at [433, 243] on button "Ajouter un contact" at bounding box center [438, 246] width 60 height 14
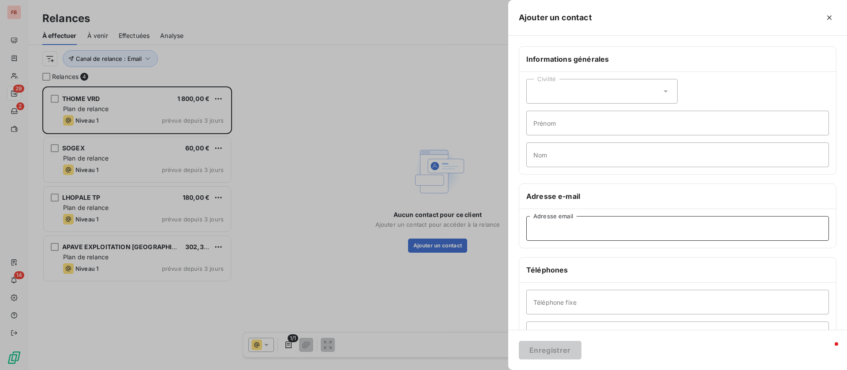
click at [540, 226] on input "Adresse email" at bounding box center [678, 228] width 303 height 25
paste input "[PERSON_NAME][EMAIL_ADDRESS][DOMAIN_NAME]"
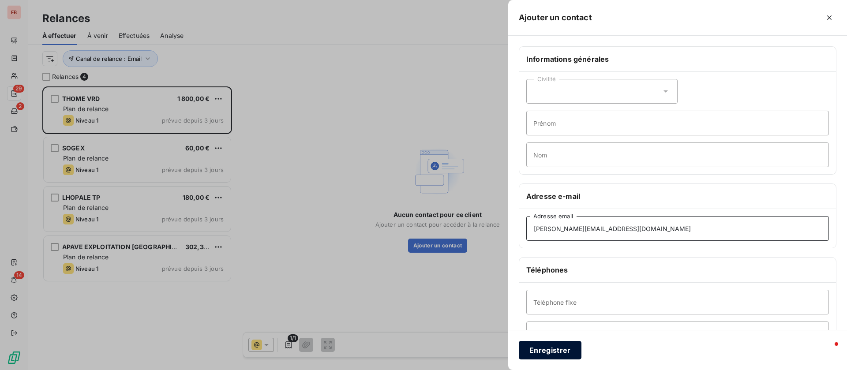
type input "[PERSON_NAME][EMAIL_ADDRESS][DOMAIN_NAME]"
click at [551, 347] on button "Enregistrer" at bounding box center [550, 350] width 63 height 19
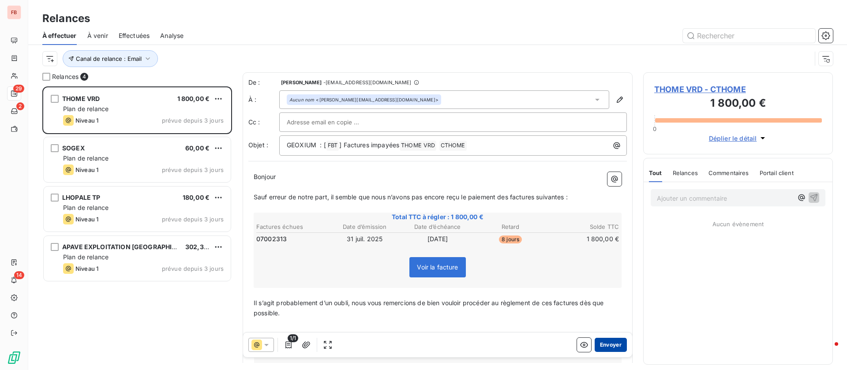
click at [604, 342] on button "Envoyer" at bounding box center [611, 345] width 32 height 14
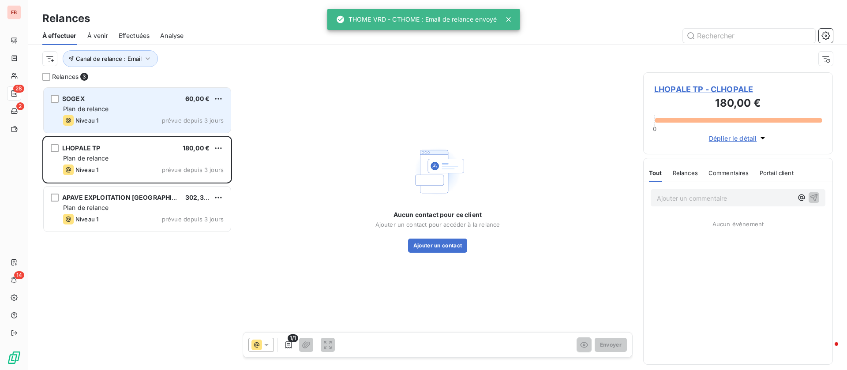
click at [133, 123] on div "Niveau 1 prévue depuis 3 jours" at bounding box center [143, 120] width 161 height 11
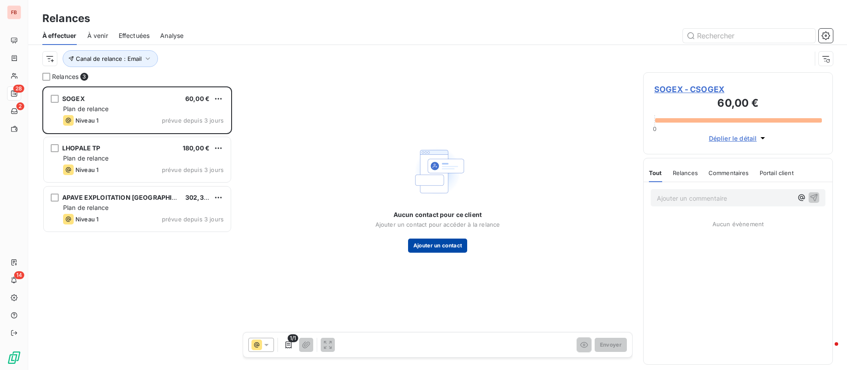
click at [436, 246] on button "Ajouter un contact" at bounding box center [438, 246] width 60 height 14
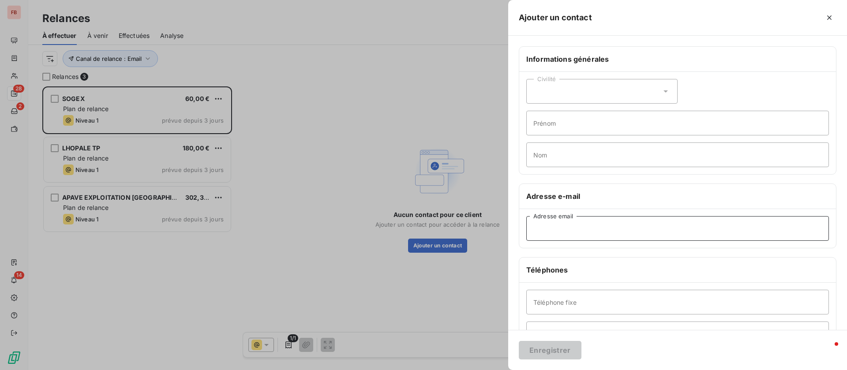
click at [564, 236] on input "Adresse email" at bounding box center [678, 228] width 303 height 25
paste input "[PERSON_NAME][EMAIL_ADDRESS][DOMAIN_NAME]"
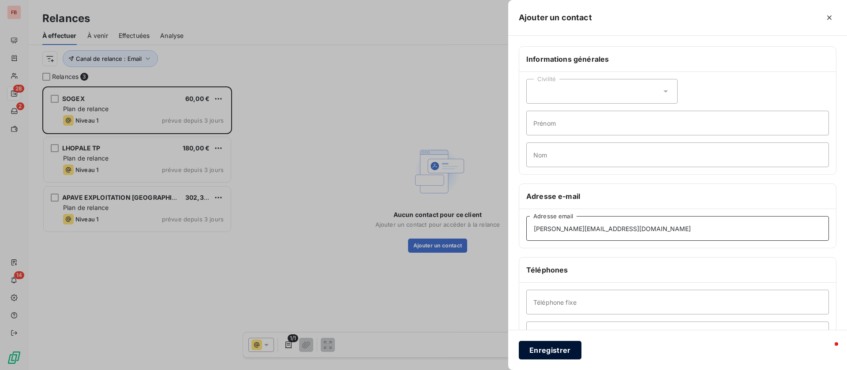
type input "[PERSON_NAME][EMAIL_ADDRESS][DOMAIN_NAME]"
click at [553, 353] on button "Enregistrer" at bounding box center [550, 350] width 63 height 19
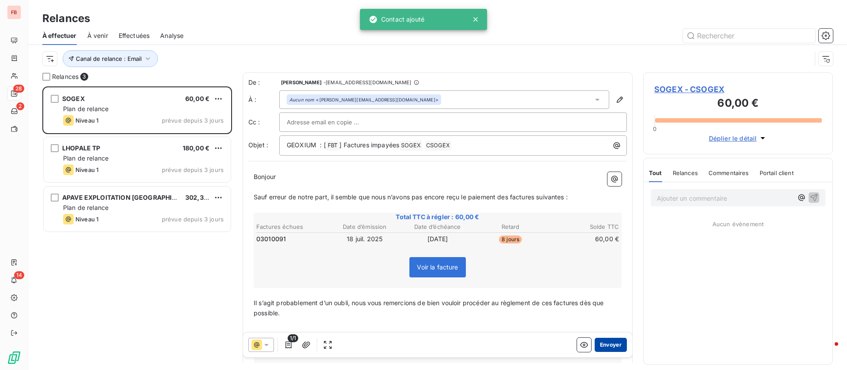
click at [596, 347] on button "Envoyer" at bounding box center [611, 345] width 32 height 14
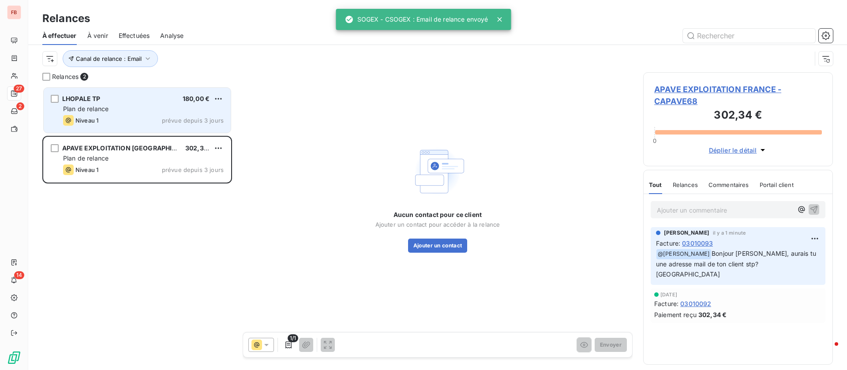
click at [150, 105] on div "Plan de relance" at bounding box center [143, 109] width 161 height 9
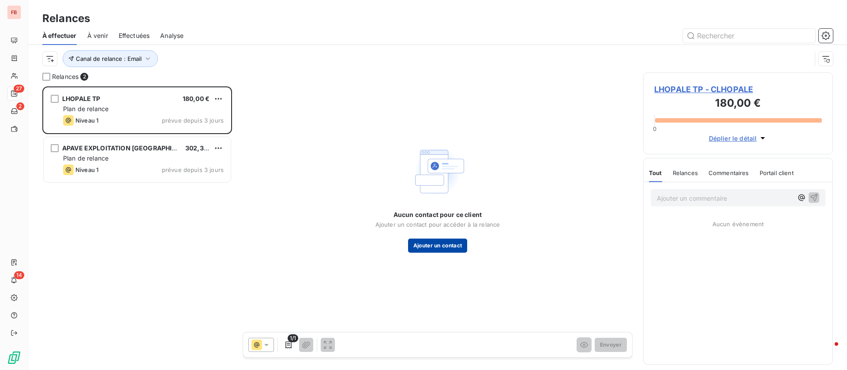
click at [449, 248] on button "Ajouter un contact" at bounding box center [438, 246] width 60 height 14
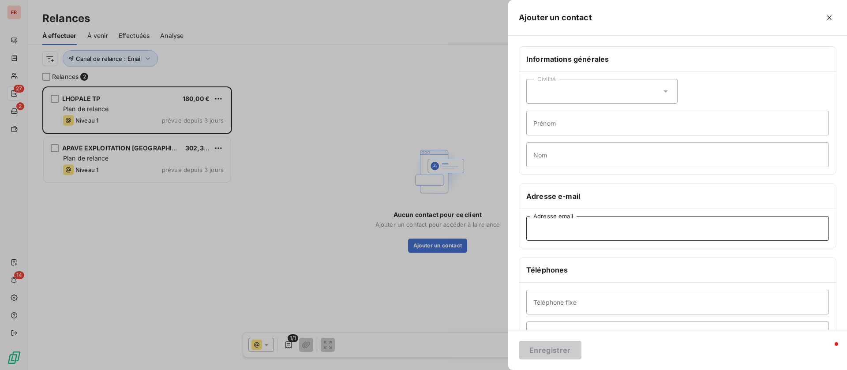
click at [560, 224] on input "Adresse email" at bounding box center [678, 228] width 303 height 25
paste input "[EMAIL_ADDRESS][DOMAIN_NAME]"
type input "[EMAIL_ADDRESS][DOMAIN_NAME]"
click at [555, 348] on button "Enregistrer" at bounding box center [550, 350] width 63 height 19
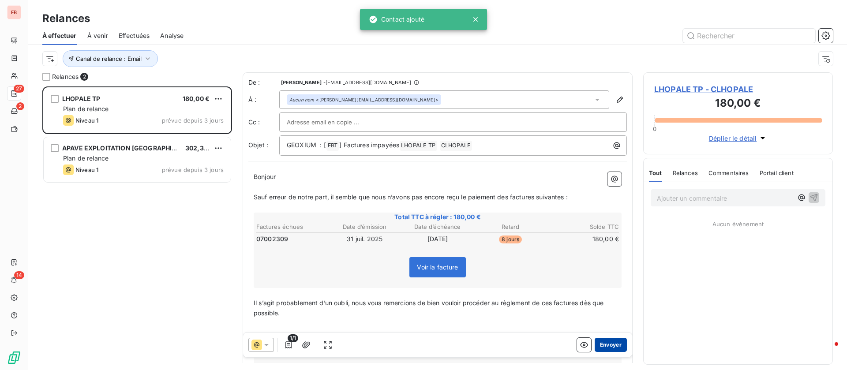
click at [596, 345] on button "Envoyer" at bounding box center [611, 345] width 32 height 14
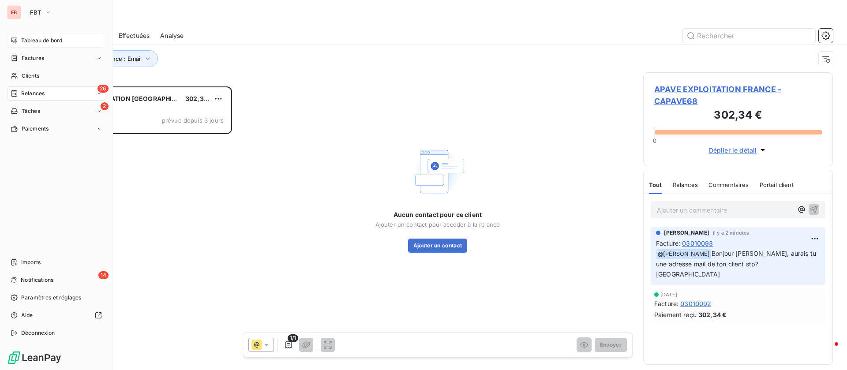
click at [33, 41] on span "Tableau de bord" at bounding box center [41, 41] width 41 height 8
